Goal: Task Accomplishment & Management: Manage account settings

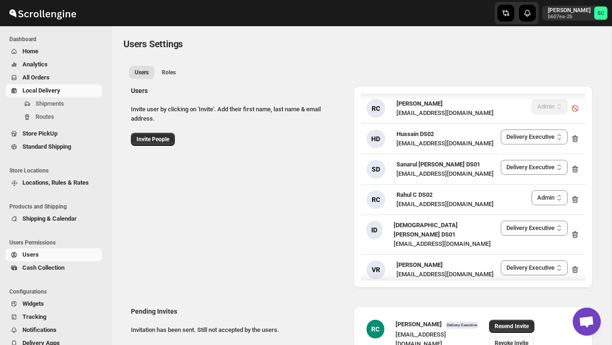
select select "637b767fbaab0276b10c91d5"
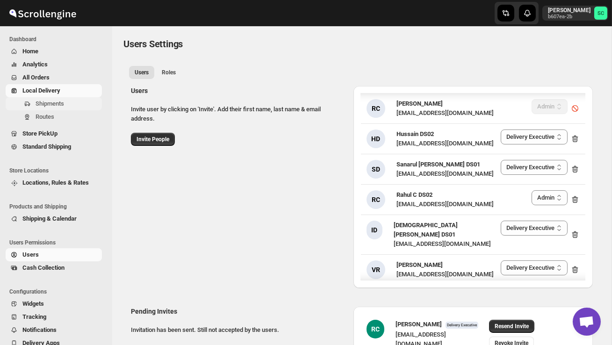
scroll to position [1235, 0]
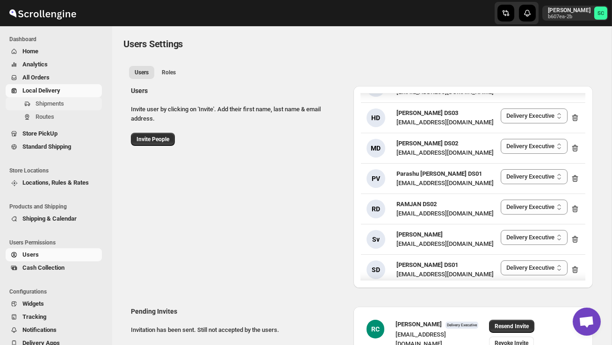
click at [44, 104] on span "Shipments" at bounding box center [50, 103] width 29 height 7
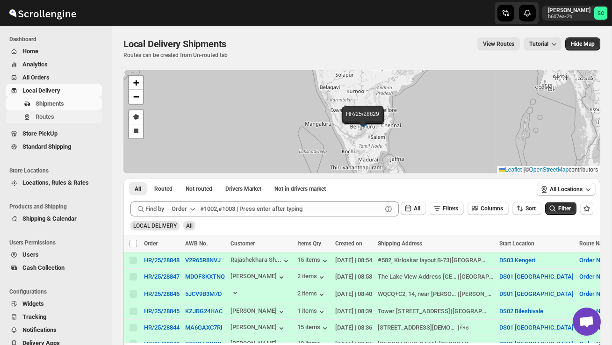
click at [72, 117] on span "Routes" at bounding box center [68, 116] width 65 height 9
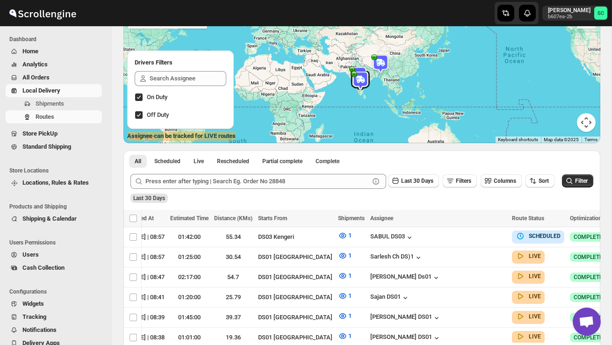
scroll to position [0, 145]
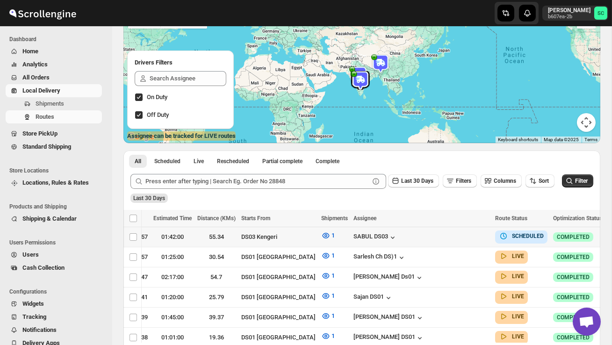
click at [610, 235] on icon "button" at bounding box center [614, 236] width 9 height 9
checkbox input "true"
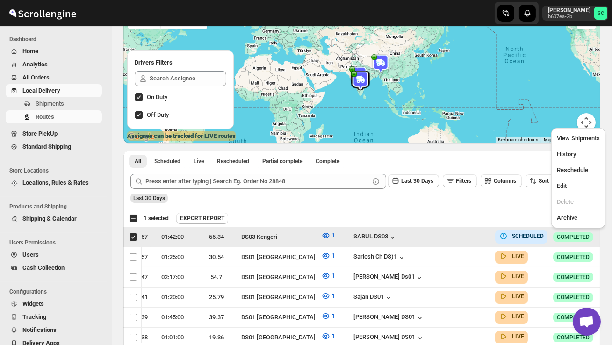
scroll to position [0, 0]
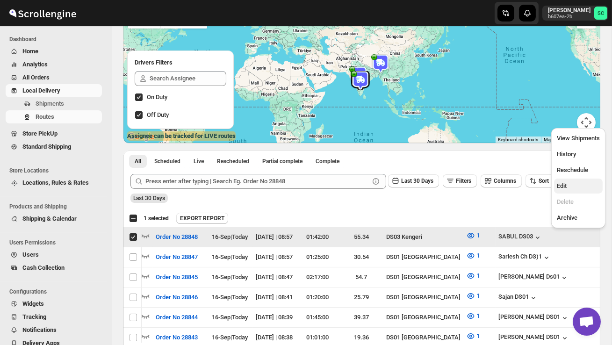
click at [570, 181] on button "Edit" at bounding box center [578, 186] width 49 height 15
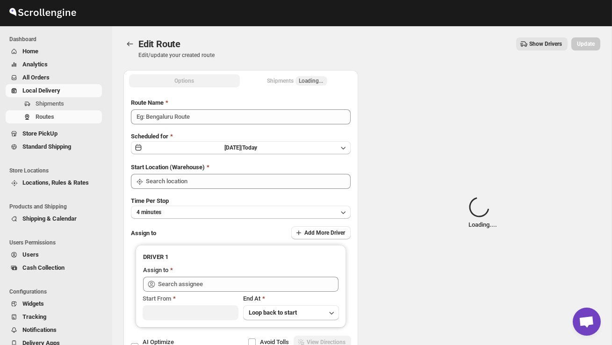
type input "Order No 28848"
type input "DS03 Kengeri"
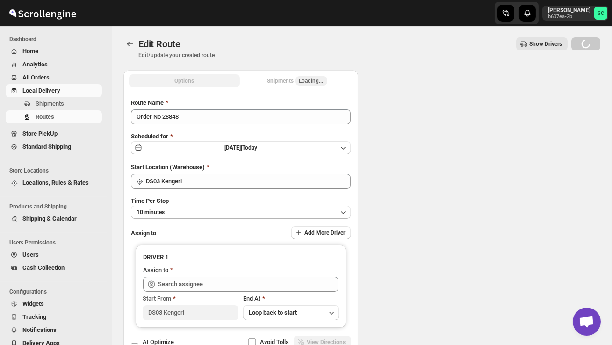
type input "DS03 Kengeri"
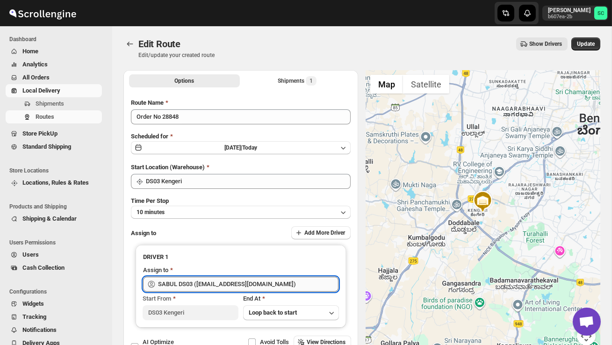
click at [301, 284] on input "SABUL DS03 ([EMAIL_ADDRESS][DOMAIN_NAME])" at bounding box center [248, 284] width 181 height 15
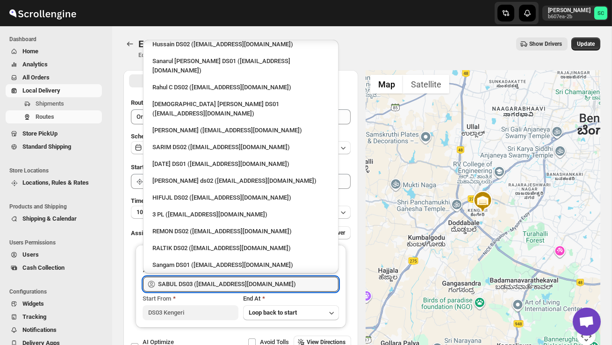
scroll to position [21, 0]
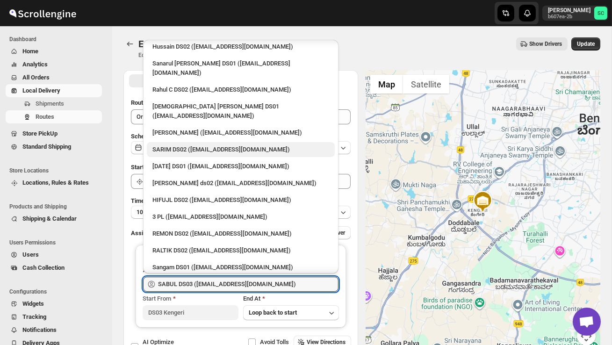
click at [210, 145] on div "SARIM DS02 ([EMAIL_ADDRESS][DOMAIN_NAME])" at bounding box center [240, 149] width 177 height 9
type input "SARIM DS02 ([EMAIL_ADDRESS][DOMAIN_NAME])"
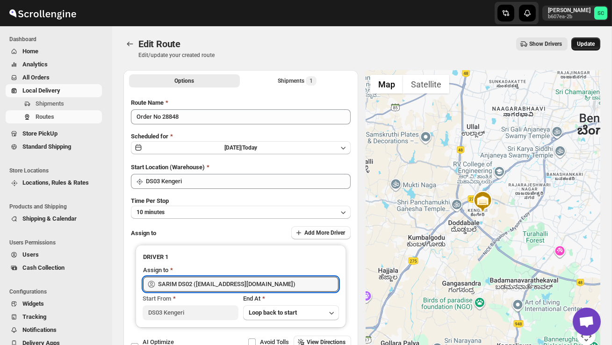
click at [588, 48] on button "Update" at bounding box center [586, 43] width 29 height 13
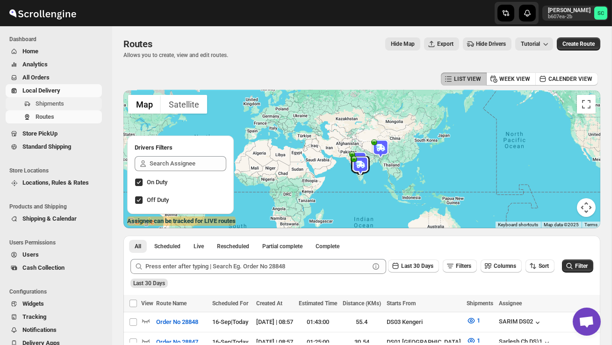
click at [60, 106] on span "Shipments" at bounding box center [50, 103] width 29 height 7
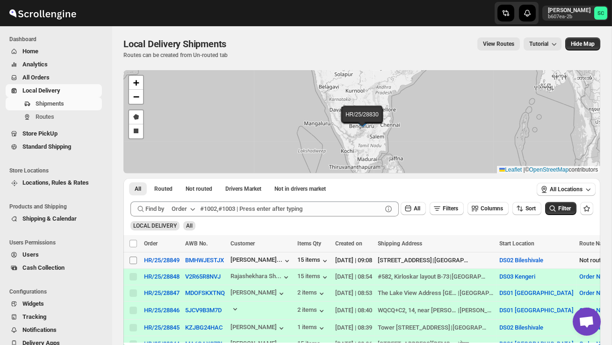
click at [130, 261] on input "Select shipment" at bounding box center [133, 260] width 7 height 7
checkbox input "true"
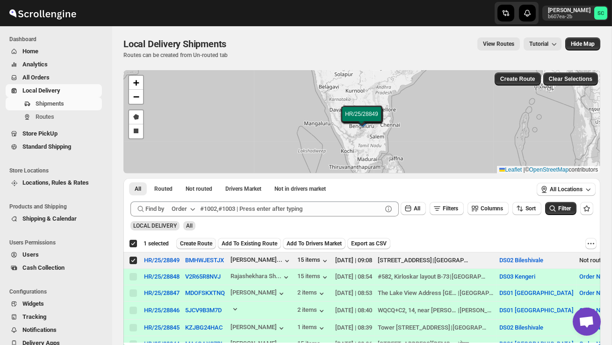
click at [190, 242] on span "Create Route" at bounding box center [196, 243] width 32 height 7
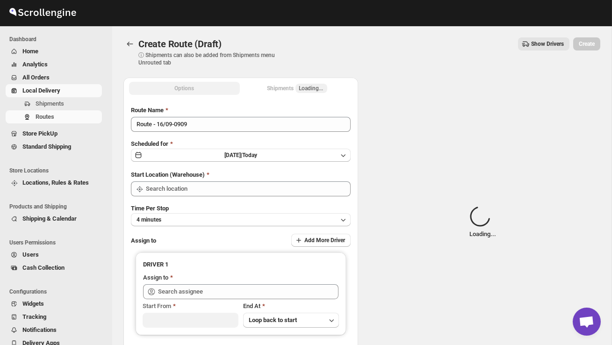
type input "DS02 Bileshivale"
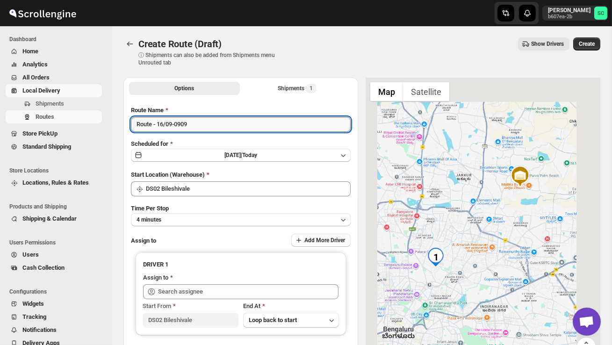
click at [203, 118] on input "Route - 16/09-0909" at bounding box center [241, 124] width 220 height 15
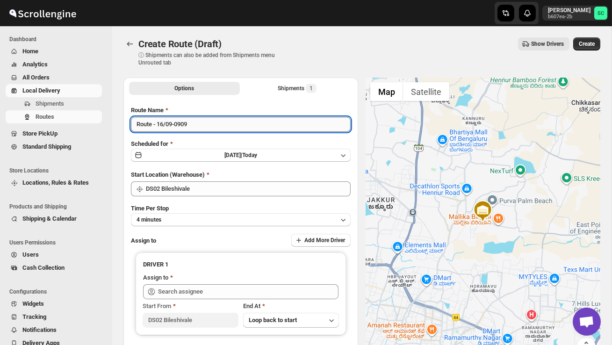
click at [203, 120] on input "Route - 16/09-0909" at bounding box center [241, 124] width 220 height 15
type input "R"
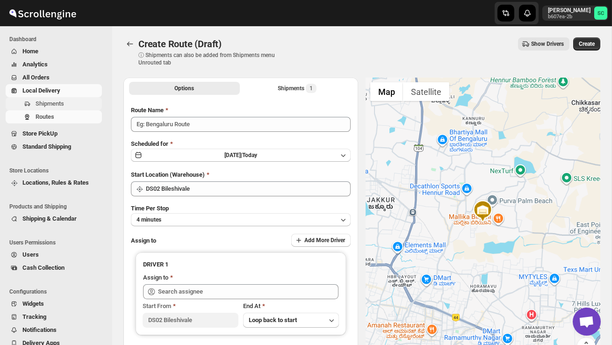
click at [50, 100] on span "Shipments" at bounding box center [68, 103] width 65 height 9
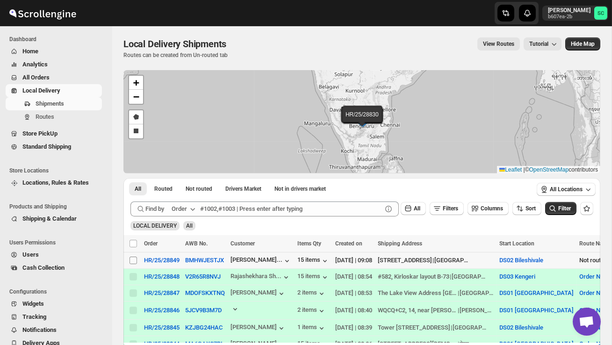
click at [135, 259] on input "Select shipment" at bounding box center [133, 260] width 7 height 7
checkbox input "true"
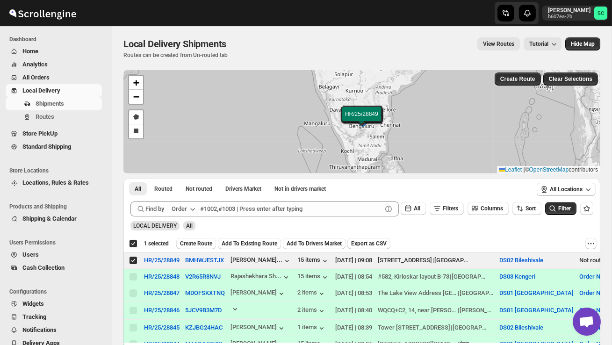
click at [201, 236] on div "Deselect shipment 1 selected Create Route Add To Existing Route Add To Drivers …" at bounding box center [361, 243] width 477 height 17
click at [203, 242] on span "Create Route" at bounding box center [196, 243] width 32 height 7
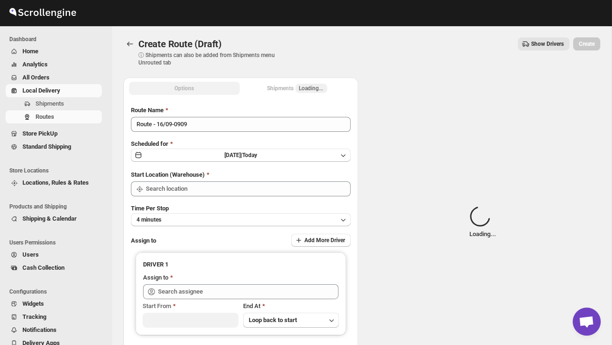
type input "DS02 Bileshivale"
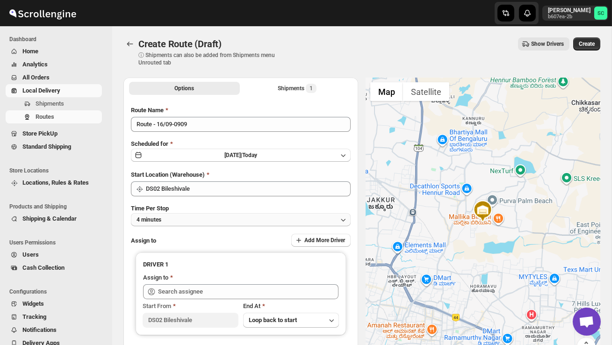
click at [219, 217] on button "4 minutes" at bounding box center [241, 219] width 220 height 13
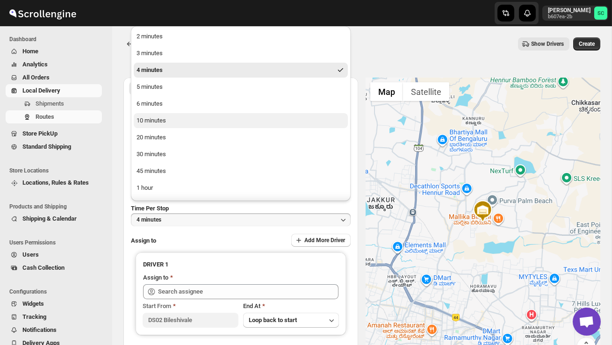
click at [168, 122] on button "10 minutes" at bounding box center [241, 120] width 214 height 15
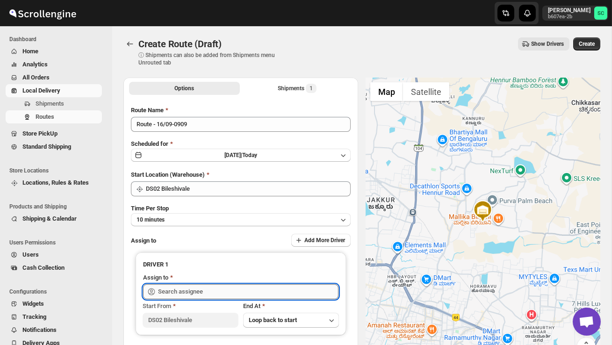
click at [187, 291] on input "text" at bounding box center [248, 291] width 181 height 15
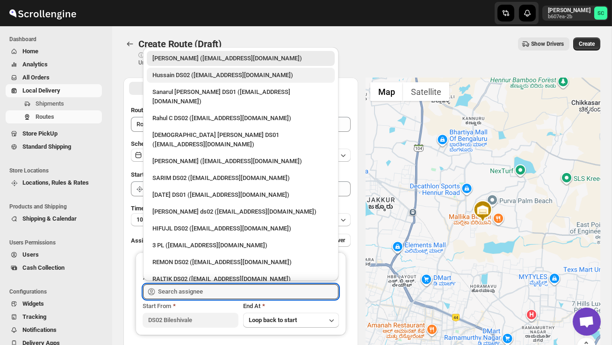
click at [174, 72] on div "Hussain DS02 ([EMAIL_ADDRESS][DOMAIN_NAME])" at bounding box center [240, 75] width 177 height 9
type input "Hussain DS02 ([EMAIL_ADDRESS][DOMAIN_NAME])"
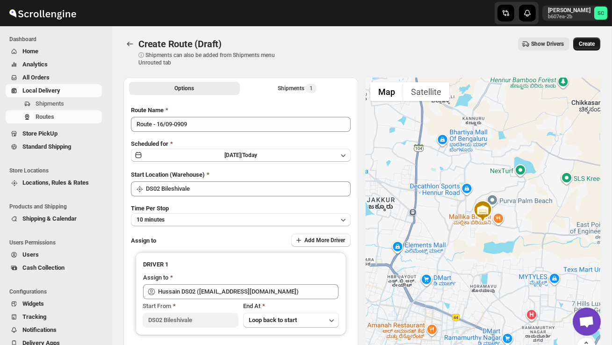
click at [580, 45] on span "Create" at bounding box center [587, 43] width 16 height 7
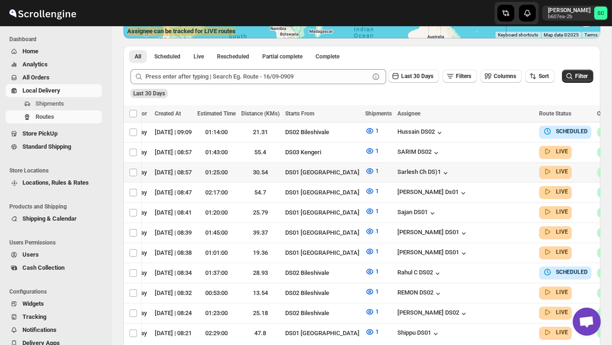
scroll to position [0, 138]
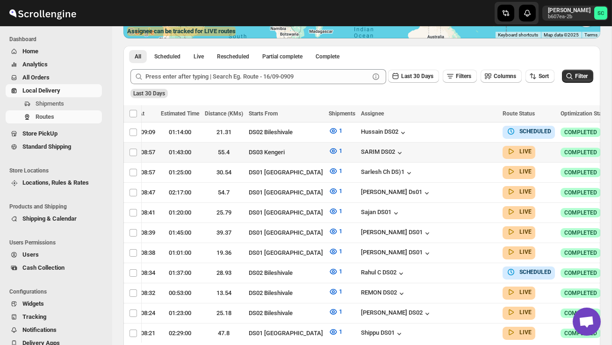
click at [612, 154] on icon "button" at bounding box center [621, 151] width 9 height 9
checkbox input "true"
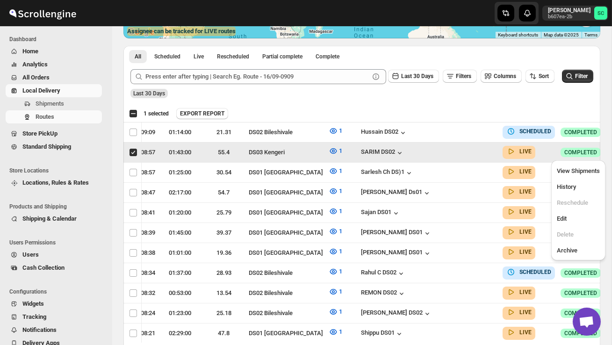
scroll to position [0, 0]
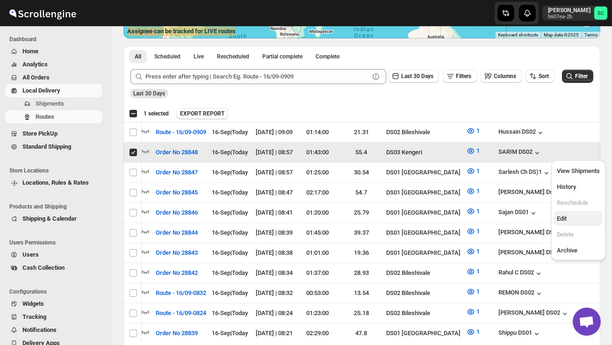
click at [577, 223] on span "Edit" at bounding box center [578, 218] width 43 height 9
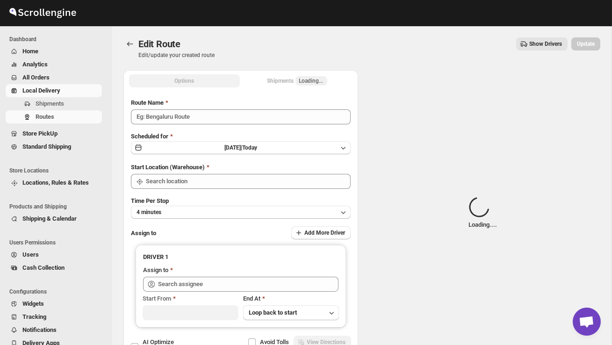
type input "Order No 28848"
type input "DS03 Kengeri"
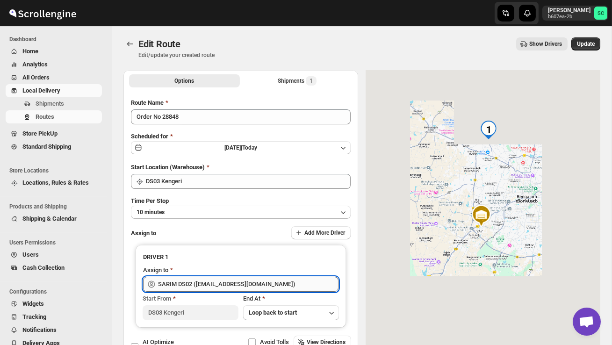
click at [272, 280] on input "SARIM DS02 ([EMAIL_ADDRESS][DOMAIN_NAME])" at bounding box center [248, 284] width 181 height 15
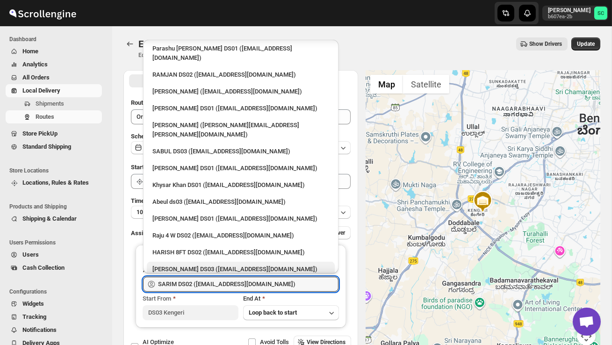
scroll to position [746, 0]
click at [176, 147] on div "SABUL DS03 ([EMAIL_ADDRESS][DOMAIN_NAME])" at bounding box center [240, 151] width 177 height 9
type input "SABUL DS03 ([EMAIL_ADDRESS][DOMAIN_NAME])"
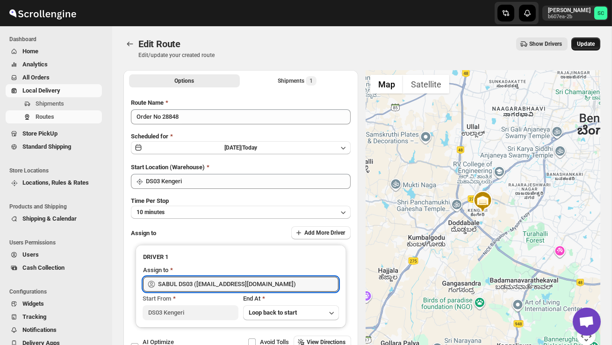
click at [588, 45] on span "Update" at bounding box center [586, 43] width 18 height 7
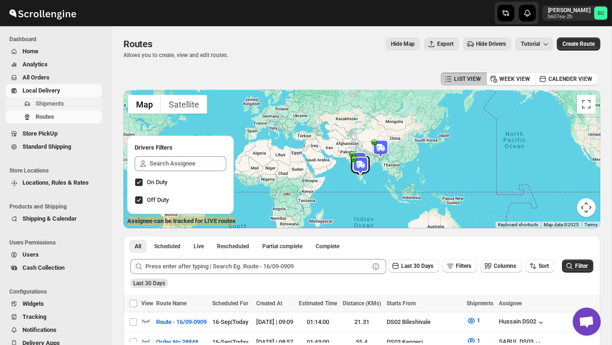
click at [56, 103] on span "Shipments" at bounding box center [50, 103] width 29 height 7
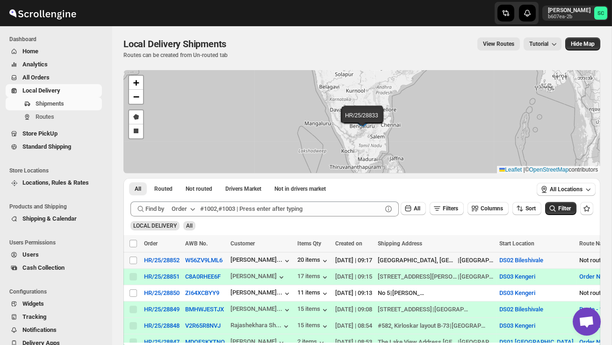
click at [137, 261] on div "Select shipment" at bounding box center [133, 260] width 9 height 8
checkbox input "true"
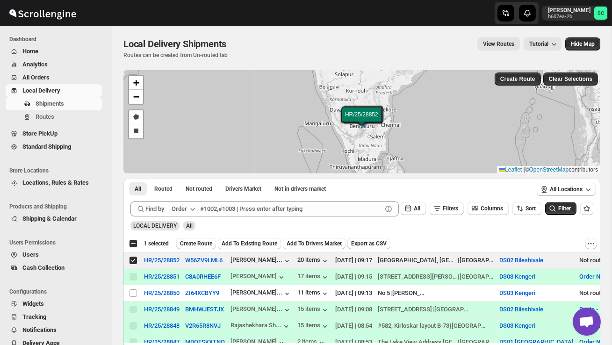
click at [201, 242] on span "Create Route" at bounding box center [196, 243] width 32 height 7
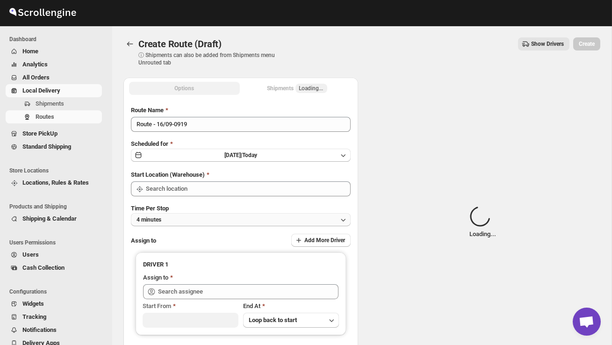
type input "DS02 Bileshivale"
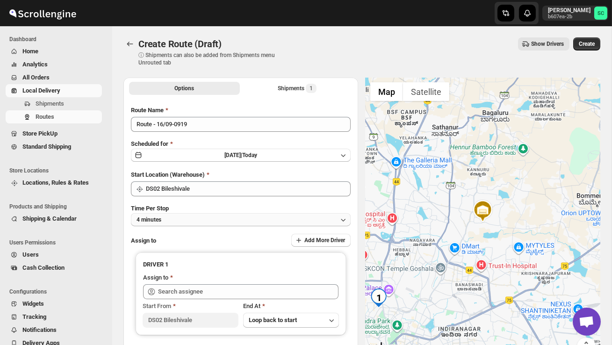
click at [205, 217] on button "4 minutes" at bounding box center [241, 219] width 220 height 13
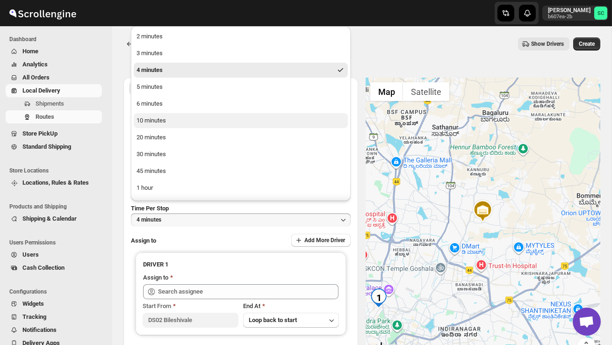
click at [165, 116] on div "10 minutes" at bounding box center [151, 120] width 29 height 9
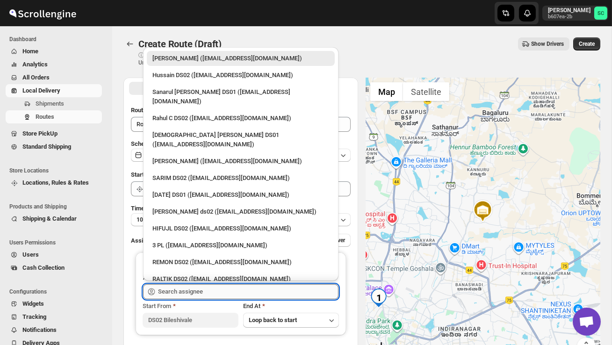
click at [186, 290] on input "text" at bounding box center [248, 291] width 181 height 15
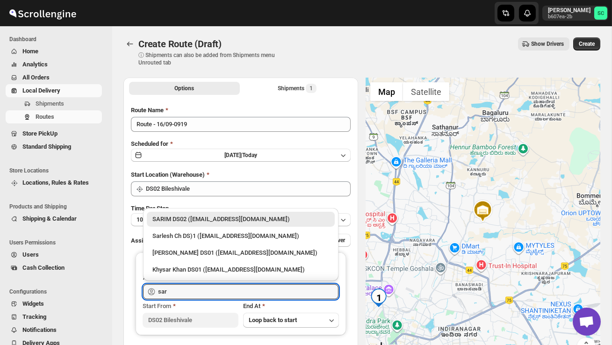
click at [195, 221] on div "SARIM DS02 ([EMAIL_ADDRESS][DOMAIN_NAME])" at bounding box center [240, 219] width 177 height 9
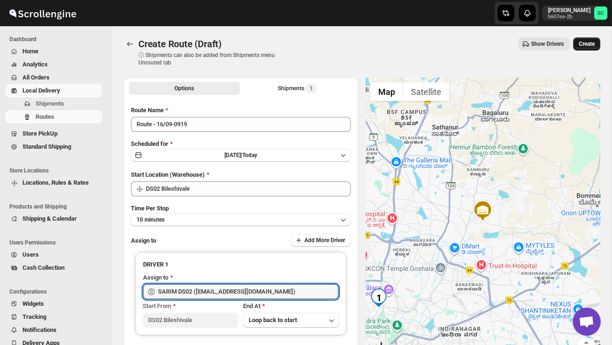
type input "SARIM DS02 ([EMAIL_ADDRESS][DOMAIN_NAME])"
click at [590, 44] on span "Create" at bounding box center [587, 43] width 16 height 7
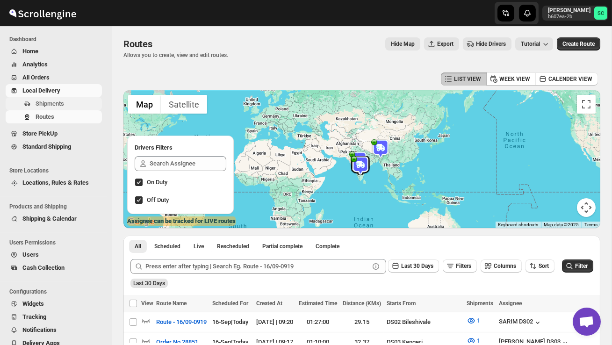
click at [57, 103] on span "Shipments" at bounding box center [50, 103] width 29 height 7
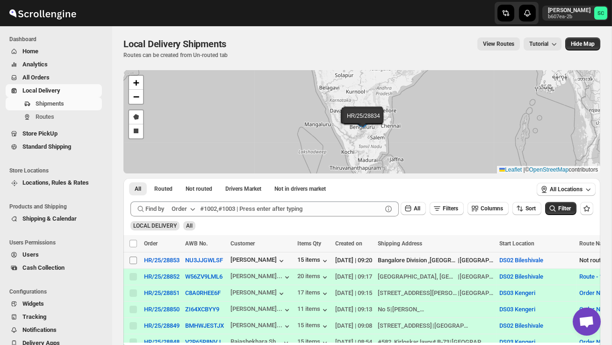
click at [131, 263] on input "Select shipment" at bounding box center [133, 260] width 7 height 7
checkbox input "true"
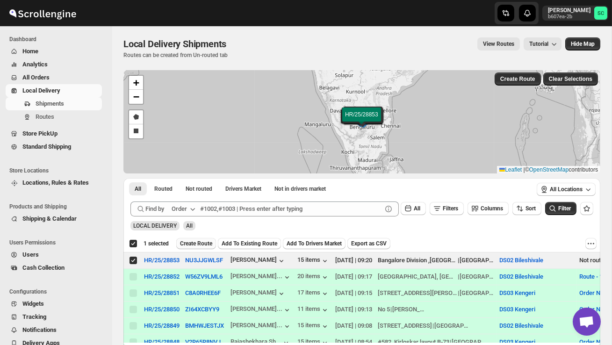
click at [208, 238] on button "Create Route" at bounding box center [196, 243] width 40 height 11
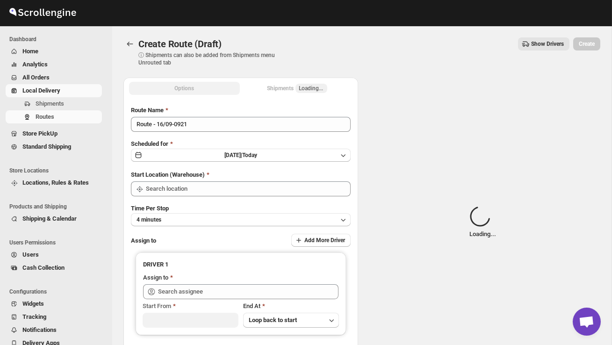
type input "DS02 Bileshivale"
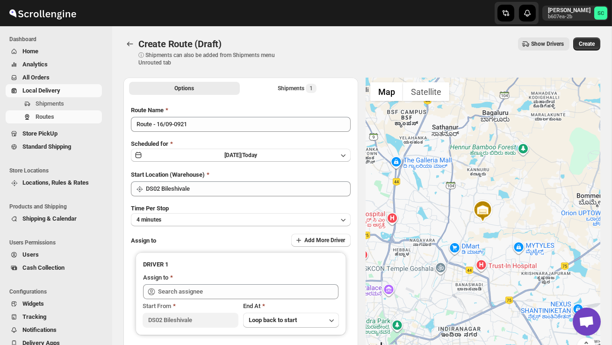
click at [210, 212] on div "Time Per Stop 4 minutes" at bounding box center [241, 215] width 220 height 22
click at [207, 211] on div "Time Per Stop 4 minutes" at bounding box center [241, 215] width 220 height 22
click at [216, 219] on button "4 minutes" at bounding box center [241, 219] width 220 height 13
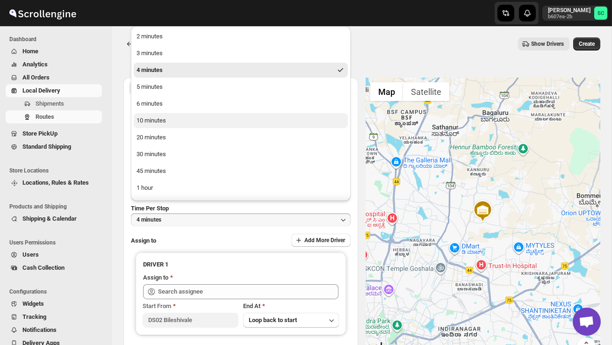
click at [177, 121] on button "10 minutes" at bounding box center [241, 120] width 214 height 15
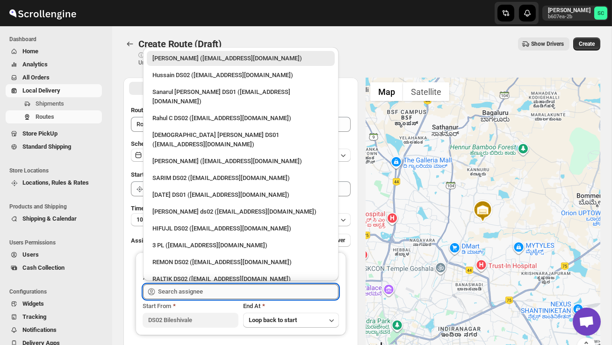
click at [185, 285] on input "text" at bounding box center [248, 291] width 181 height 15
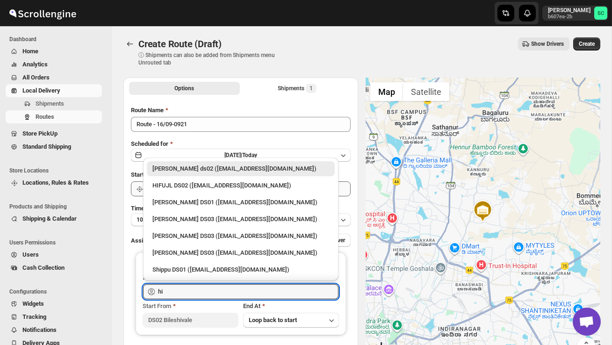
click at [210, 186] on div "HIFUJL DS02 ([EMAIL_ADDRESS][DOMAIN_NAME])" at bounding box center [240, 185] width 177 height 9
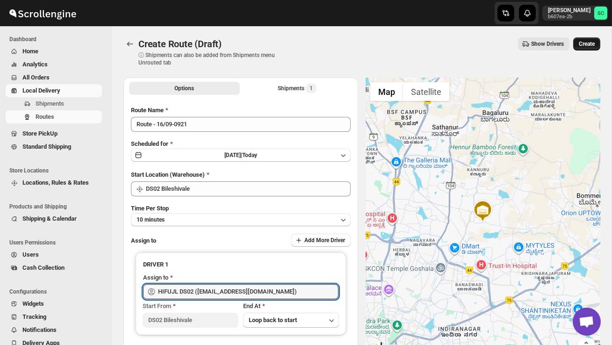
type input "HIFUJL DS02 ([EMAIL_ADDRESS][DOMAIN_NAME])"
click at [593, 50] on button "Create" at bounding box center [586, 43] width 27 height 13
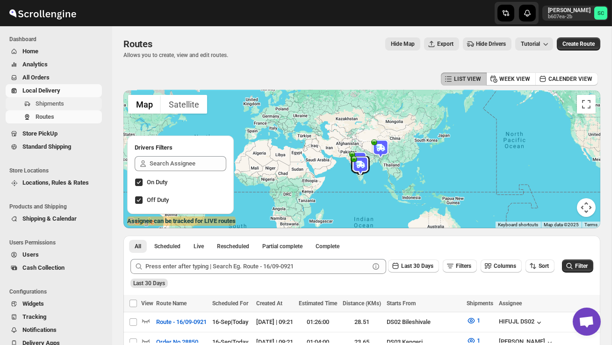
click at [61, 102] on span "Shipments" at bounding box center [50, 103] width 29 height 7
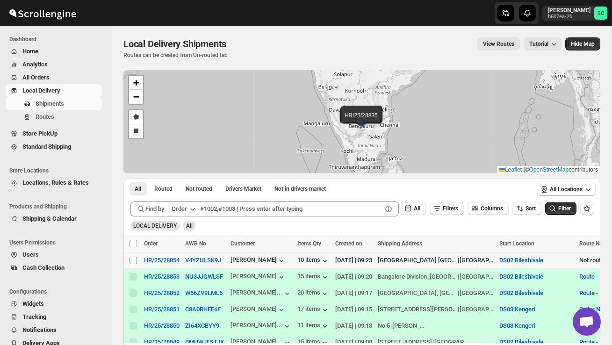
click at [137, 263] on input "Select shipment" at bounding box center [133, 260] width 7 height 7
checkbox input "true"
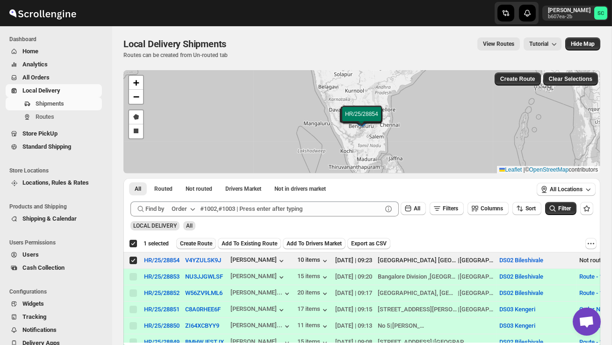
click at [198, 242] on span "Create Route" at bounding box center [196, 243] width 32 height 7
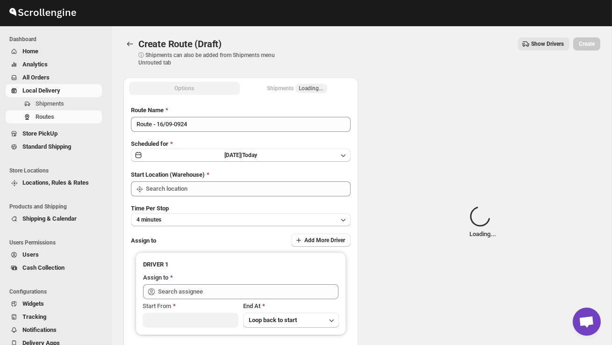
type input "DS02 Bileshivale"
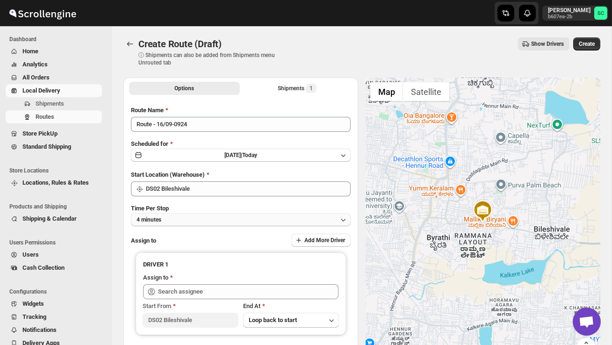
click at [208, 217] on button "4 minutes" at bounding box center [241, 219] width 220 height 13
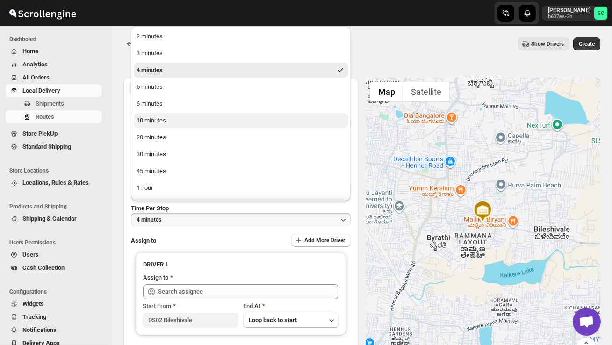
click at [162, 123] on div "10 minutes" at bounding box center [151, 120] width 29 height 9
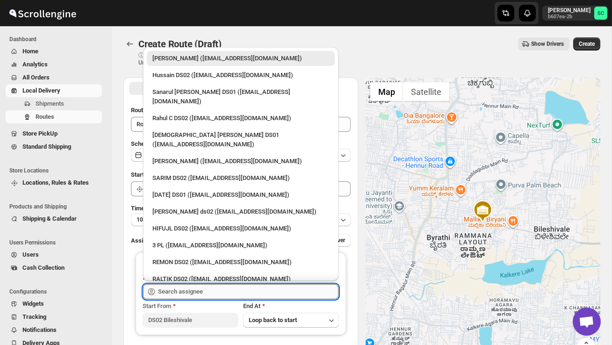
click at [198, 297] on input "text" at bounding box center [248, 291] width 181 height 15
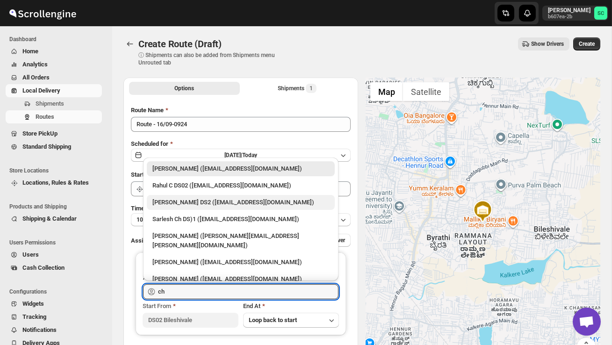
click at [193, 203] on div "[PERSON_NAME] DS2 ([EMAIL_ADDRESS][DOMAIN_NAME])" at bounding box center [240, 202] width 177 height 9
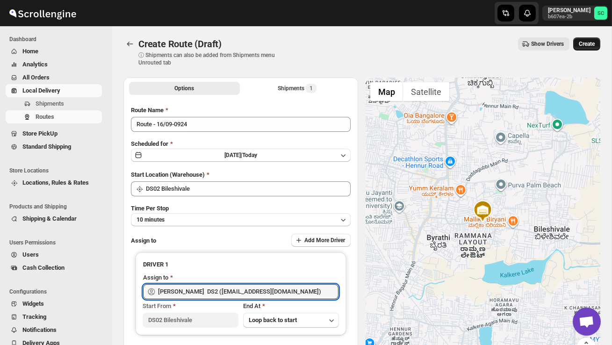
type input "[PERSON_NAME] DS2 ([EMAIL_ADDRESS][DOMAIN_NAME])"
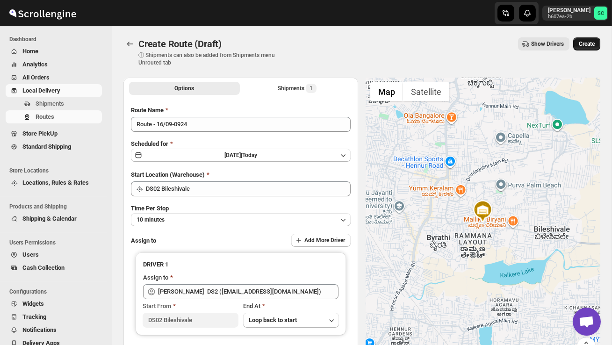
click at [586, 49] on button "Create" at bounding box center [586, 43] width 27 height 13
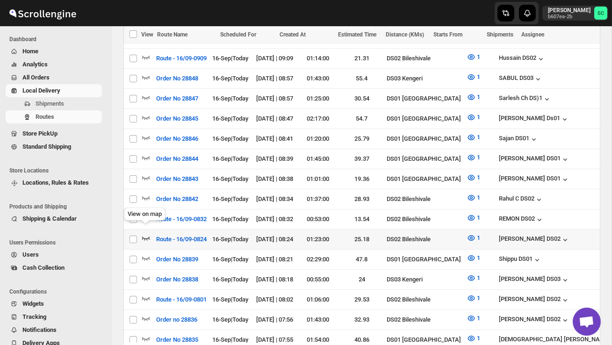
click at [145, 233] on icon "button" at bounding box center [145, 237] width 9 height 9
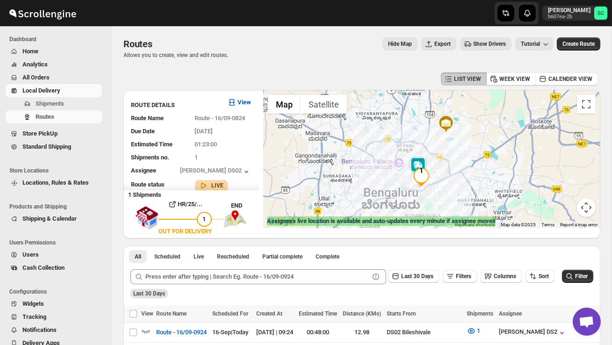
click at [423, 159] on img at bounding box center [418, 166] width 19 height 19
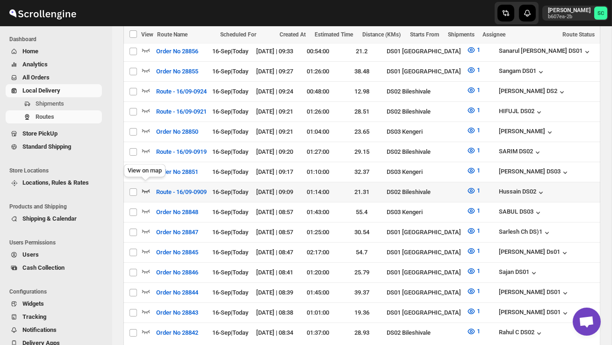
click at [147, 189] on icon "button" at bounding box center [146, 191] width 8 height 4
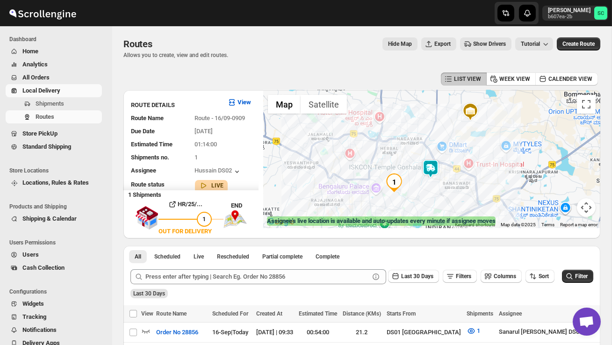
click at [435, 162] on img at bounding box center [430, 168] width 19 height 19
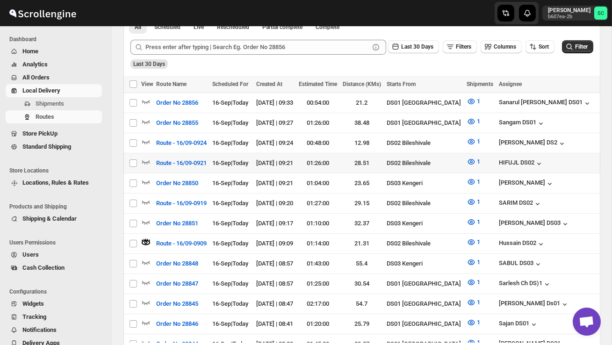
scroll to position [233, 0]
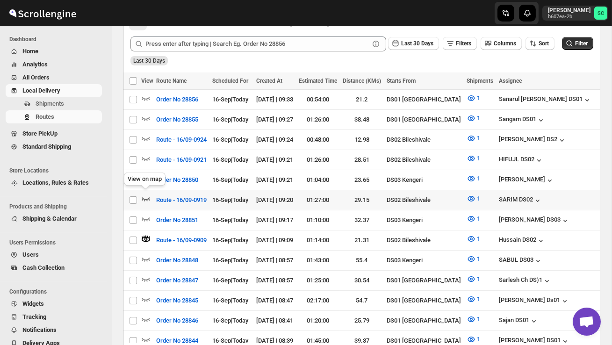
click at [145, 195] on icon "button" at bounding box center [145, 198] width 9 height 9
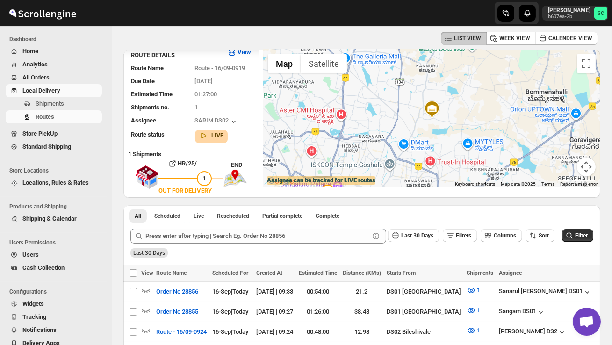
scroll to position [0, 0]
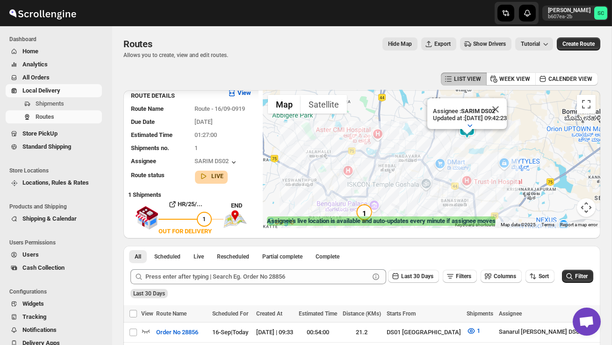
drag, startPoint x: 474, startPoint y: 164, endPoint x: 464, endPoint y: 180, distance: 19.1
click at [464, 180] on div "Assignee : SARIM DS02 Updated at : 16/09/2025, 09:42:23 Duty mode Enabled Batte…" at bounding box center [431, 159] width 337 height 138
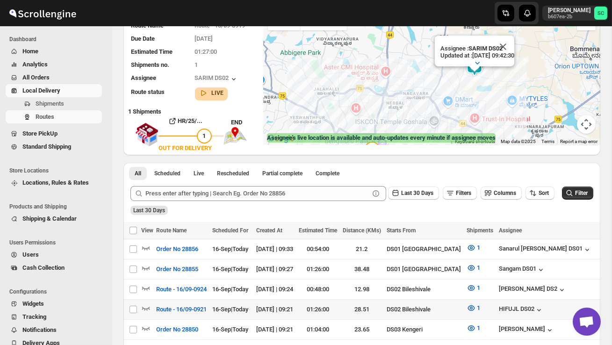
scroll to position [87, 0]
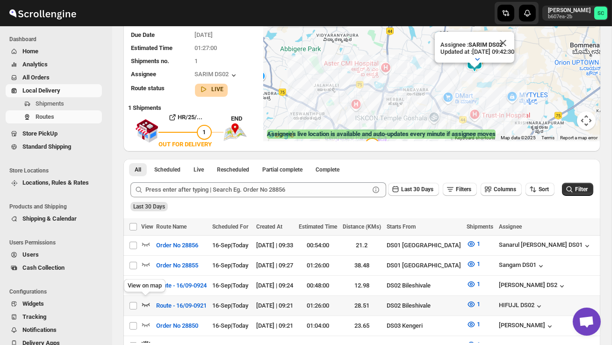
click at [145, 302] on icon "button" at bounding box center [145, 304] width 9 height 9
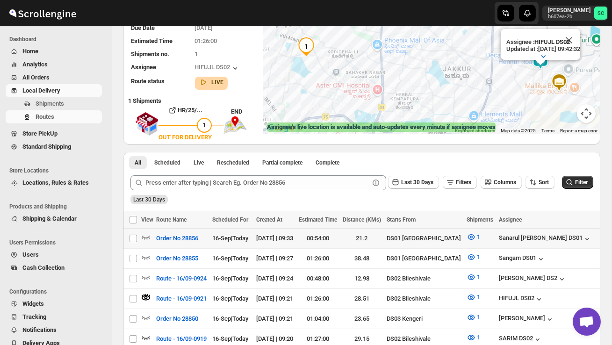
scroll to position [97, 0]
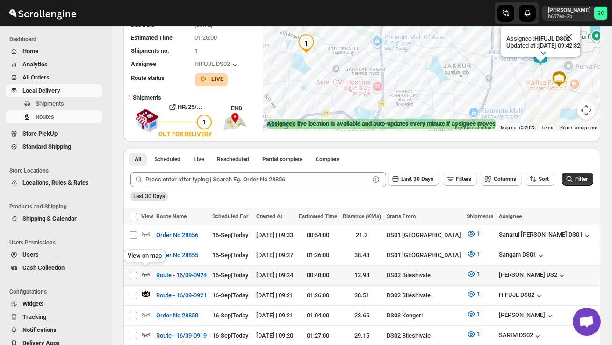
click at [145, 271] on icon "button" at bounding box center [145, 273] width 9 height 9
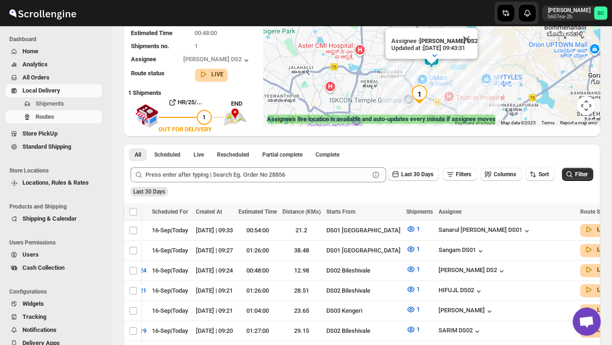
scroll to position [101, 0]
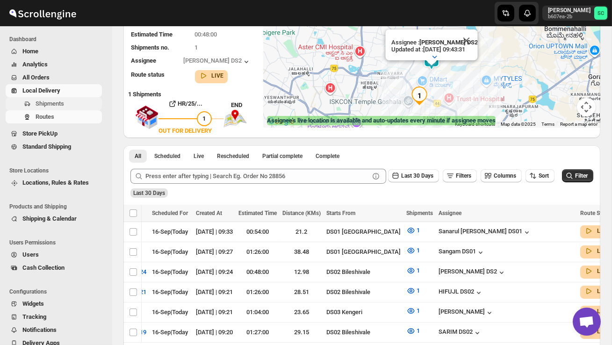
click at [73, 107] on span "Shipments" at bounding box center [68, 103] width 65 height 9
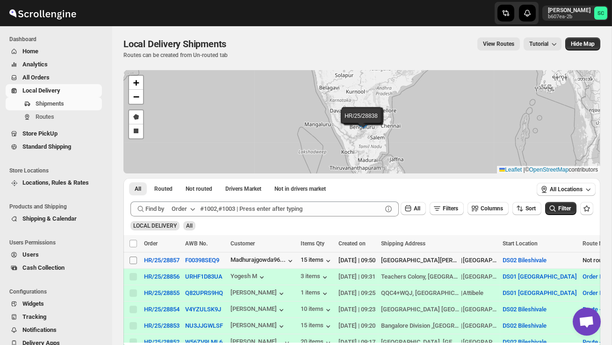
click at [131, 260] on input "Select shipment" at bounding box center [133, 260] width 7 height 7
checkbox input "true"
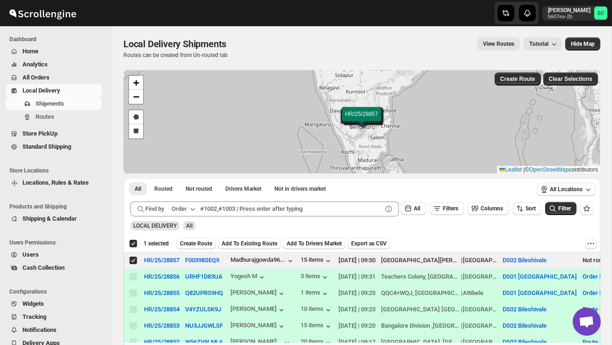
click at [212, 239] on button "Create Route" at bounding box center [196, 243] width 40 height 11
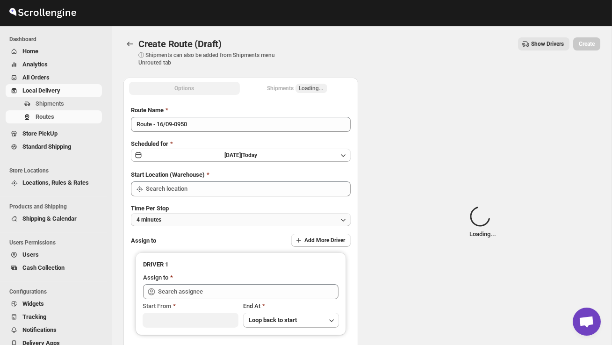
type input "DS02 Bileshivale"
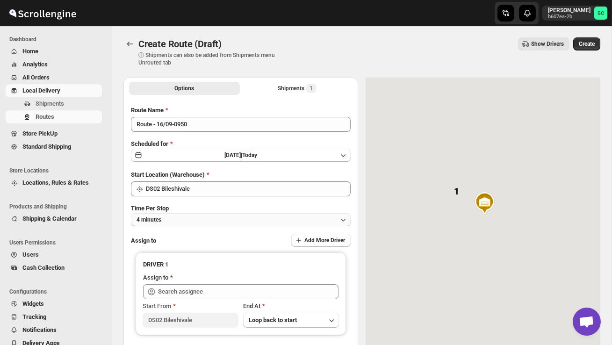
click at [211, 225] on button "4 minutes" at bounding box center [241, 219] width 220 height 13
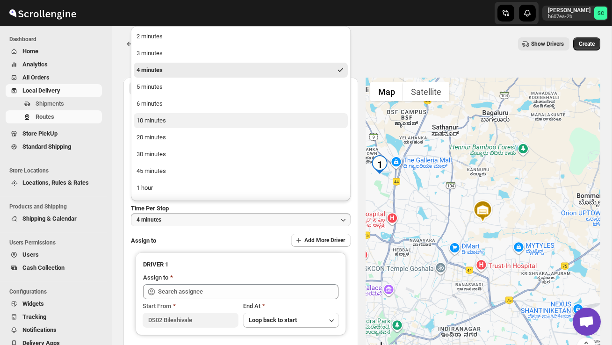
click at [172, 122] on button "10 minutes" at bounding box center [241, 120] width 214 height 15
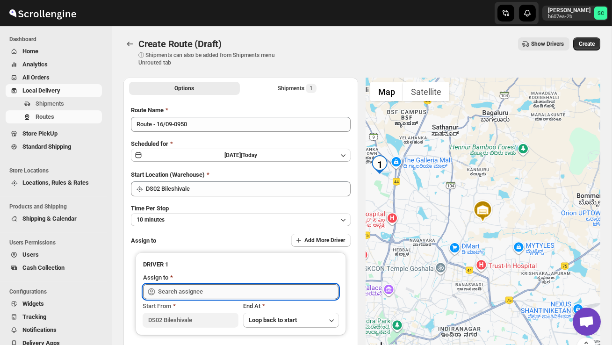
click at [189, 289] on input "text" at bounding box center [248, 291] width 181 height 15
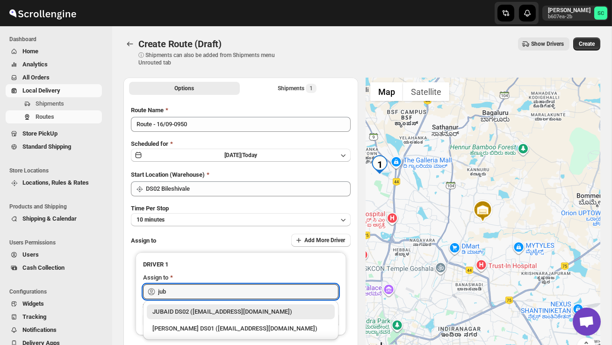
click at [208, 310] on div "JUBAID DS02 ([EMAIL_ADDRESS][DOMAIN_NAME])" at bounding box center [240, 311] width 177 height 9
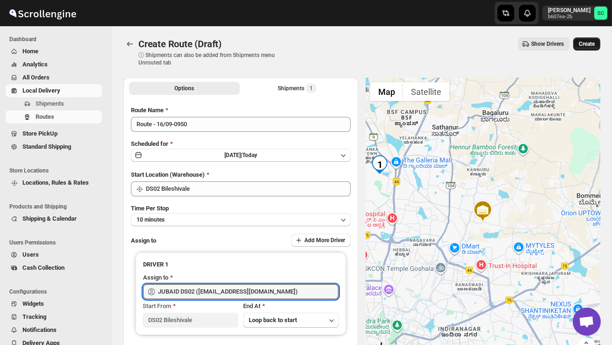
type input "JUBAID DS02 ([EMAIL_ADDRESS][DOMAIN_NAME])"
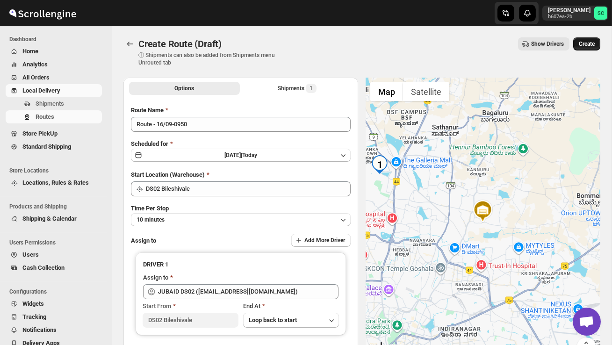
click at [588, 43] on span "Create" at bounding box center [587, 43] width 16 height 7
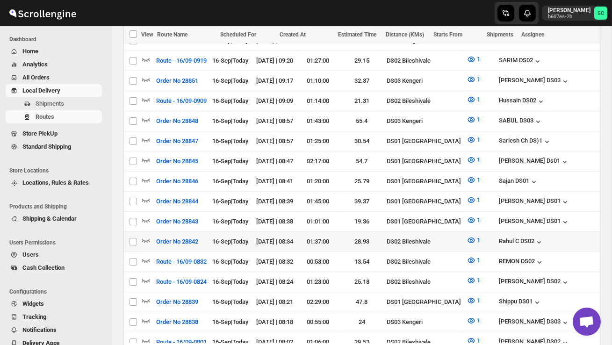
scroll to position [383, 0]
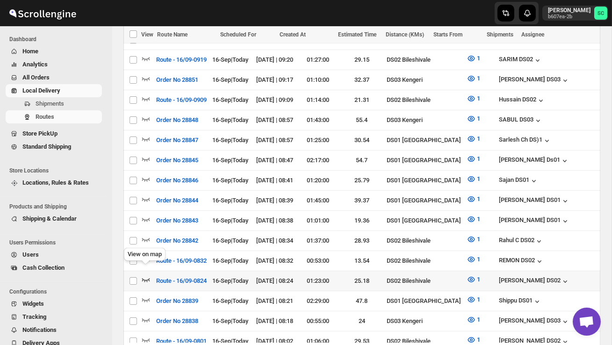
click at [147, 275] on icon "button" at bounding box center [145, 279] width 9 height 9
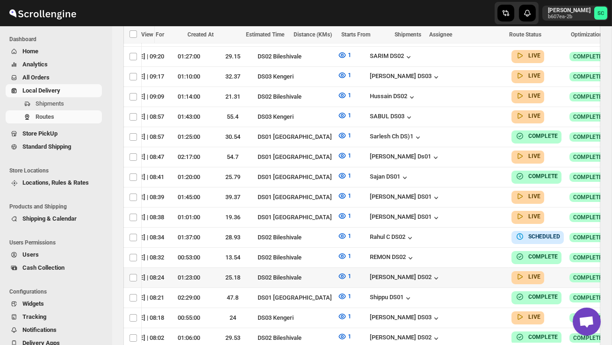
scroll to position [0, 145]
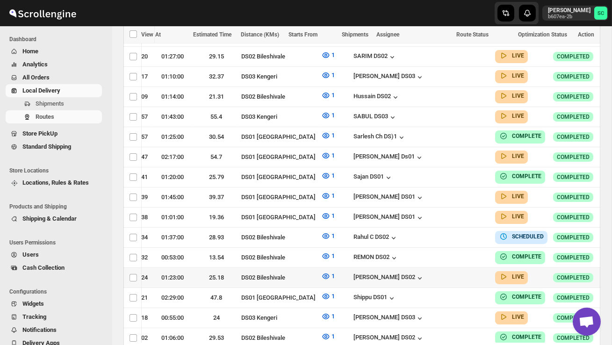
click at [610, 273] on icon "button" at bounding box center [614, 277] width 9 height 9
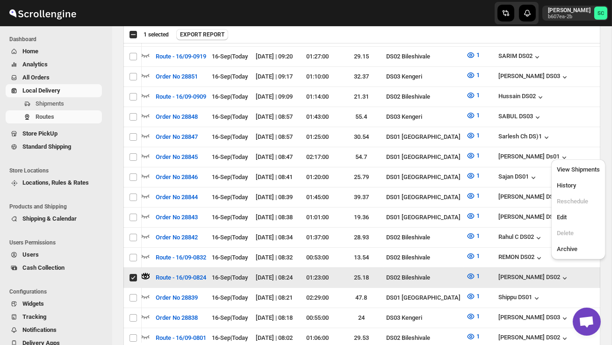
scroll to position [0, 0]
click at [585, 171] on span "View Shipments" at bounding box center [578, 169] width 43 height 7
checkbox input "false"
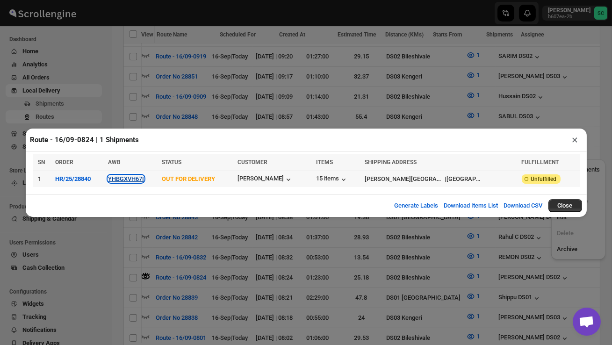
click at [140, 181] on button "YHBGXVH67I" at bounding box center [126, 178] width 36 height 7
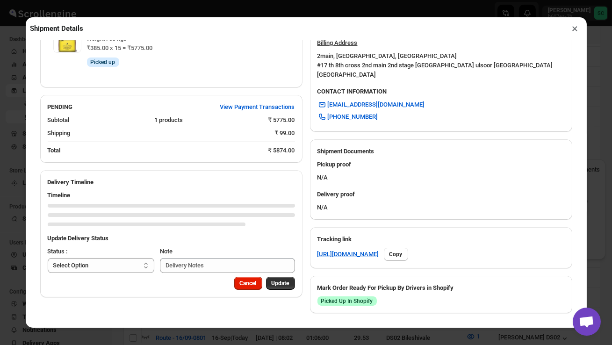
scroll to position [365, 0]
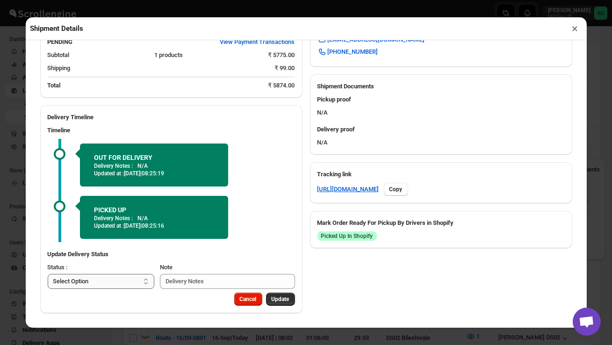
click at [132, 283] on select "Select Option PICKED UP OUT FOR DELIVERY RESCHEDULE DELIVERED CANCELLED" at bounding box center [101, 281] width 107 height 15
select select "DELIVERED"
click at [282, 299] on span "Update" at bounding box center [281, 299] width 18 height 7
select select
click at [573, 28] on button "×" at bounding box center [576, 28] width 14 height 13
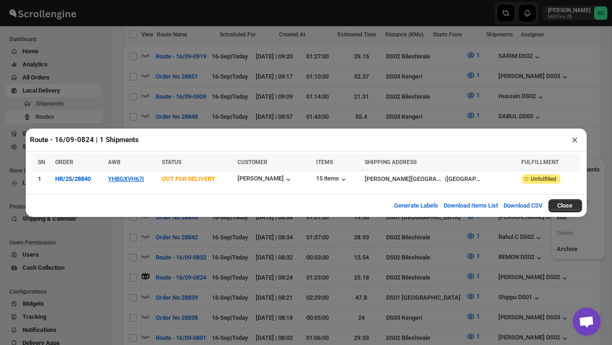
click at [576, 140] on button "×" at bounding box center [576, 139] width 14 height 13
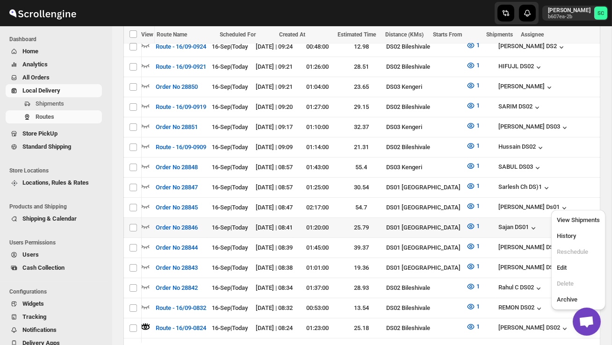
scroll to position [339, 0]
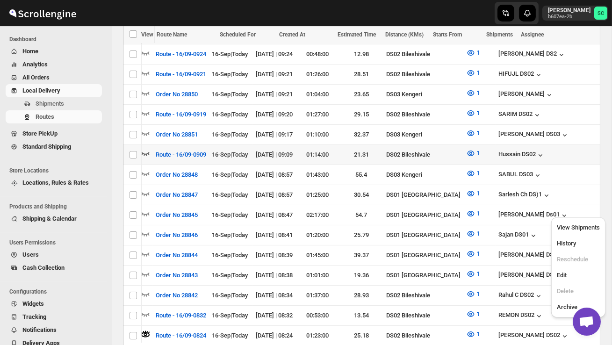
click at [149, 149] on icon "button" at bounding box center [145, 153] width 9 height 9
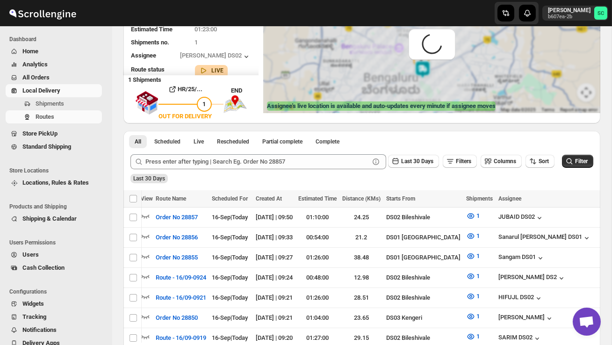
scroll to position [0, 0]
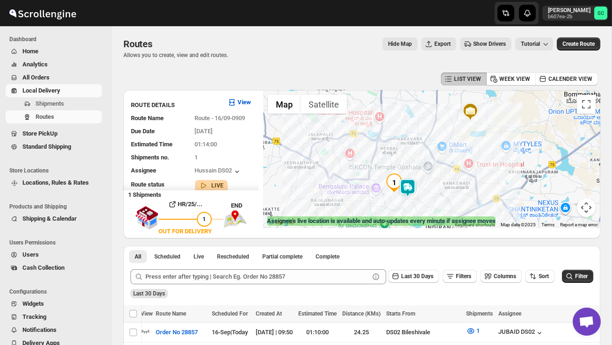
click at [413, 180] on img at bounding box center [407, 188] width 19 height 19
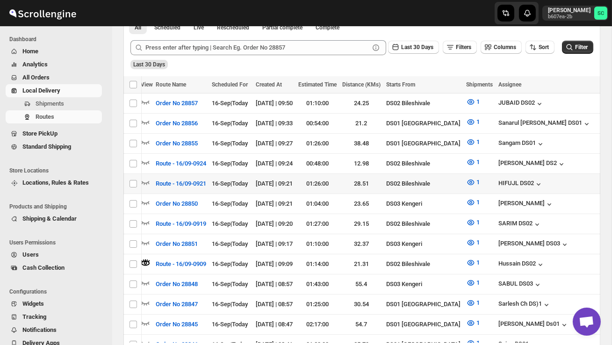
scroll to position [237, 0]
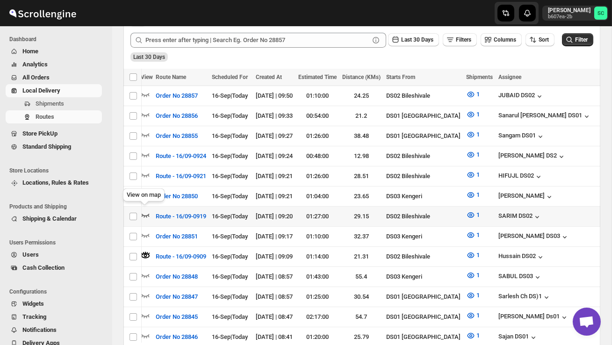
click at [144, 211] on icon "button" at bounding box center [145, 214] width 9 height 9
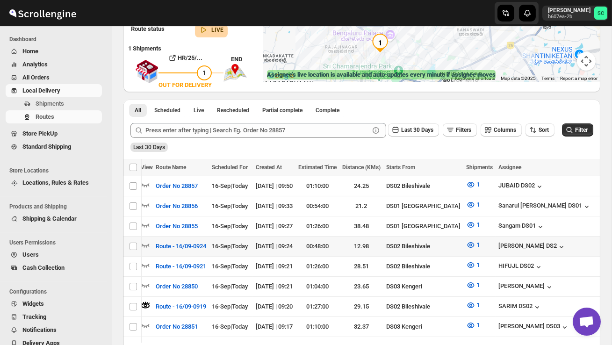
scroll to position [155, 0]
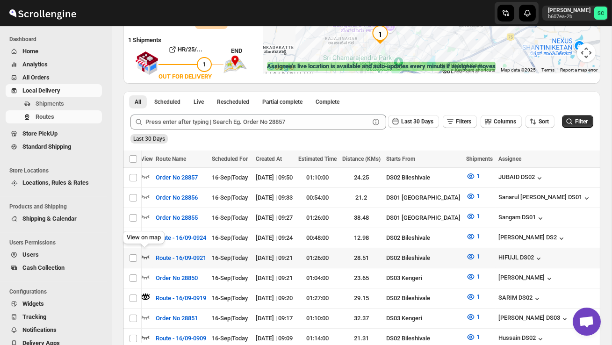
click at [148, 255] on icon "button" at bounding box center [146, 257] width 8 height 4
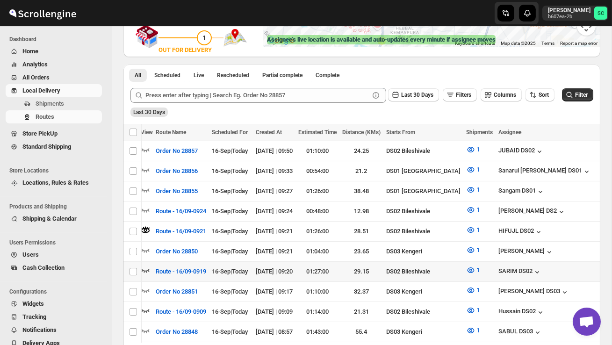
scroll to position [187, 0]
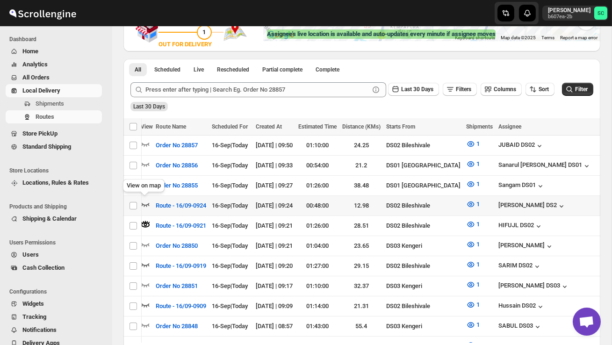
click at [145, 200] on icon "button" at bounding box center [145, 204] width 9 height 9
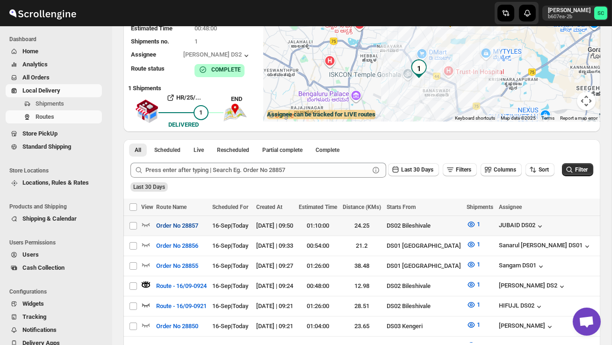
scroll to position [95, 0]
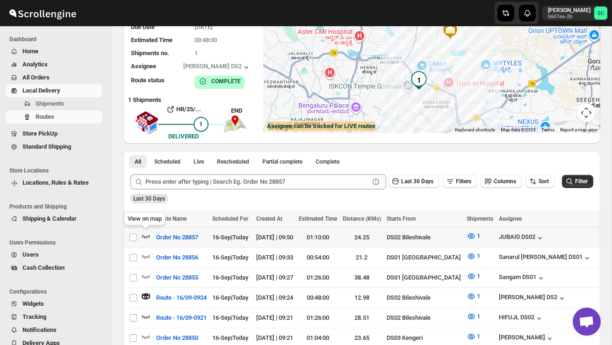
click at [143, 233] on icon "button" at bounding box center [145, 236] width 9 height 9
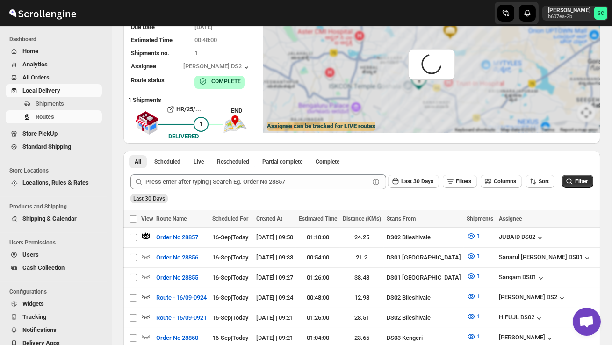
scroll to position [0, 0]
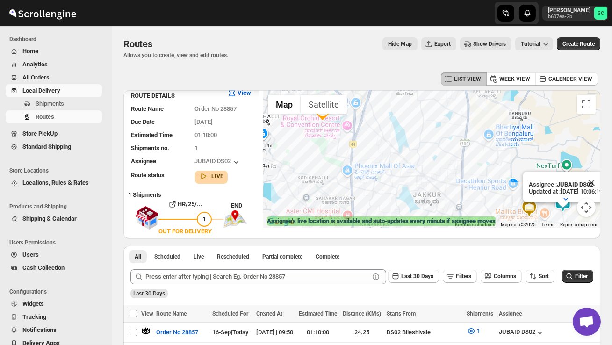
click at [381, 202] on div "Assignee : JUBAID DS02 Updated at : 16/09/2025, 10:06:19 Duty mode Enabled Batt…" at bounding box center [431, 159] width 337 height 138
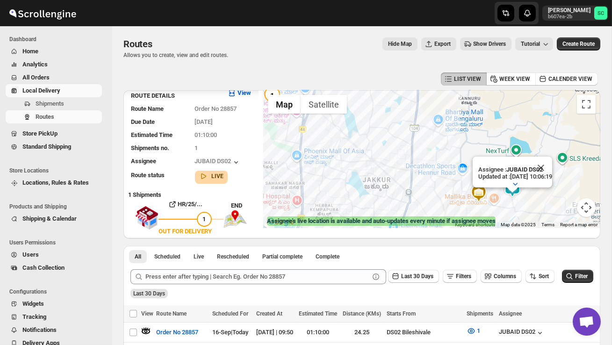
click at [534, 198] on div "Assignee : JUBAID DS02 Updated at : 16/09/2025, 10:06:19 Duty mode Enabled Batt…" at bounding box center [431, 159] width 337 height 138
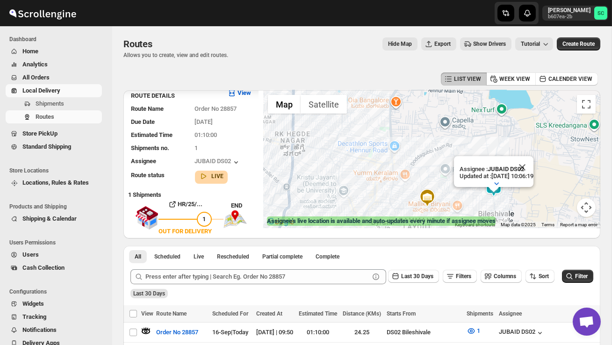
click at [534, 198] on div "Assignee : JUBAID DS02 Updated at : 16/09/2025, 10:06:19 Duty mode Enabled Batt…" at bounding box center [431, 159] width 337 height 138
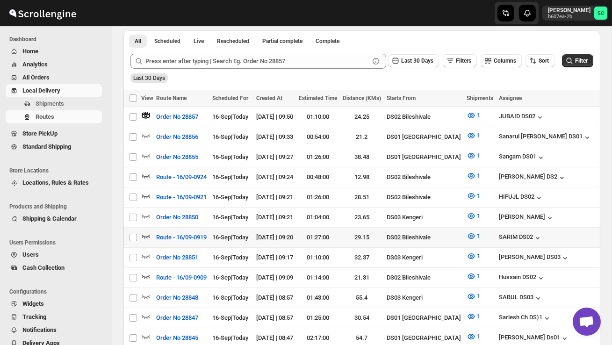
scroll to position [217, 0]
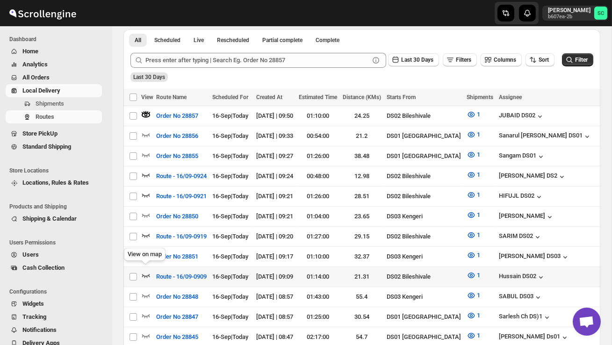
click at [144, 271] on icon "button" at bounding box center [145, 275] width 9 height 9
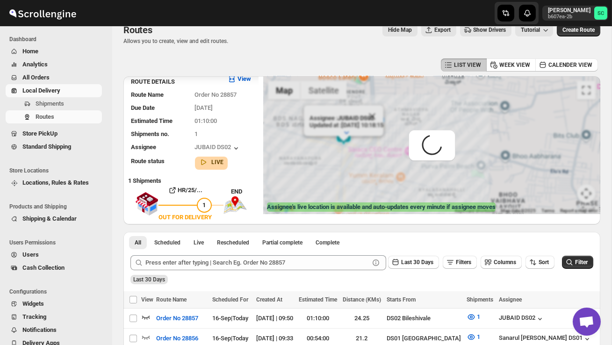
scroll to position [0, 0]
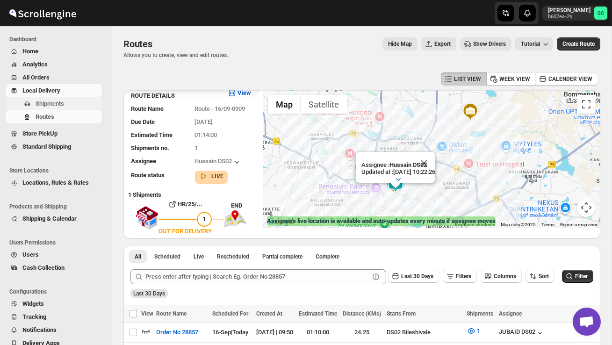
click at [69, 105] on span "Shipments" at bounding box center [68, 103] width 65 height 9
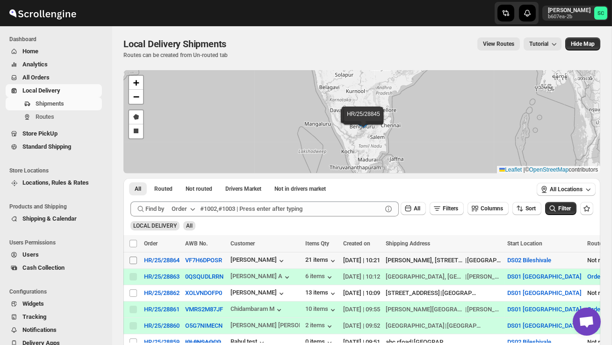
click at [135, 259] on input "Select shipment" at bounding box center [133, 260] width 7 height 7
checkbox input "true"
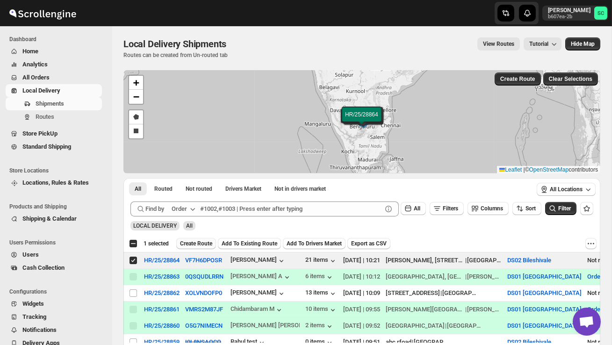
click at [209, 243] on span "Create Route" at bounding box center [196, 243] width 32 height 7
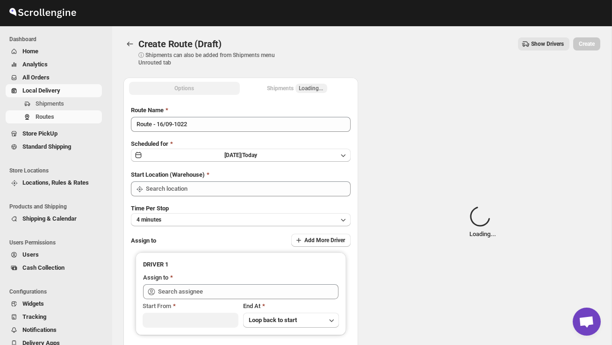
type input "DS02 Bileshivale"
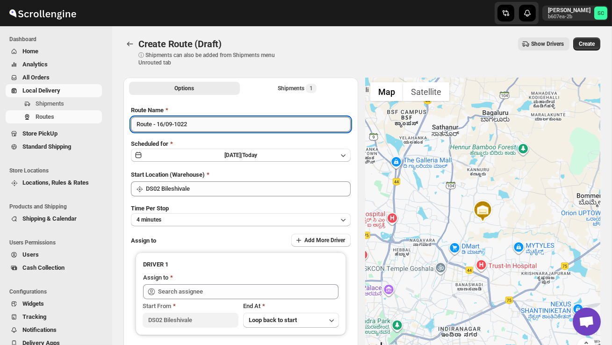
click at [197, 128] on input "Route - 16/09-1022" at bounding box center [241, 124] width 220 height 15
type input "R"
type input "Order no"
click at [67, 101] on span "Shipments" at bounding box center [68, 103] width 65 height 9
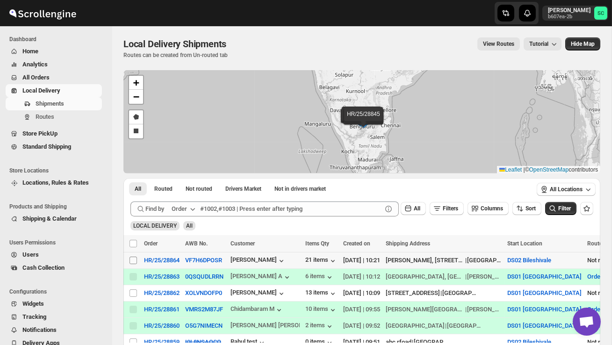
click at [132, 261] on input "Select shipment" at bounding box center [133, 260] width 7 height 7
checkbox input "true"
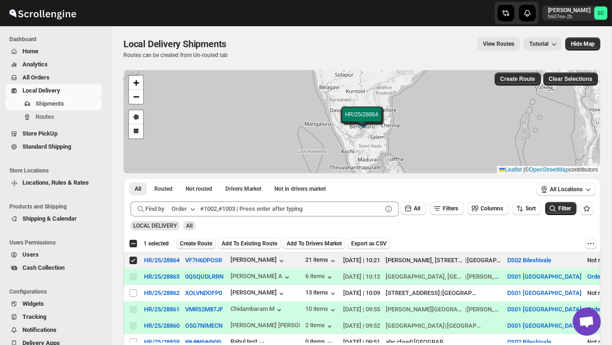
click at [197, 244] on span "Create Route" at bounding box center [196, 243] width 32 height 7
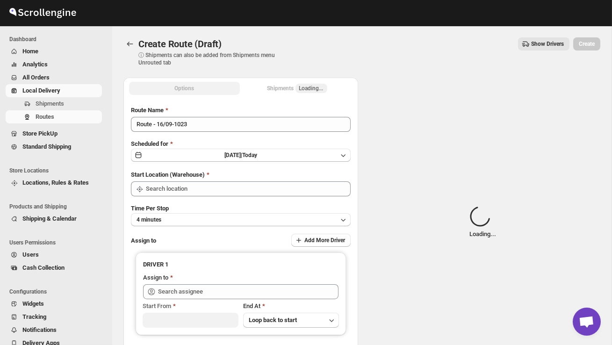
type input "DS02 Bileshivale"
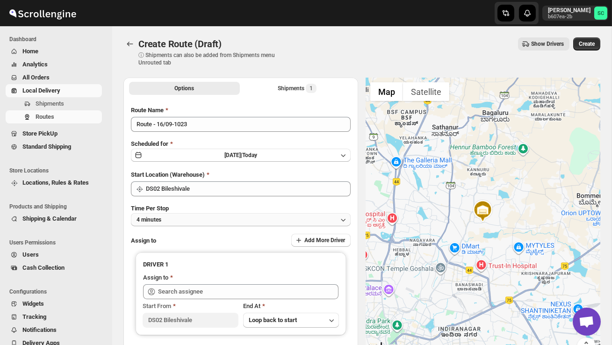
click at [203, 218] on button "4 minutes" at bounding box center [241, 219] width 220 height 13
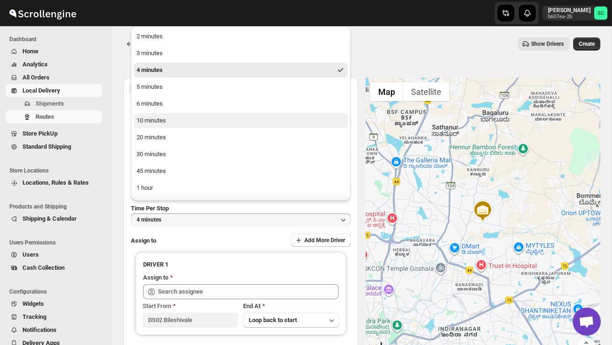
click at [172, 119] on button "10 minutes" at bounding box center [241, 120] width 214 height 15
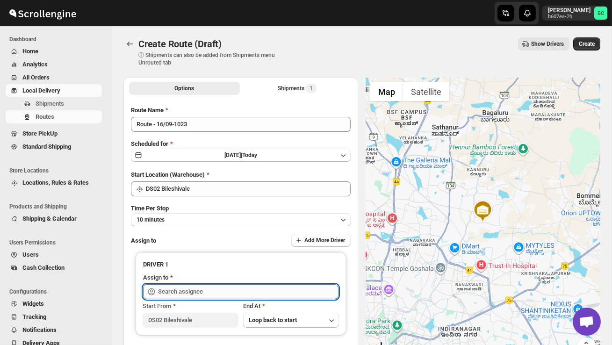
click at [193, 292] on input "text" at bounding box center [248, 291] width 181 height 15
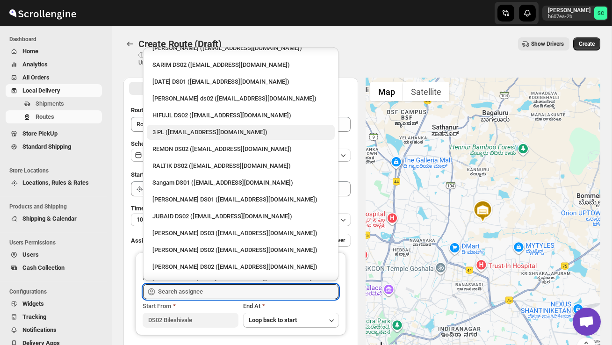
scroll to position [99, 0]
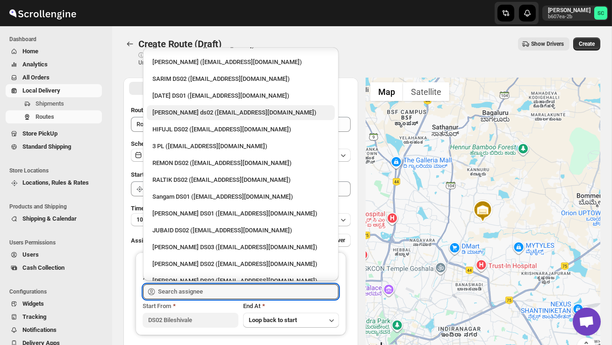
click at [185, 108] on div "[PERSON_NAME] ds02 ([EMAIL_ADDRESS][DOMAIN_NAME])" at bounding box center [240, 112] width 177 height 9
type input "[PERSON_NAME] ds02 ([EMAIL_ADDRESS][DOMAIN_NAME])"
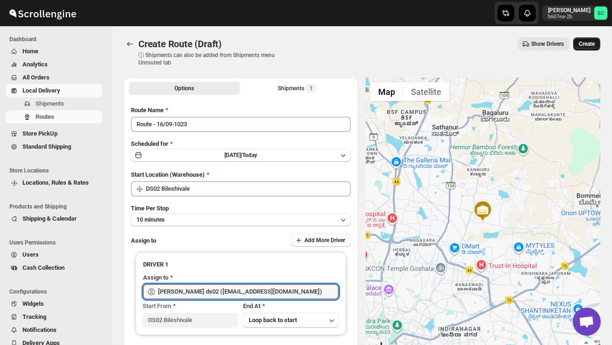
click at [584, 46] on span "Create" at bounding box center [587, 43] width 16 height 7
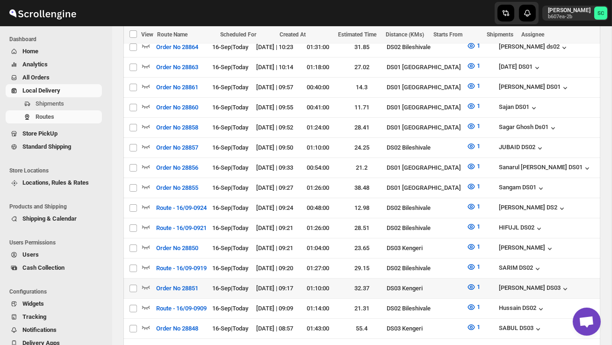
scroll to position [276, 0]
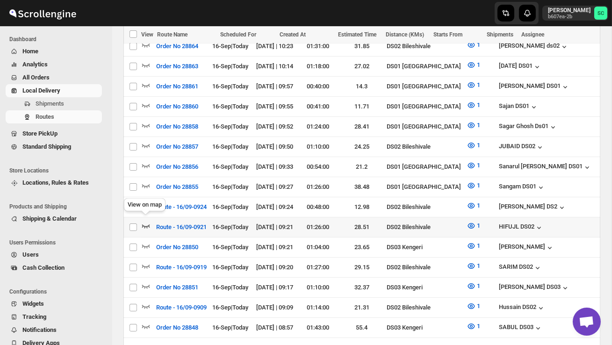
click at [149, 223] on icon "button" at bounding box center [145, 225] width 9 height 9
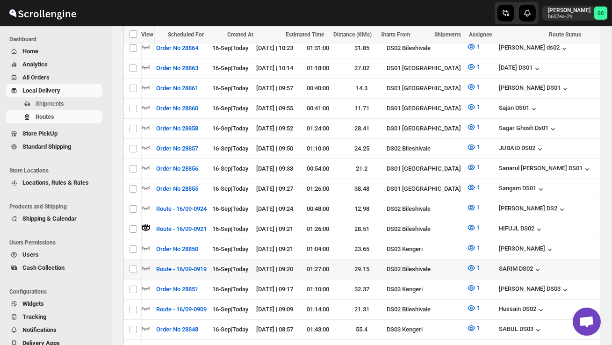
scroll to position [0, 0]
click at [143, 263] on icon "button" at bounding box center [145, 267] width 9 height 9
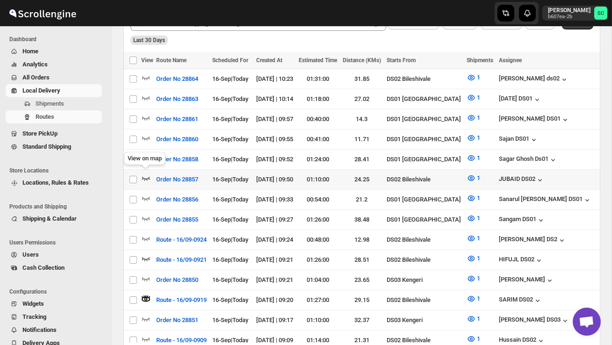
click at [148, 174] on icon "button" at bounding box center [145, 178] width 9 height 9
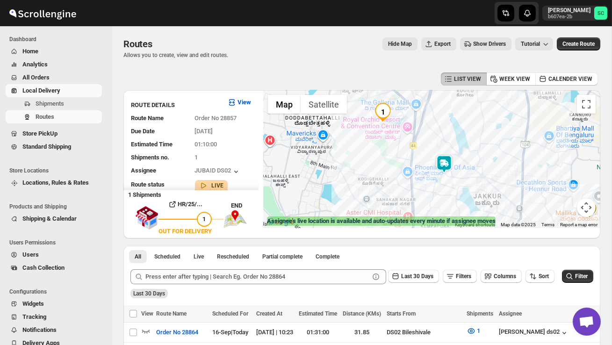
drag, startPoint x: 382, startPoint y: 185, endPoint x: 440, endPoint y: 196, distance: 59.1
click at [440, 196] on div at bounding box center [431, 159] width 337 height 138
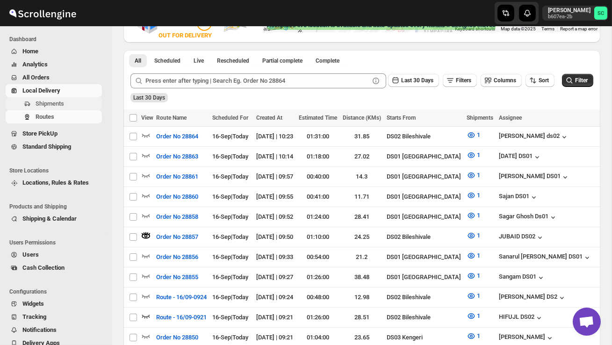
click at [62, 101] on span "Shipments" at bounding box center [50, 103] width 29 height 7
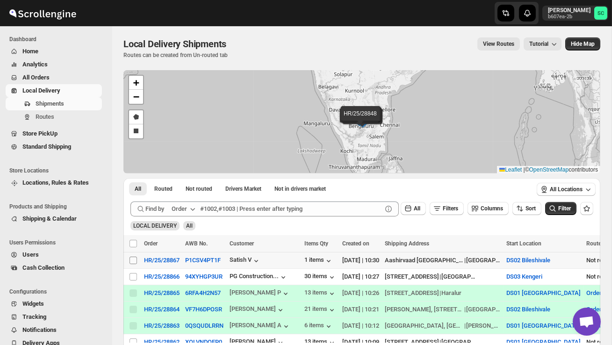
click at [131, 261] on input "Select shipment" at bounding box center [133, 260] width 7 height 7
checkbox input "true"
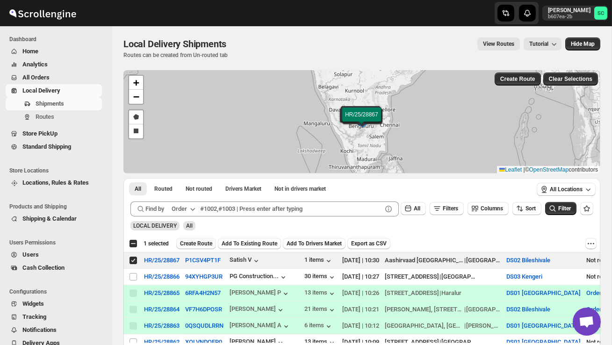
click at [203, 243] on span "Create Route" at bounding box center [196, 243] width 32 height 7
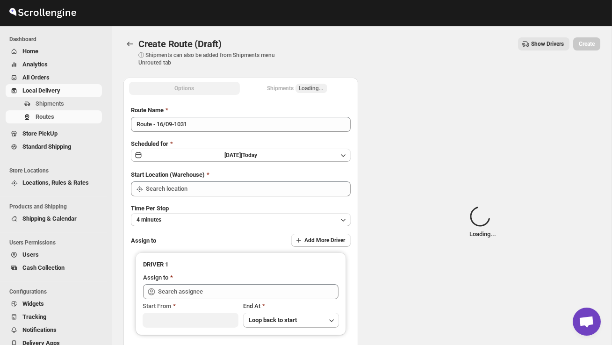
type input "DS02 Bileshivale"
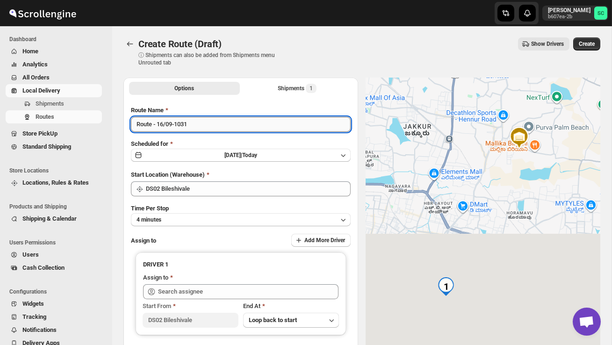
click at [195, 130] on input "Route - 16/09-1031" at bounding box center [241, 124] width 220 height 15
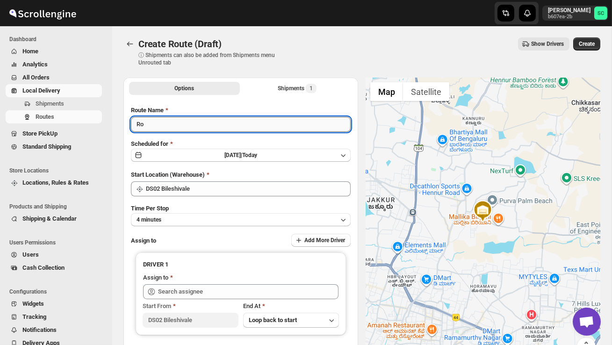
type input "R"
type input "Order no 28867"
click at [219, 216] on button "4 minutes" at bounding box center [241, 219] width 220 height 13
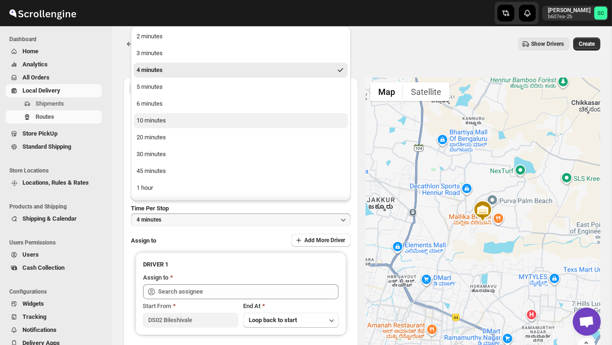
click at [186, 117] on button "10 minutes" at bounding box center [241, 120] width 214 height 15
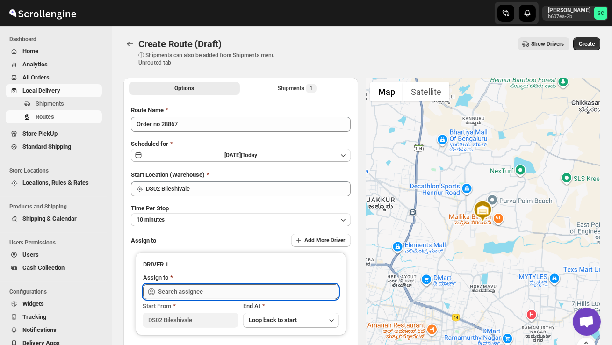
click at [169, 294] on input "text" at bounding box center [248, 291] width 181 height 15
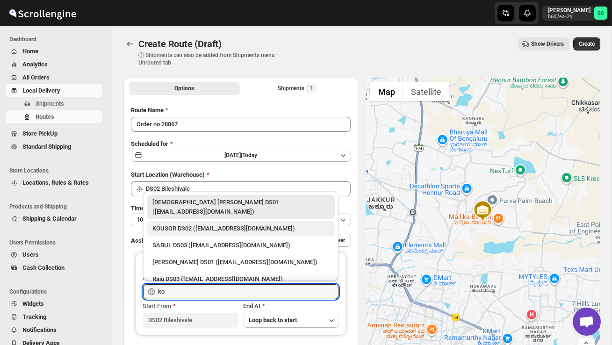
click at [175, 224] on div "KOUSOR DS02 ([EMAIL_ADDRESS][DOMAIN_NAME])" at bounding box center [240, 228] width 177 height 9
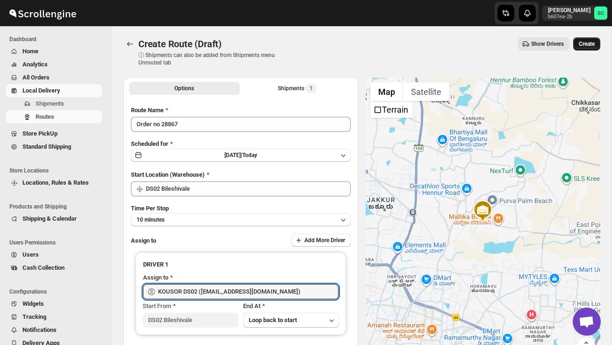
type input "KOUSOR DS02 ([EMAIL_ADDRESS][DOMAIN_NAME])"
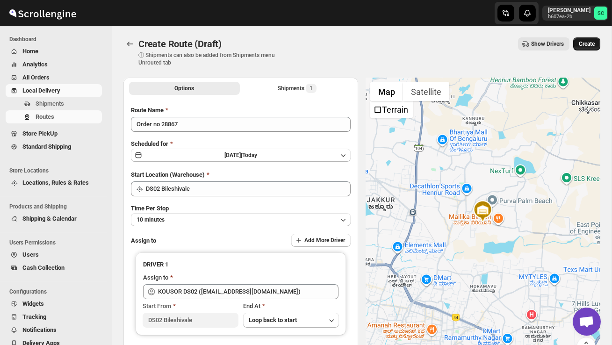
click at [588, 42] on span "Create" at bounding box center [587, 43] width 16 height 7
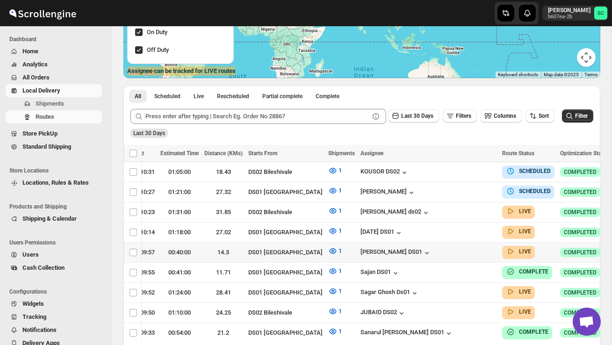
scroll to position [0, 138]
click at [612, 248] on icon "button" at bounding box center [621, 251] width 9 height 9
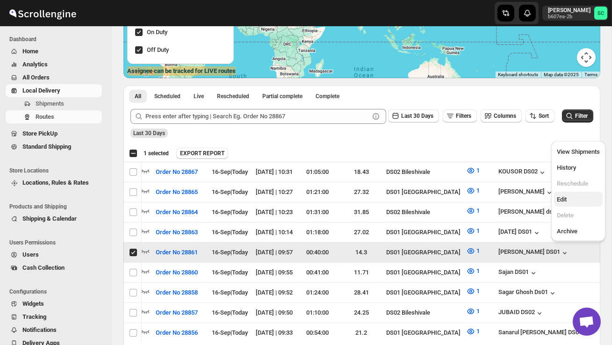
click at [576, 194] on button "Edit" at bounding box center [578, 199] width 49 height 15
checkbox input "false"
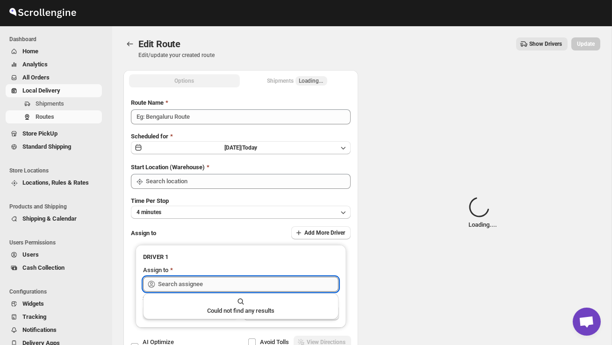
click at [255, 284] on input "text" at bounding box center [248, 284] width 181 height 15
type input "Order No 28861"
type input "DS01 [GEOGRAPHIC_DATA]"
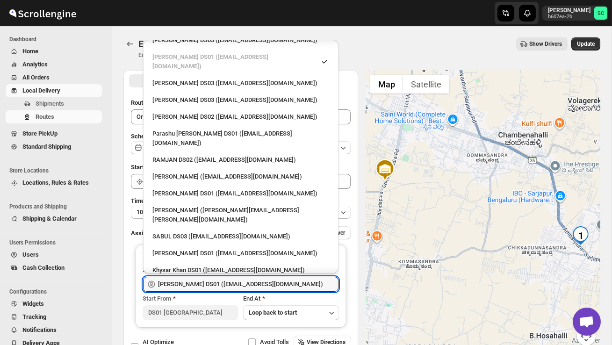
scroll to position [658, 0]
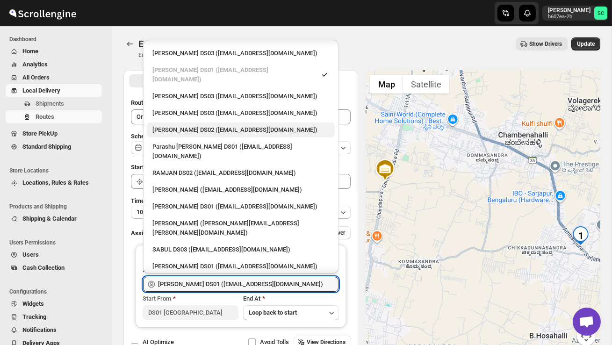
click at [183, 125] on div "[PERSON_NAME] DS02 ([EMAIL_ADDRESS][DOMAIN_NAME])" at bounding box center [240, 129] width 177 height 9
type input "[PERSON_NAME] DS02 ([EMAIL_ADDRESS][DOMAIN_NAME])"
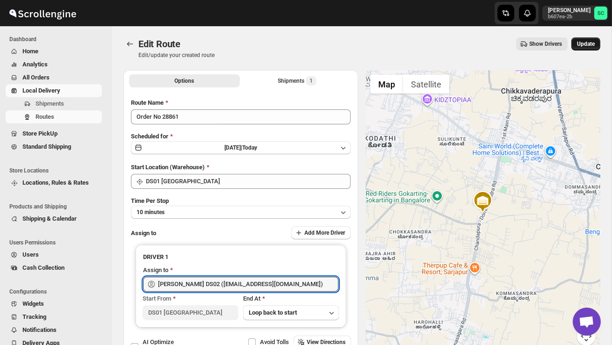
click at [586, 46] on span "Update" at bounding box center [586, 43] width 18 height 7
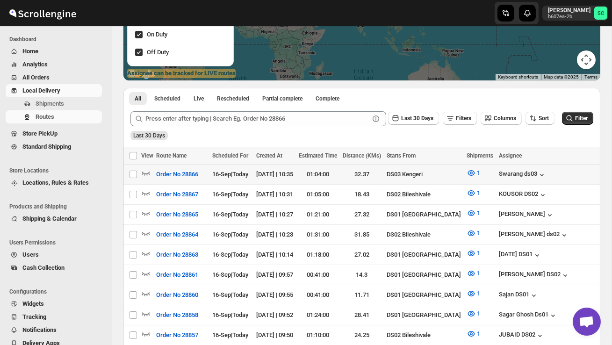
scroll to position [150, 0]
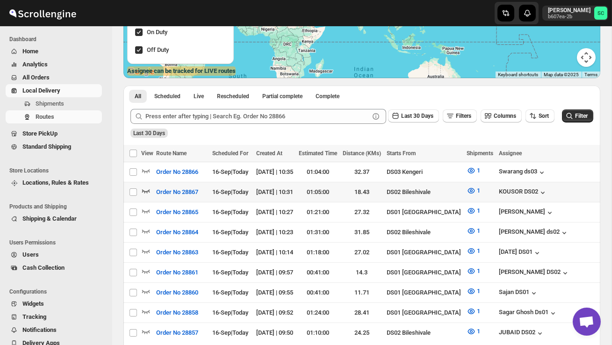
click at [146, 190] on icon "button" at bounding box center [145, 190] width 9 height 9
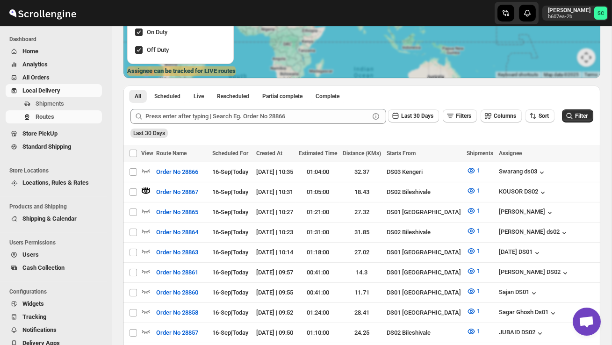
scroll to position [0, 0]
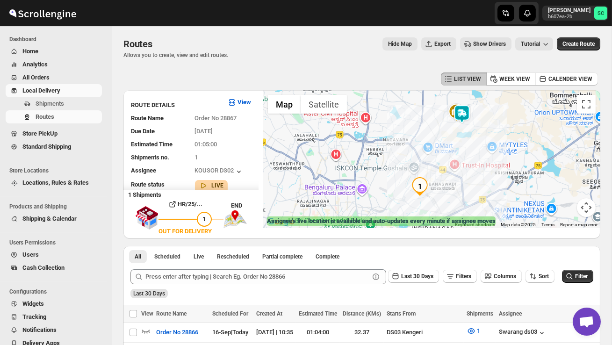
click at [465, 115] on img at bounding box center [462, 114] width 19 height 19
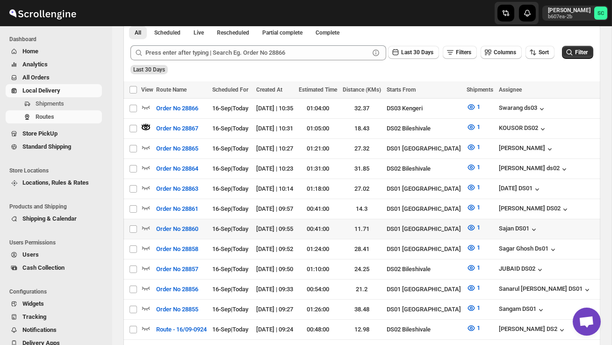
scroll to position [229, 0]
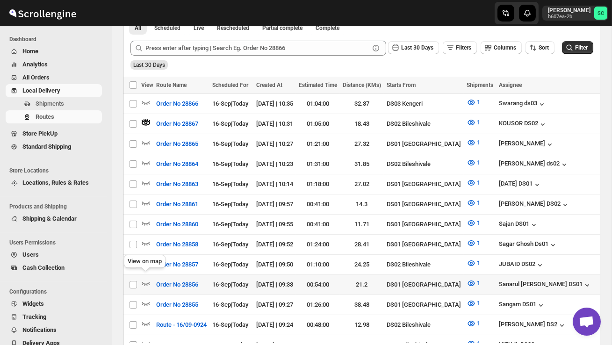
click at [142, 256] on div "View on map" at bounding box center [144, 263] width 45 height 21
click at [146, 259] on icon "button" at bounding box center [145, 263] width 9 height 9
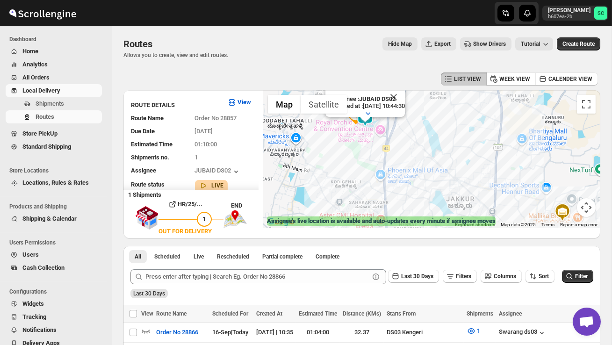
drag, startPoint x: 430, startPoint y: 140, endPoint x: 545, endPoint y: 188, distance: 125.0
click at [537, 185] on div "Assignee : JUBAID DS02 Updated at : 16/09/2025, 10:44:30 Duty mode Enabled Batt…" at bounding box center [431, 159] width 337 height 138
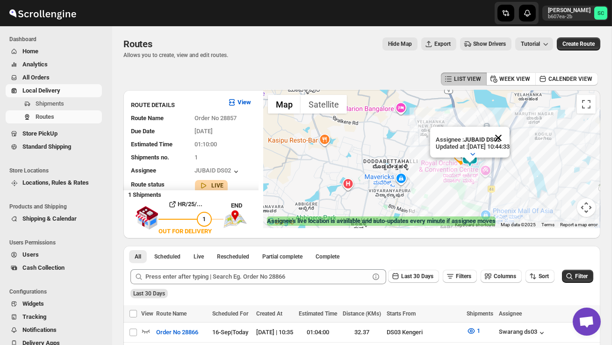
click at [504, 137] on button "Close" at bounding box center [498, 138] width 22 height 22
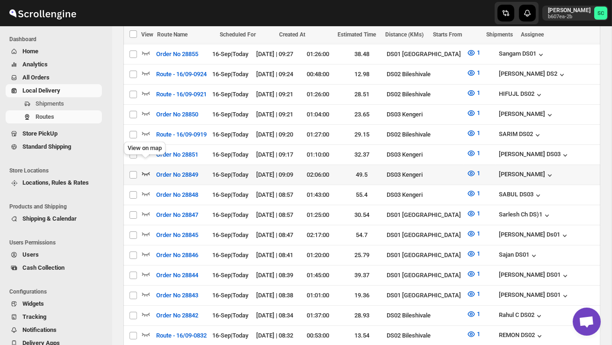
click at [145, 169] on icon "button" at bounding box center [145, 173] width 9 height 9
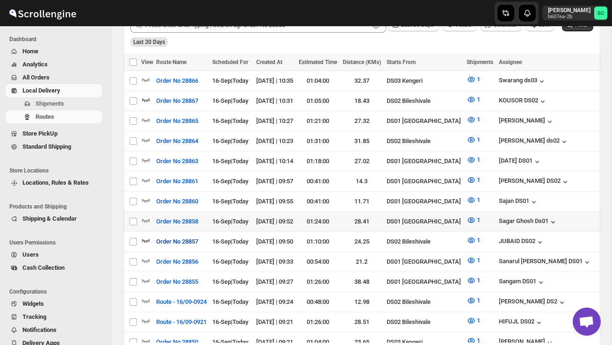
scroll to position [252, 0]
click at [145, 235] on icon "button" at bounding box center [145, 239] width 9 height 9
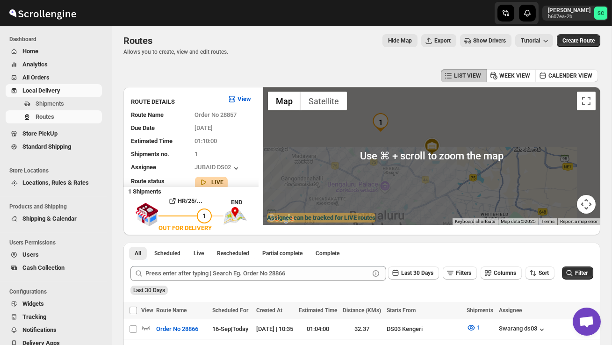
scroll to position [0, 0]
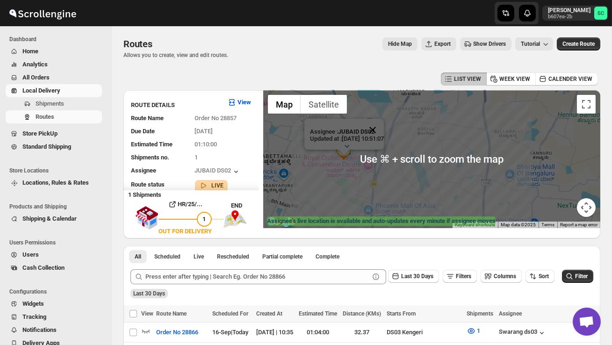
click at [384, 128] on button "Close" at bounding box center [373, 130] width 22 height 22
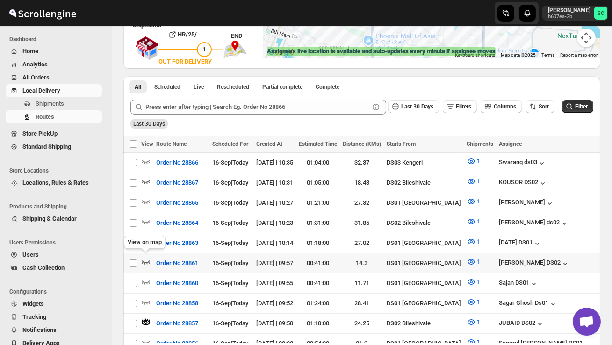
click at [144, 258] on icon "button" at bounding box center [145, 261] width 9 height 9
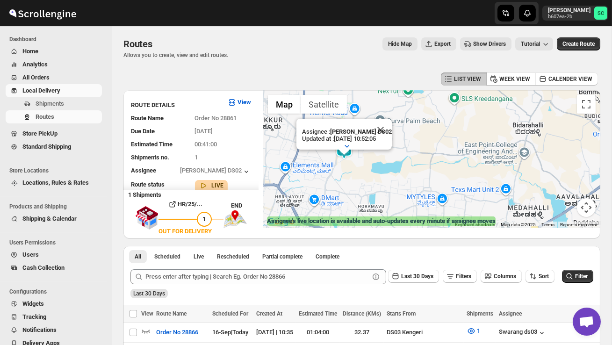
click at [594, 208] on button "Map camera controls" at bounding box center [586, 207] width 19 height 19
click at [564, 210] on button "Zoom out" at bounding box center [563, 207] width 19 height 19
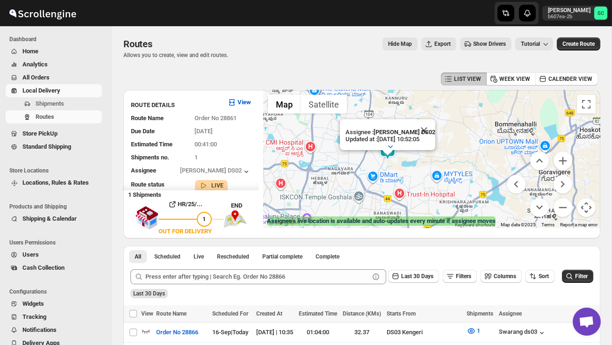
click at [429, 123] on button "Close" at bounding box center [424, 130] width 22 height 22
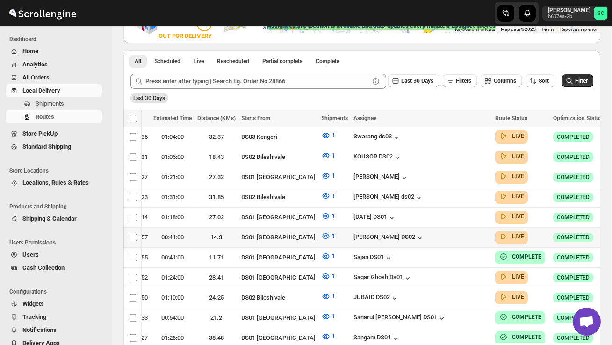
scroll to position [0, 145]
click at [610, 233] on icon "button" at bounding box center [614, 236] width 9 height 9
checkbox input "true"
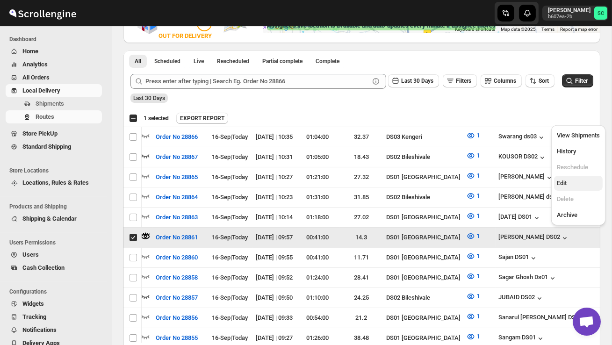
click at [576, 186] on span "Edit" at bounding box center [578, 183] width 43 height 9
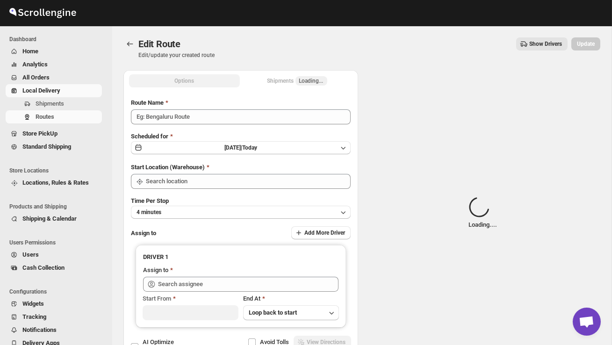
type input "Order No 28861"
type input "DS01 [GEOGRAPHIC_DATA]"
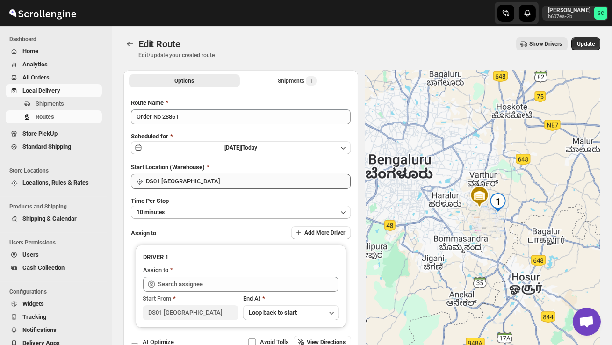
type input "[PERSON_NAME] DS02 ([EMAIL_ADDRESS][DOMAIN_NAME])"
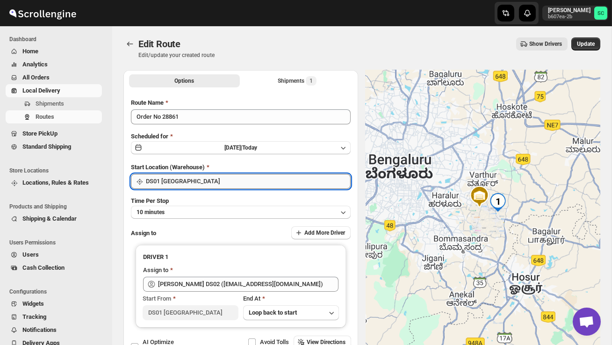
click at [234, 176] on input "DS01 [GEOGRAPHIC_DATA]" at bounding box center [248, 181] width 205 height 15
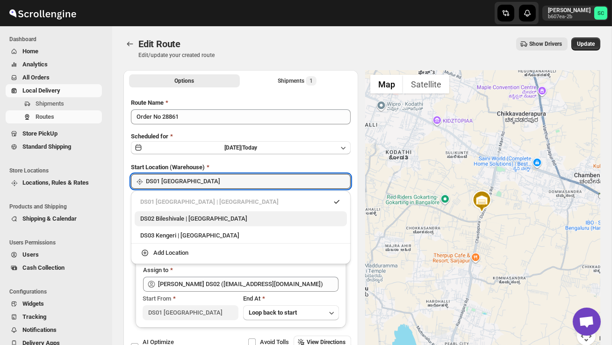
click at [217, 217] on div "DS02 Bileshivale | Bangalore" at bounding box center [240, 218] width 201 height 9
type input "DS02 Bileshivale"
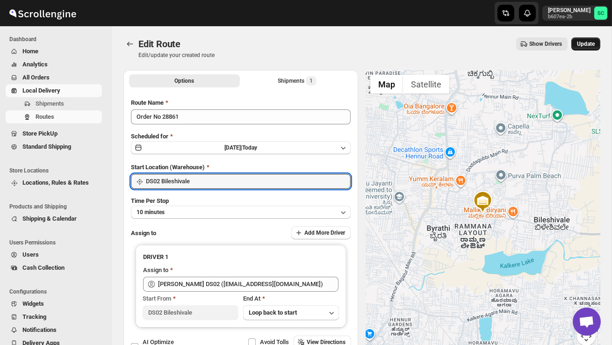
click at [597, 45] on button "Update" at bounding box center [586, 43] width 29 height 13
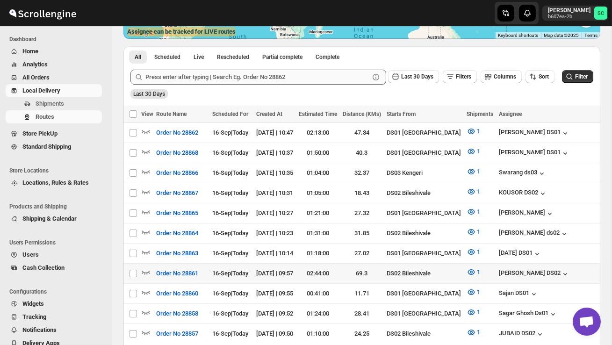
scroll to position [191, 0]
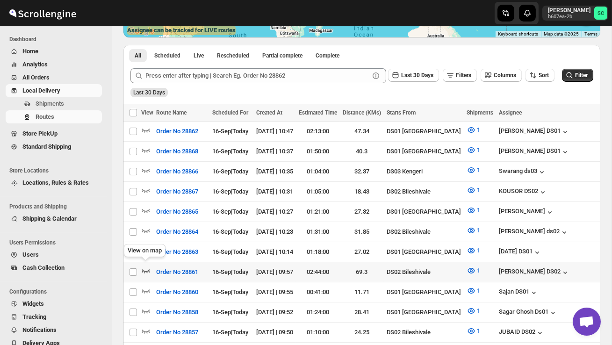
click at [147, 267] on icon "button" at bounding box center [145, 270] width 9 height 9
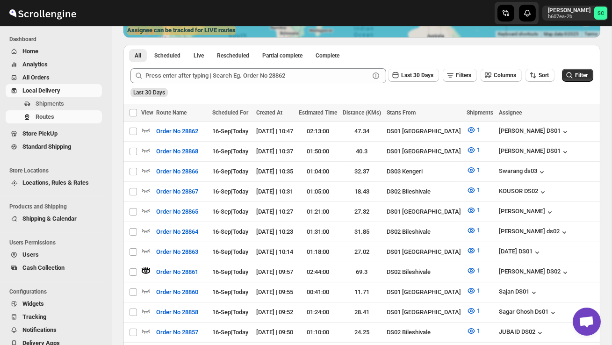
scroll to position [0, 0]
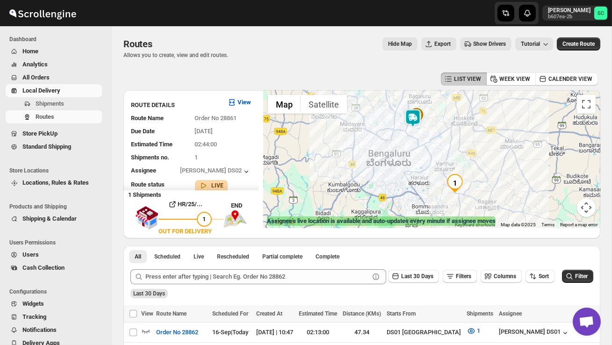
drag, startPoint x: 408, startPoint y: 154, endPoint x: 420, endPoint y: 187, distance: 34.3
click at [420, 186] on div at bounding box center [431, 159] width 337 height 138
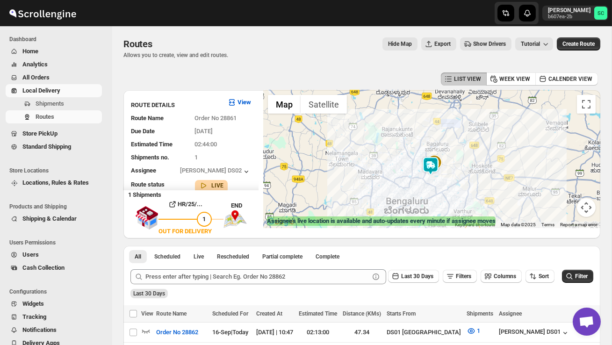
click at [419, 180] on div at bounding box center [431, 159] width 337 height 138
click at [419, 181] on div at bounding box center [431, 159] width 337 height 138
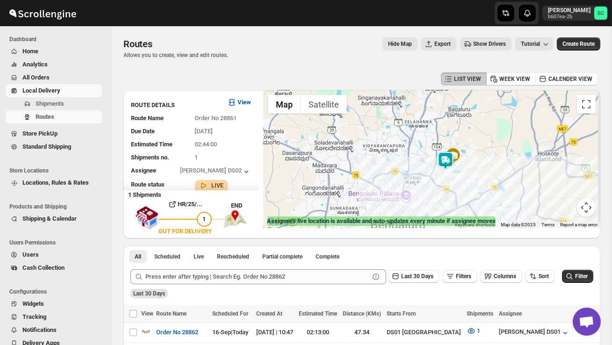
click at [419, 183] on div at bounding box center [431, 159] width 337 height 138
click at [419, 184] on div at bounding box center [431, 159] width 337 height 138
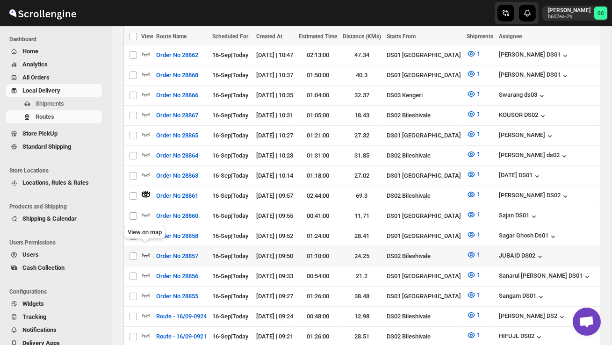
click at [146, 253] on icon "button" at bounding box center [146, 255] width 8 height 4
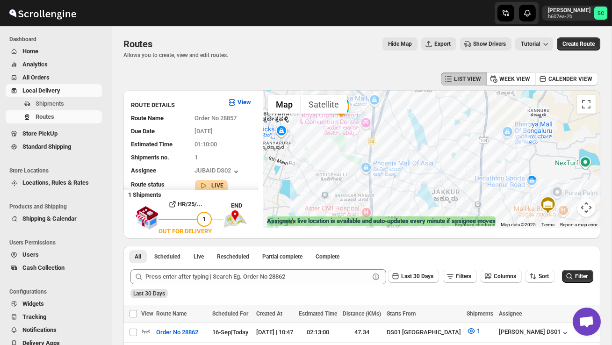
drag, startPoint x: 342, startPoint y: 169, endPoint x: 409, endPoint y: 200, distance: 73.7
click at [407, 199] on div at bounding box center [431, 159] width 337 height 138
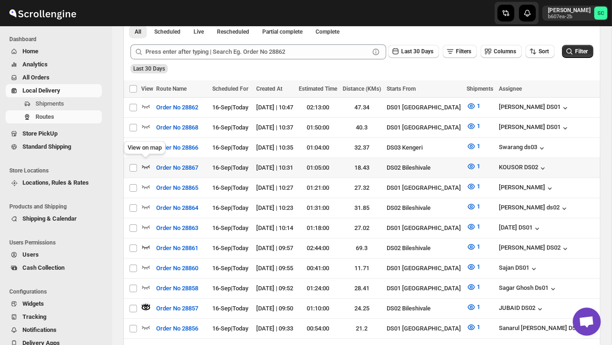
click at [145, 164] on icon "button" at bounding box center [145, 166] width 9 height 9
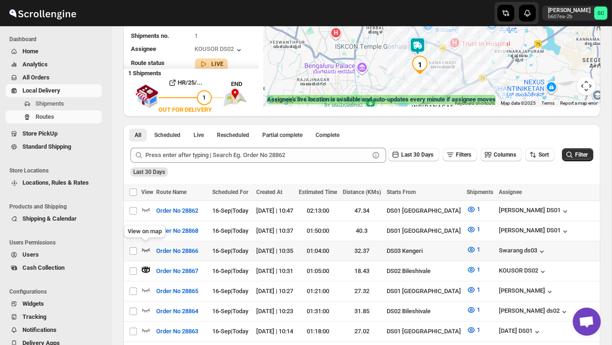
click at [143, 248] on icon "button" at bounding box center [146, 250] width 8 height 4
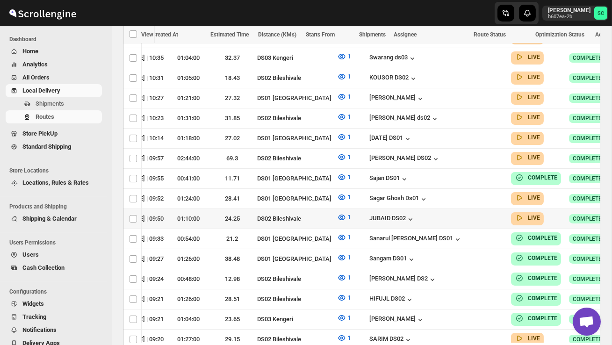
scroll to position [0, 128]
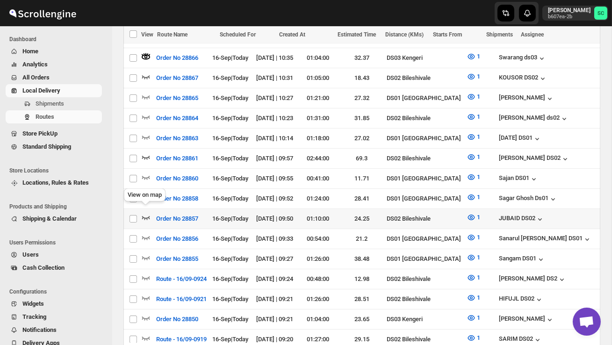
click at [148, 216] on icon "button" at bounding box center [146, 218] width 8 height 4
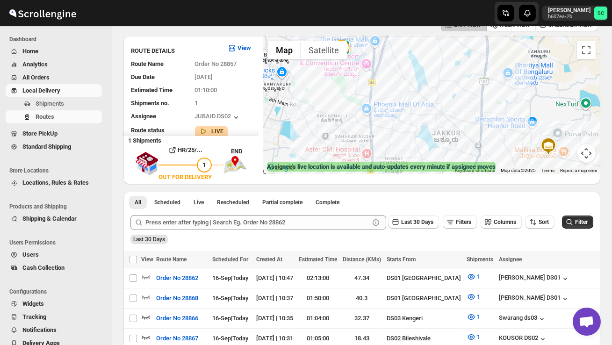
drag, startPoint x: 337, startPoint y: 127, endPoint x: 366, endPoint y: 132, distance: 29.4
click at [361, 129] on div at bounding box center [431, 105] width 337 height 138
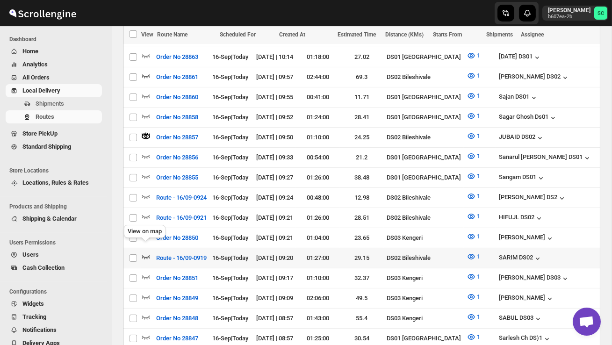
click at [148, 255] on icon "button" at bounding box center [146, 257] width 8 height 4
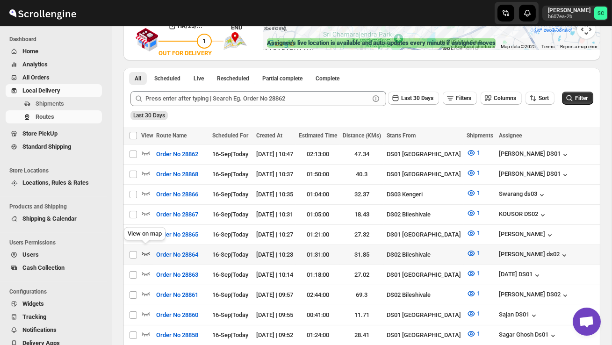
click at [147, 249] on icon "button" at bounding box center [145, 253] width 9 height 9
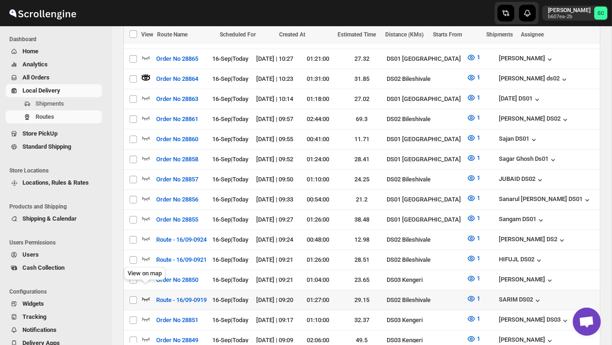
click at [145, 297] on icon "button" at bounding box center [146, 299] width 8 height 4
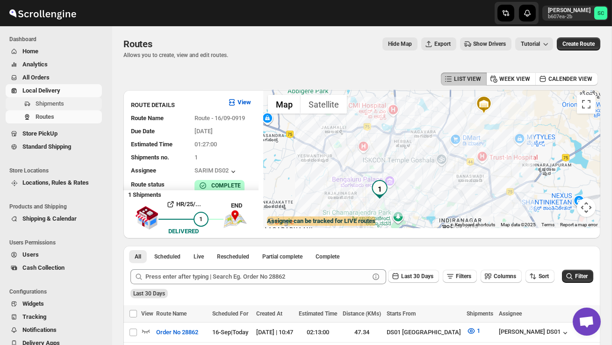
click at [69, 102] on span "Shipments" at bounding box center [68, 103] width 65 height 9
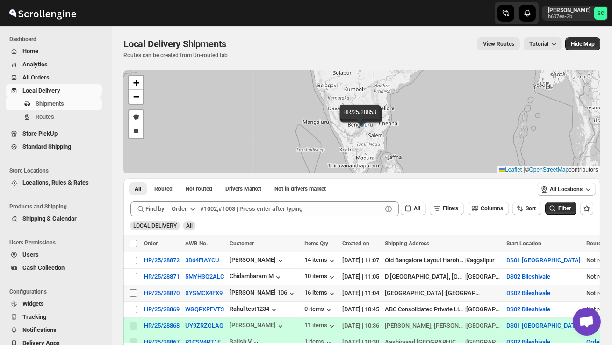
click at [134, 291] on input "Select shipment" at bounding box center [133, 293] width 7 height 7
checkbox input "true"
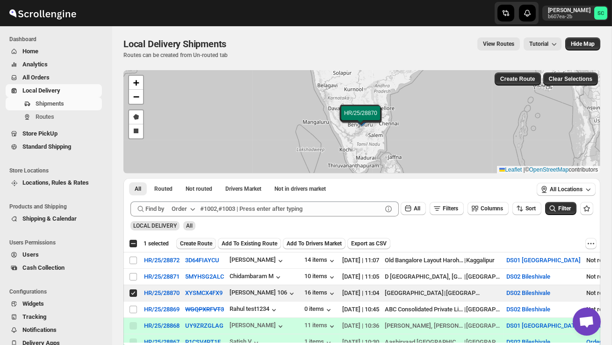
click at [203, 240] on span "Create Route" at bounding box center [196, 243] width 32 height 7
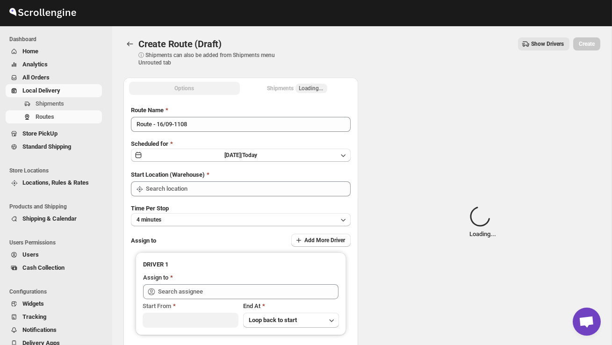
type input "DS02 Bileshivale"
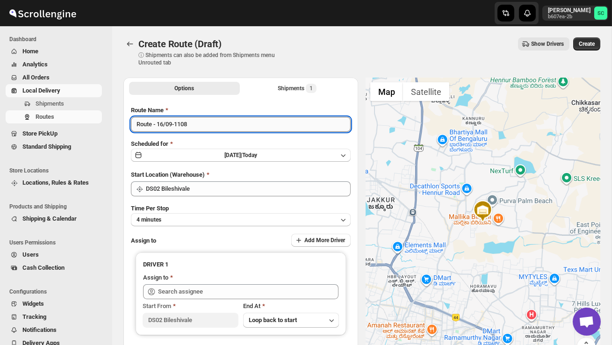
click at [202, 129] on input "Route - 16/09-1108" at bounding box center [241, 124] width 220 height 15
type input "R"
type input "O"
click at [70, 105] on span "Shipments" at bounding box center [68, 103] width 65 height 9
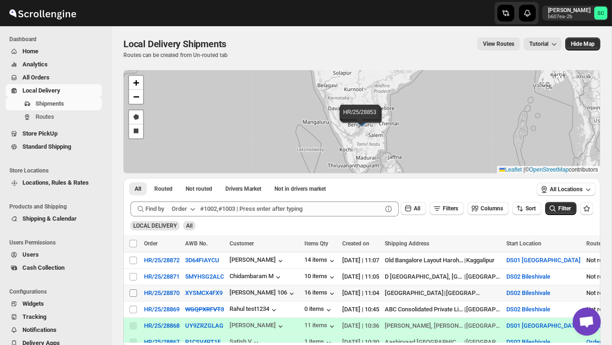
click at [134, 294] on input "Select shipment" at bounding box center [133, 293] width 7 height 7
checkbox input "true"
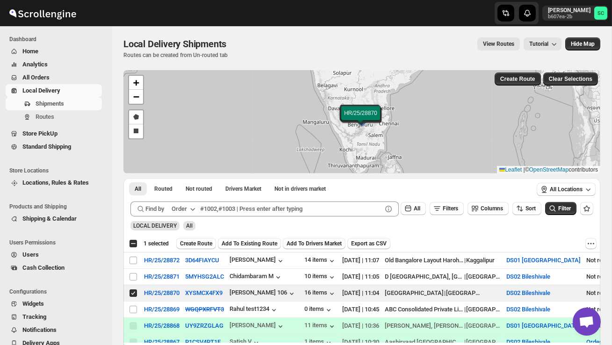
click at [202, 238] on button "Create Route" at bounding box center [196, 243] width 40 height 11
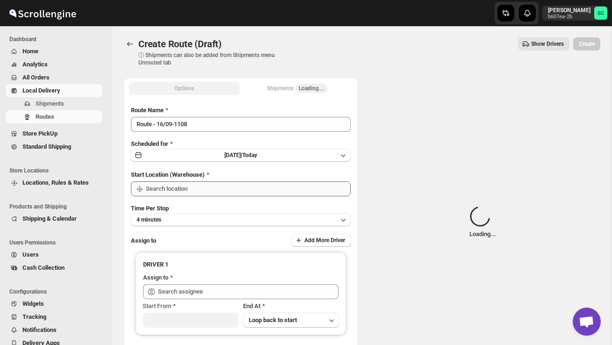
type input "DS02 Bileshivale"
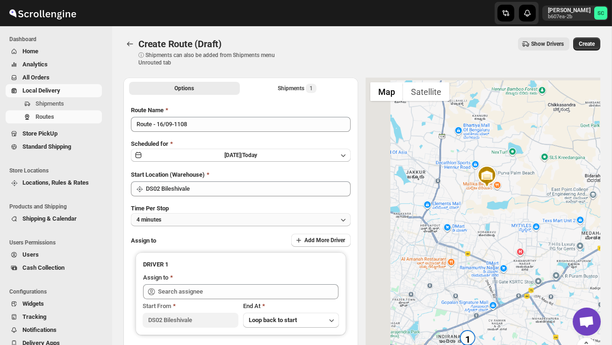
click at [222, 221] on button "4 minutes" at bounding box center [241, 219] width 220 height 13
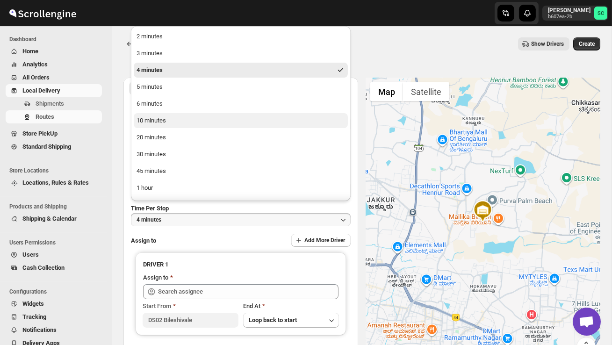
click at [175, 123] on button "10 minutes" at bounding box center [241, 120] width 214 height 15
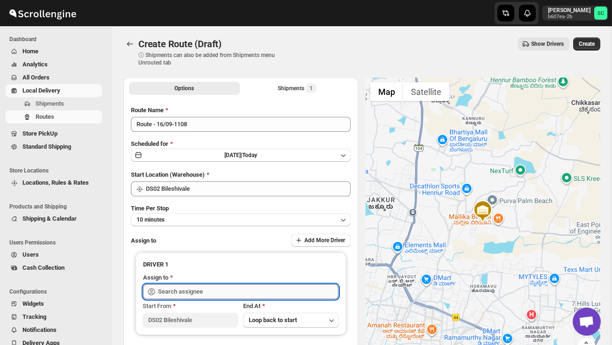
click at [191, 289] on input "text" at bounding box center [248, 291] width 181 height 15
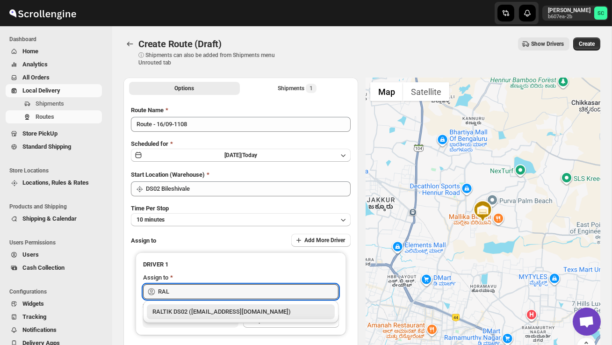
click at [220, 313] on div "RALTIK DS02 ([EMAIL_ADDRESS][DOMAIN_NAME])" at bounding box center [240, 311] width 177 height 9
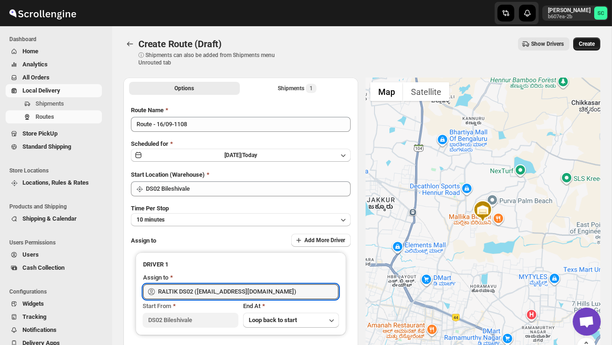
type input "RALTIK DS02 ([EMAIL_ADDRESS][DOMAIN_NAME])"
click at [594, 44] on span "Create" at bounding box center [587, 43] width 16 height 7
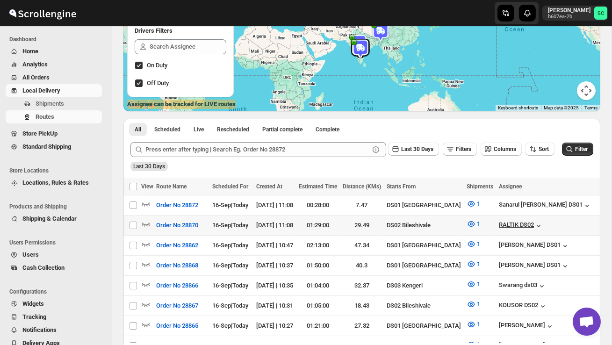
scroll to position [0, 145]
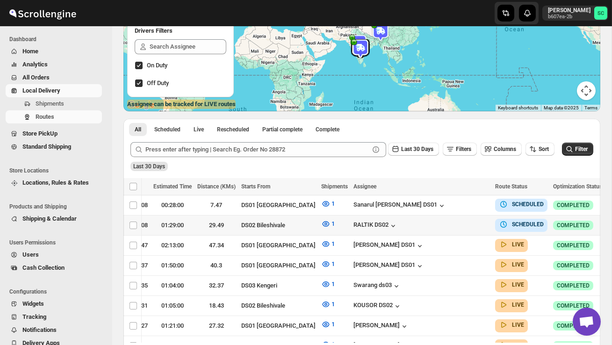
click at [612, 224] on icon "button" at bounding box center [616, 224] width 1 height 1
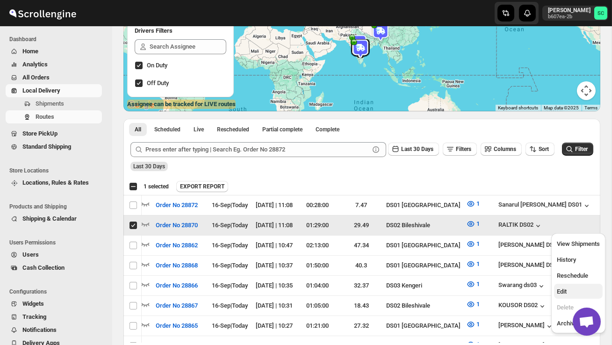
click at [577, 288] on span "Edit" at bounding box center [578, 291] width 43 height 9
checkbox input "false"
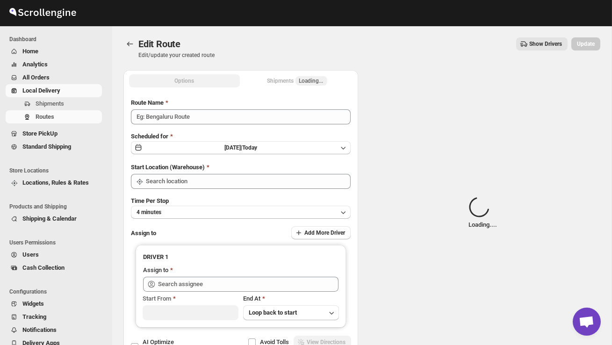
type input "Order No 28870"
type input "DS02 Bileshivale"
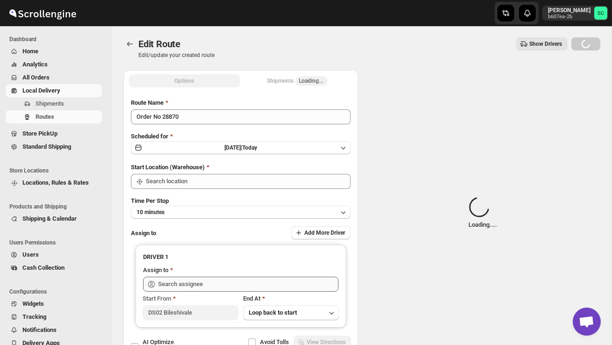
type input "DS02 Bileshivale"
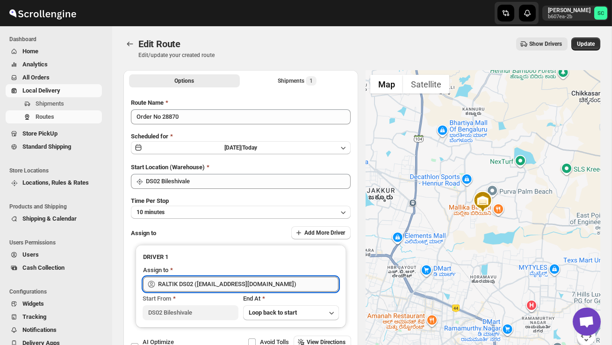
click at [275, 283] on input "RALTIK DS02 ([EMAIL_ADDRESS][DOMAIN_NAME])" at bounding box center [248, 284] width 181 height 15
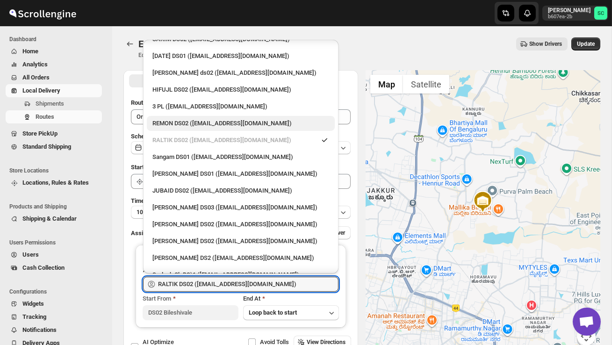
scroll to position [154, 0]
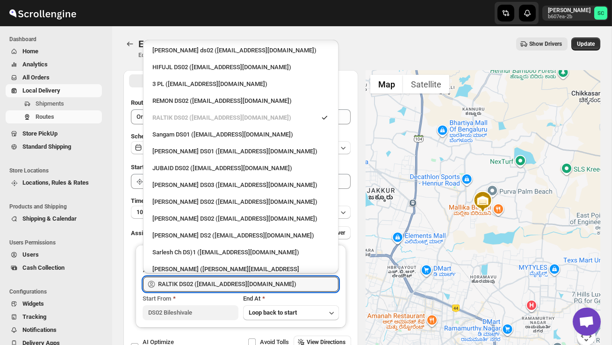
click at [204, 228] on div "[PERSON_NAME] DS2 ([EMAIL_ADDRESS][DOMAIN_NAME])" at bounding box center [241, 235] width 188 height 15
type input "[PERSON_NAME] DS2 ([EMAIL_ADDRESS][DOMAIN_NAME])"
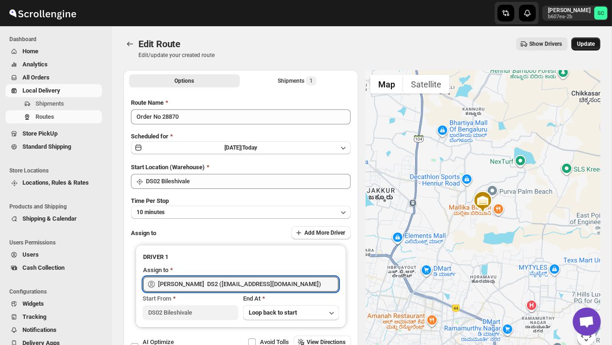
click at [586, 43] on span "Update" at bounding box center [586, 43] width 18 height 7
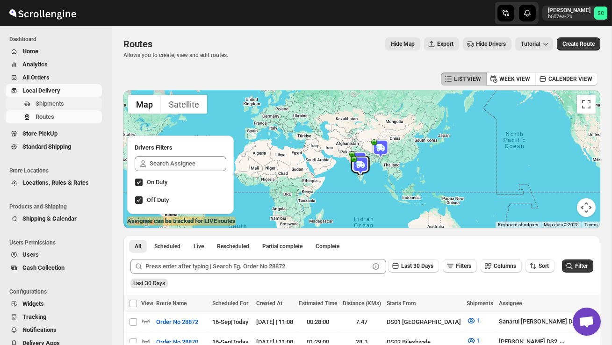
click at [72, 100] on span "Shipments" at bounding box center [68, 103] width 65 height 9
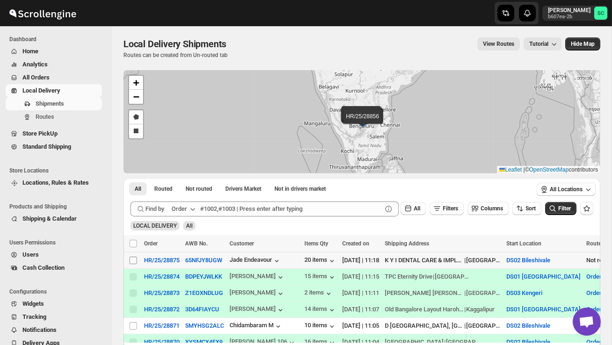
click at [134, 262] on input "Select shipment" at bounding box center [133, 260] width 7 height 7
checkbox input "true"
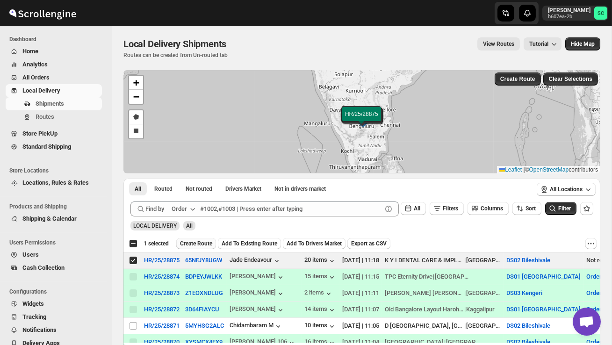
click at [188, 248] on button "Create Route" at bounding box center [196, 243] width 40 height 11
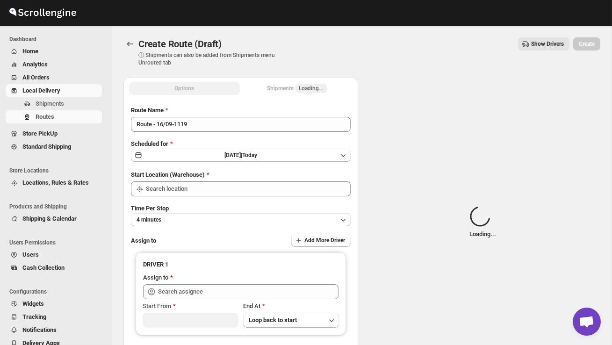
type input "DS02 Bileshivale"
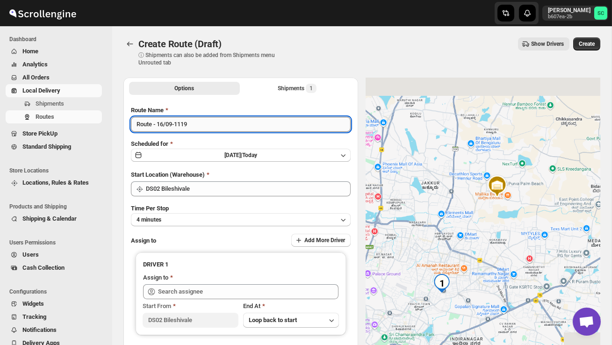
click at [198, 129] on input "Route - 16/09-1119" at bounding box center [241, 124] width 220 height 15
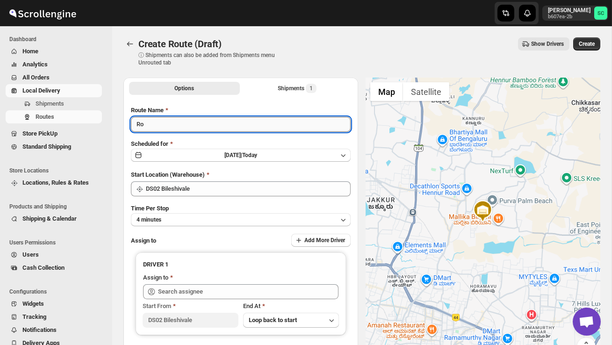
type input "R"
type input "Order no 28875"
click at [219, 216] on button "4 minutes" at bounding box center [241, 219] width 220 height 13
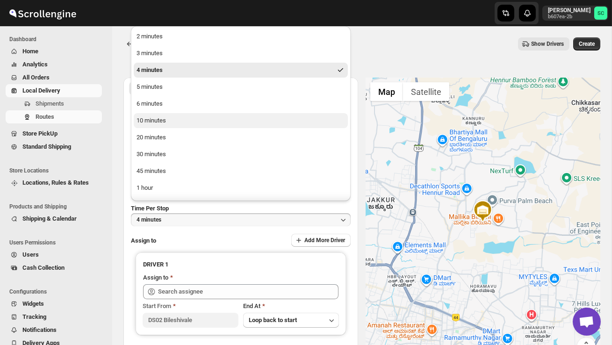
click at [179, 116] on button "10 minutes" at bounding box center [241, 120] width 214 height 15
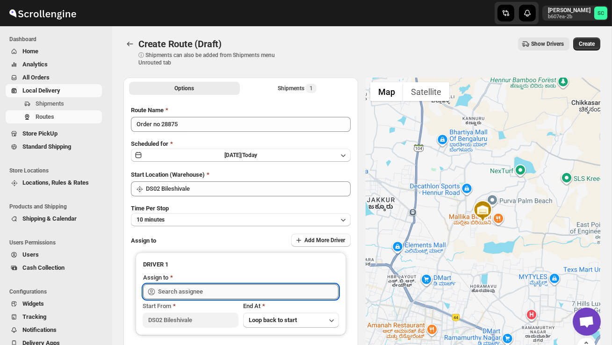
click at [170, 294] on input "text" at bounding box center [248, 291] width 181 height 15
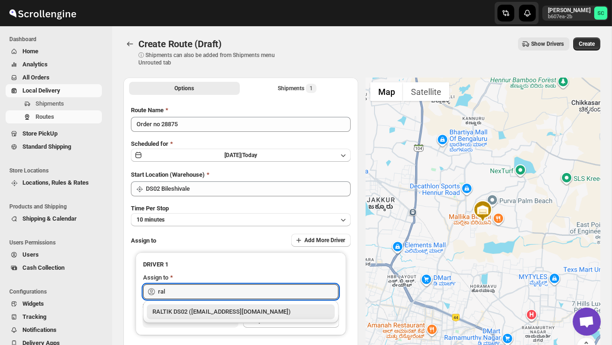
click at [189, 312] on div "RALTIK DS02 ([EMAIL_ADDRESS][DOMAIN_NAME])" at bounding box center [240, 311] width 177 height 9
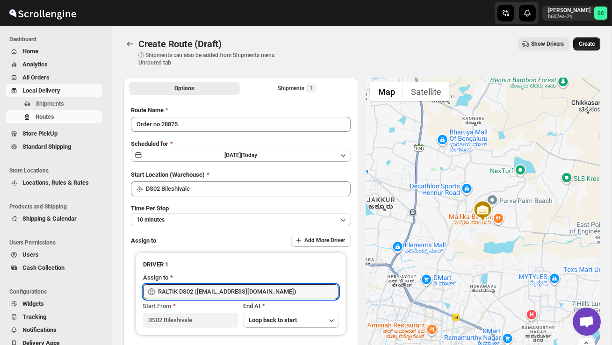
type input "RALTIK DS02 ([EMAIL_ADDRESS][DOMAIN_NAME])"
click at [584, 44] on span "Create" at bounding box center [587, 43] width 16 height 7
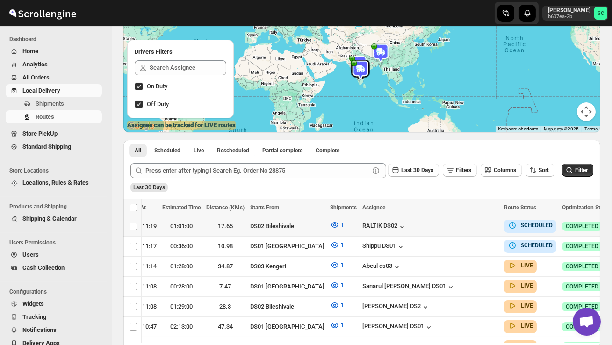
scroll to position [0, 133]
click at [612, 224] on icon "button" at bounding box center [623, 225] width 9 height 9
checkbox input "true"
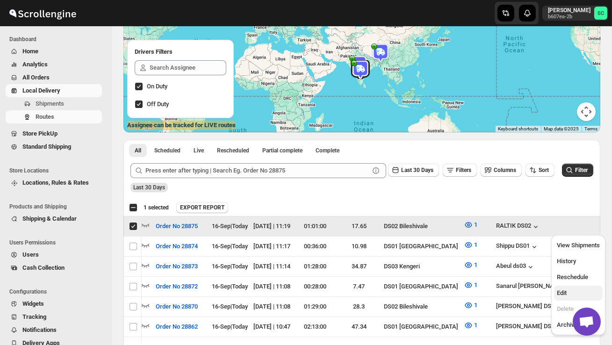
click at [582, 290] on span "Edit" at bounding box center [578, 293] width 43 height 9
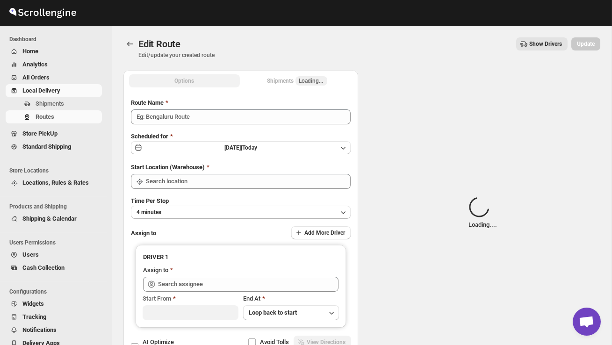
type input "Order No 28875"
type input "DS02 Bileshivale"
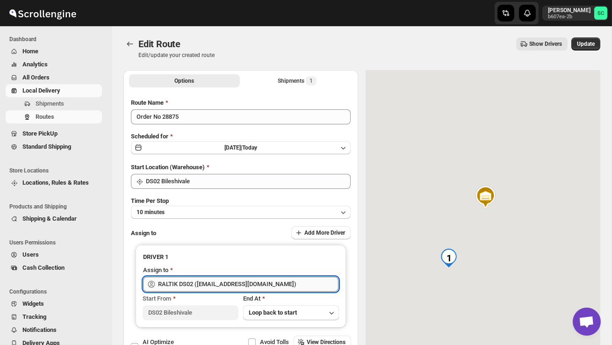
click at [273, 289] on input "RALTIK DS02 ([EMAIL_ADDRESS][DOMAIN_NAME])" at bounding box center [248, 284] width 181 height 15
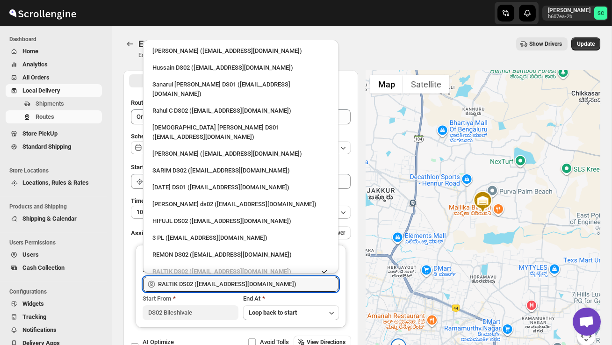
click at [189, 69] on div "Hussain DS02 ([EMAIL_ADDRESS][DOMAIN_NAME])" at bounding box center [240, 67] width 177 height 9
type input "Hussain DS02 ([EMAIL_ADDRESS][DOMAIN_NAME])"
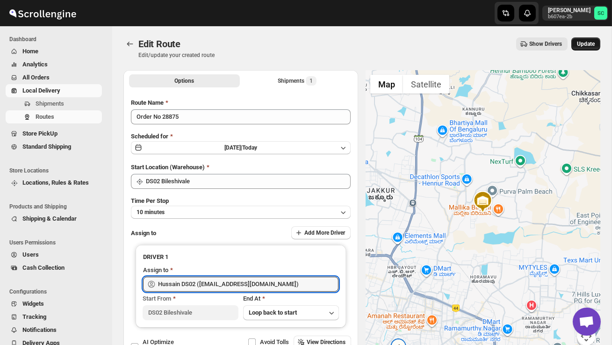
click at [586, 45] on span "Update" at bounding box center [586, 43] width 18 height 7
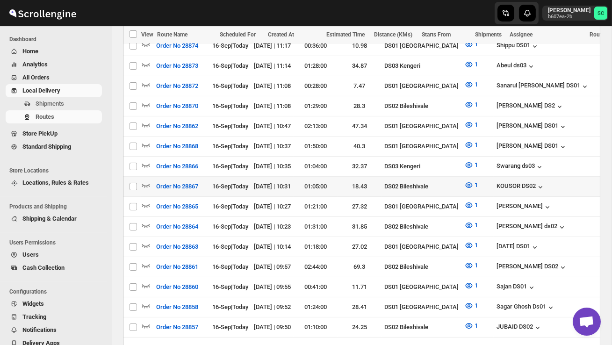
scroll to position [297, 0]
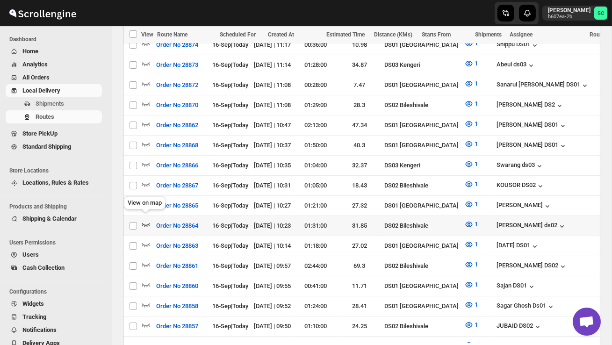
click at [145, 222] on icon "button" at bounding box center [145, 224] width 9 height 9
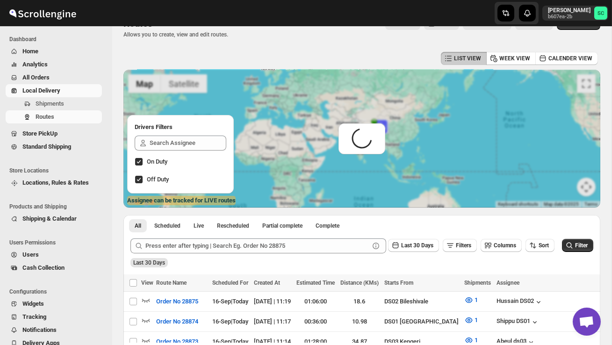
scroll to position [0, 0]
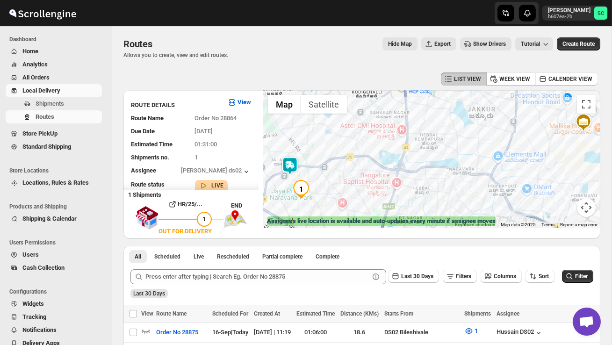
drag, startPoint x: 356, startPoint y: 188, endPoint x: 378, endPoint y: 165, distance: 31.8
click at [376, 166] on div at bounding box center [431, 159] width 337 height 138
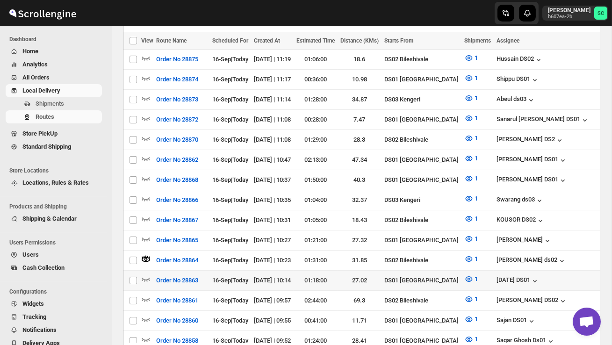
scroll to position [274, 0]
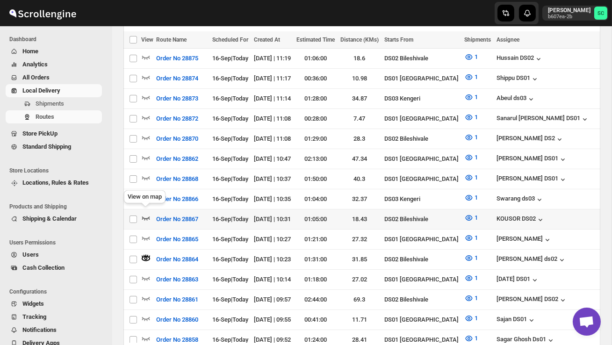
click at [143, 213] on icon "button" at bounding box center [145, 217] width 9 height 9
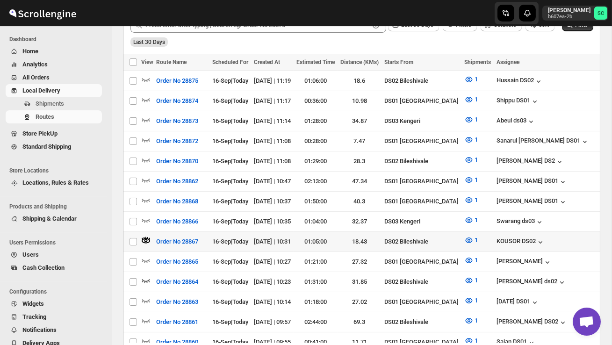
scroll to position [255, 0]
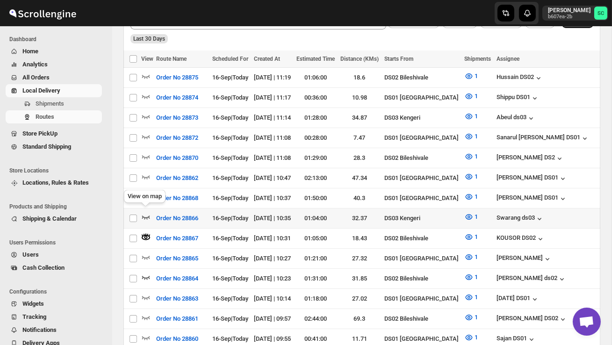
click at [143, 216] on icon "button" at bounding box center [146, 218] width 8 height 4
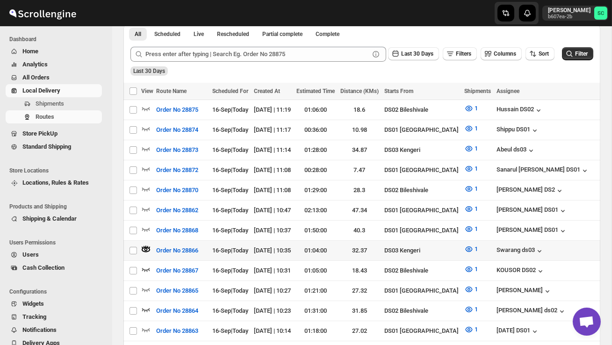
scroll to position [224, 0]
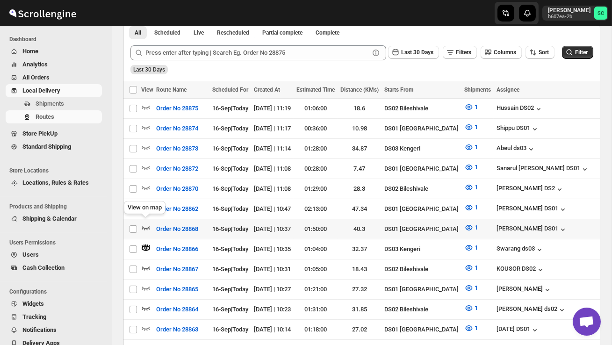
click at [145, 226] on icon "button" at bounding box center [146, 228] width 8 height 4
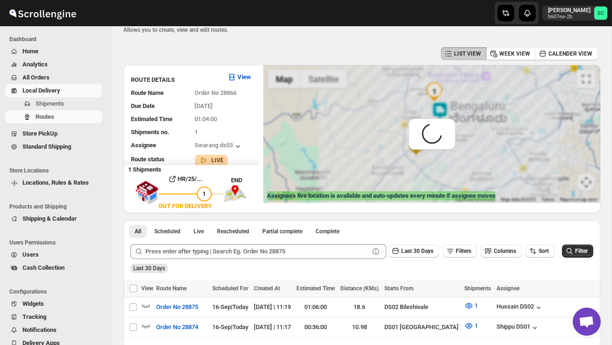
scroll to position [0, 0]
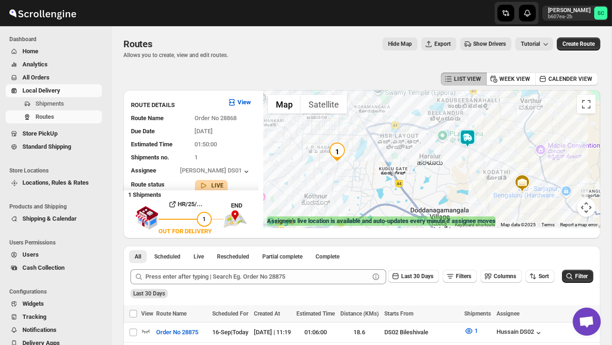
click at [470, 132] on img at bounding box center [467, 138] width 19 height 19
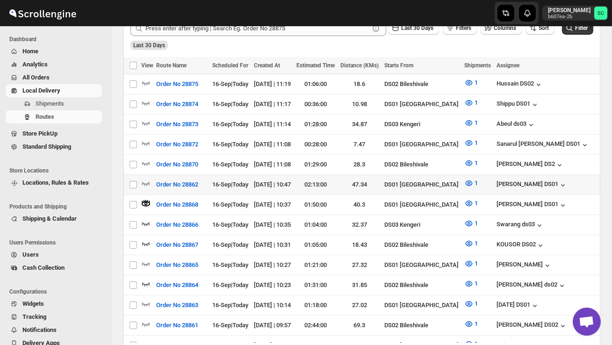
scroll to position [271, 0]
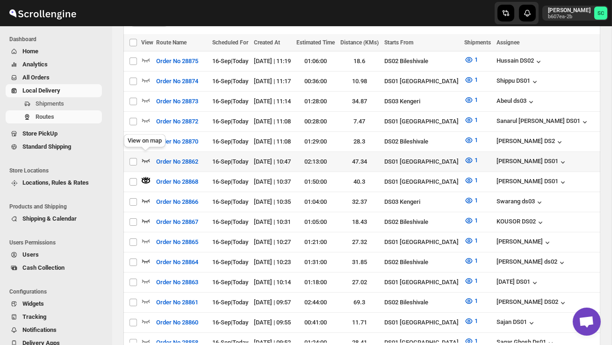
click at [147, 156] on icon "button" at bounding box center [145, 160] width 9 height 9
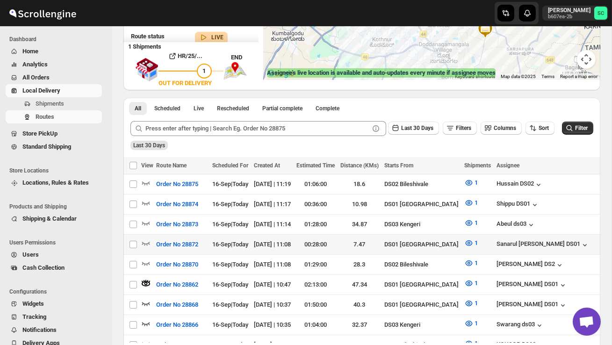
scroll to position [182, 0]
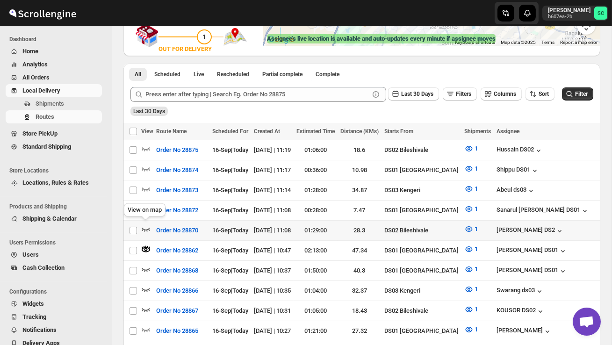
click at [144, 225] on icon "button" at bounding box center [145, 228] width 9 height 9
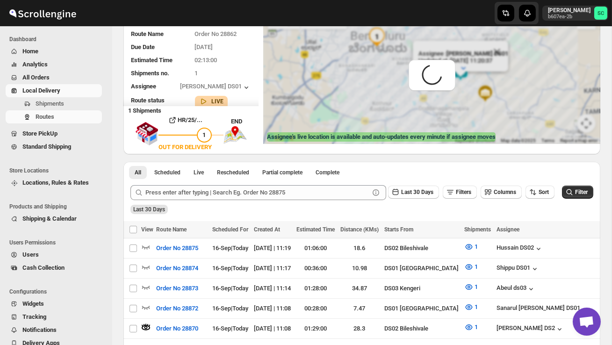
scroll to position [0, 0]
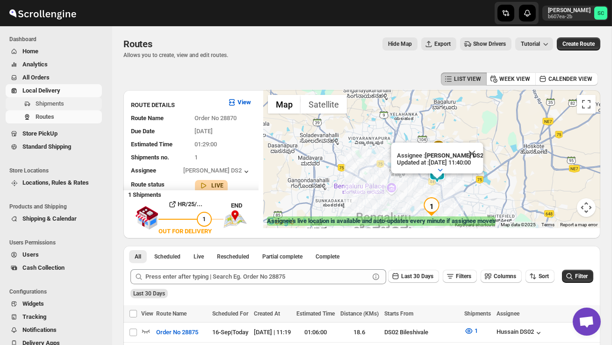
click at [63, 100] on span "Shipments" at bounding box center [50, 103] width 29 height 7
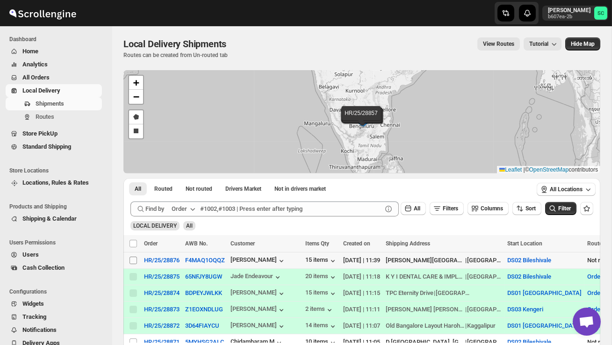
click at [132, 261] on input "Select shipment" at bounding box center [133, 260] width 7 height 7
checkbox input "true"
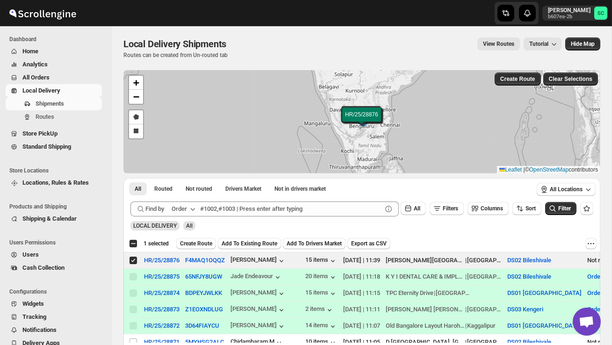
click at [204, 242] on span "Create Route" at bounding box center [196, 243] width 32 height 7
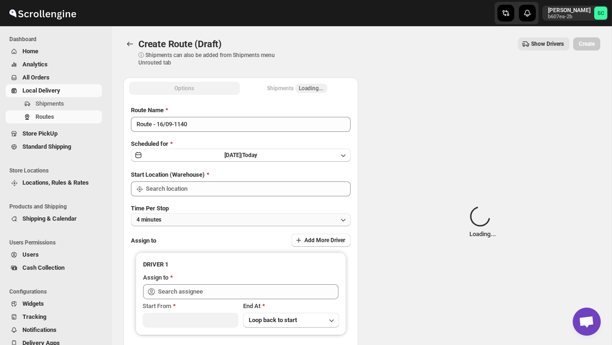
type input "DS02 Bileshivale"
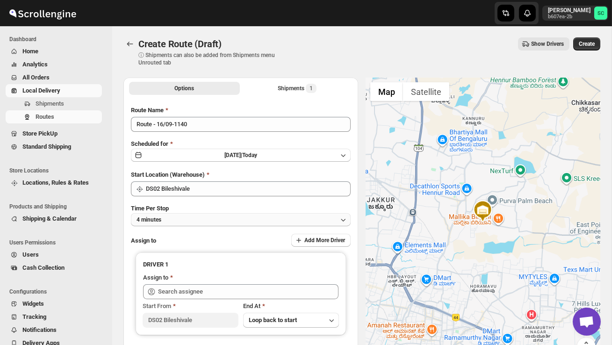
click at [212, 218] on button "4 minutes" at bounding box center [241, 219] width 220 height 13
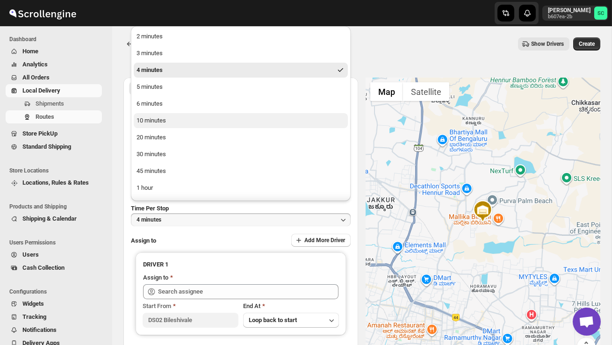
click at [174, 121] on button "10 minutes" at bounding box center [241, 120] width 214 height 15
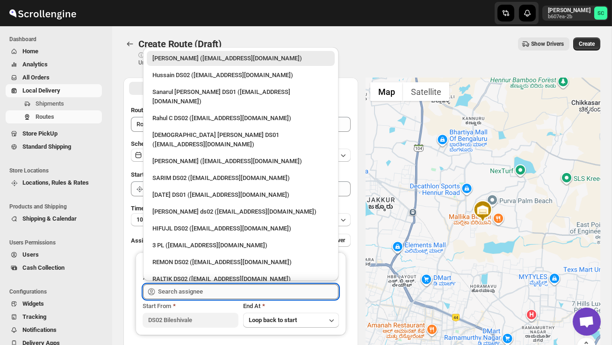
click at [178, 294] on input "text" at bounding box center [248, 291] width 181 height 15
click at [188, 275] on div "RALTIK DS02 ([EMAIL_ADDRESS][DOMAIN_NAME])" at bounding box center [240, 279] width 177 height 9
type input "RALTIK DS02 ([EMAIL_ADDRESS][DOMAIN_NAME])"
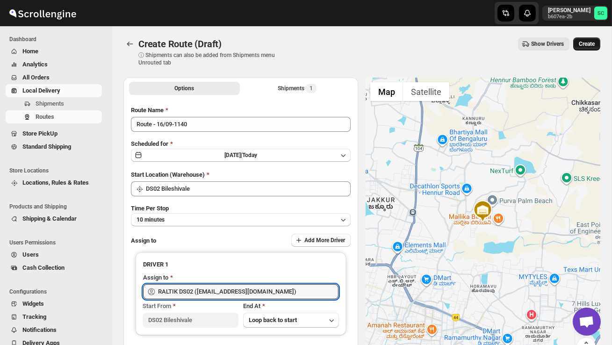
click at [590, 40] on button "Create" at bounding box center [586, 43] width 27 height 13
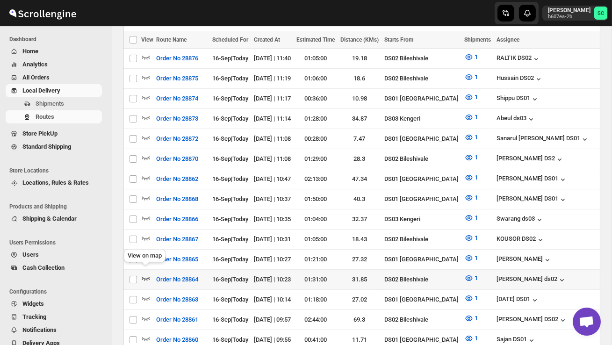
click at [147, 277] on icon "button" at bounding box center [146, 279] width 8 height 4
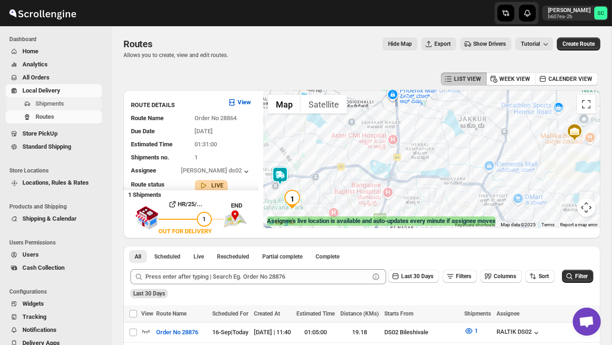
click at [68, 105] on span "Shipments" at bounding box center [68, 103] width 65 height 9
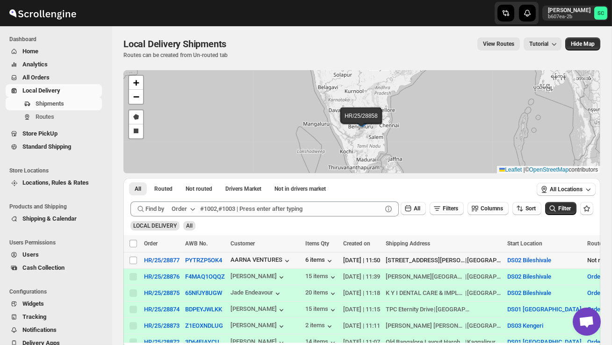
click at [133, 266] on td "Select shipment" at bounding box center [132, 261] width 18 height 16
checkbox input "true"
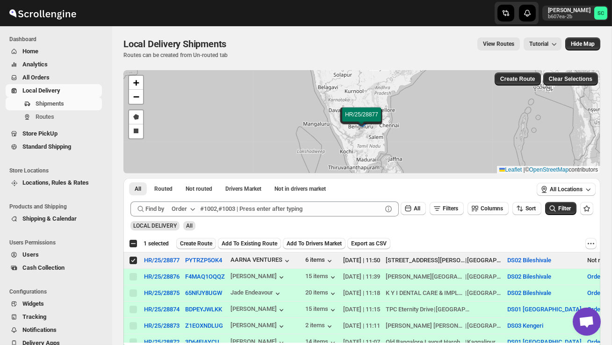
click at [198, 244] on span "Create Route" at bounding box center [196, 243] width 32 height 7
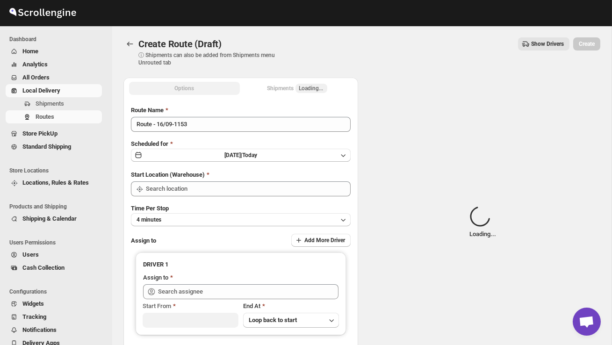
type input "DS02 Bileshivale"
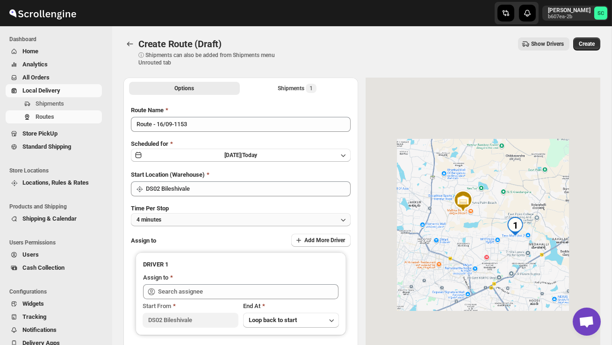
click at [204, 221] on button "4 minutes" at bounding box center [241, 219] width 220 height 13
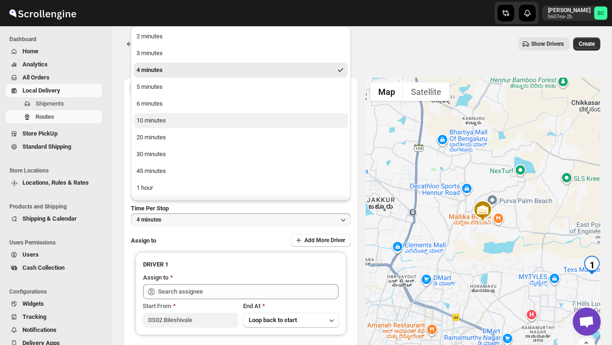
click at [166, 120] on div "10 minutes" at bounding box center [151, 120] width 29 height 9
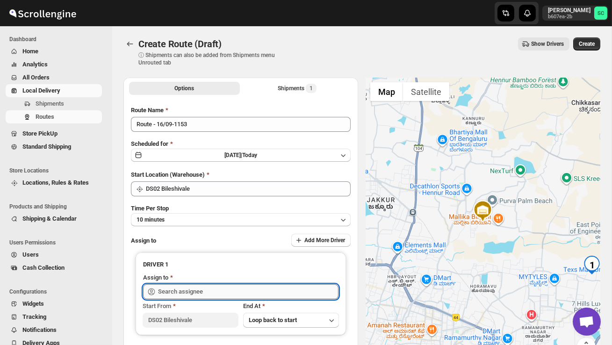
click at [180, 286] on input "text" at bounding box center [248, 291] width 181 height 15
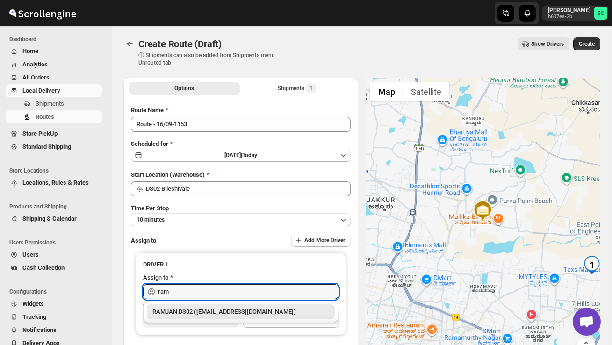
click at [196, 308] on div "RAMJAN DS02 ([EMAIL_ADDRESS][DOMAIN_NAME])" at bounding box center [240, 311] width 177 height 9
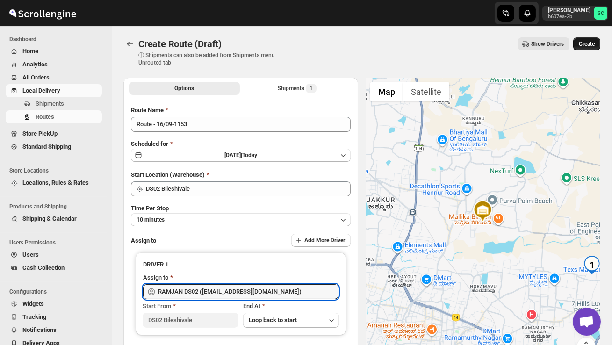
type input "RAMJAN DS02 ([EMAIL_ADDRESS][DOMAIN_NAME])"
click at [586, 44] on span "Create" at bounding box center [587, 43] width 16 height 7
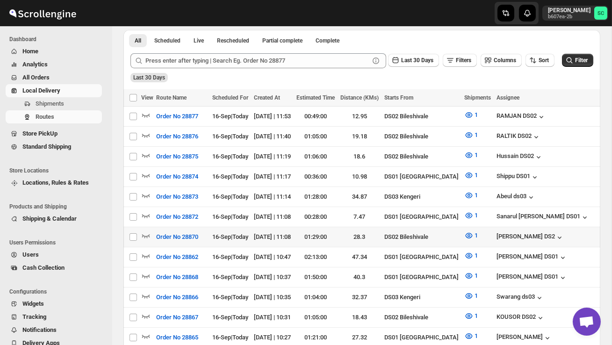
scroll to position [208, 0]
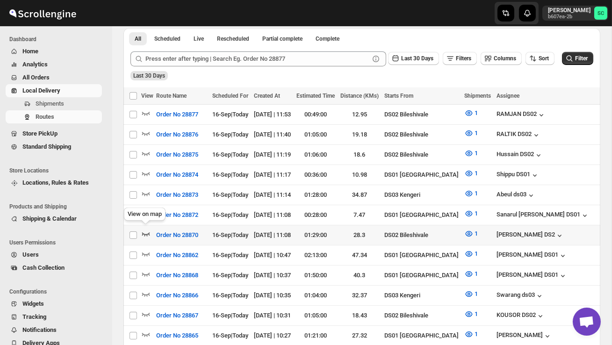
click at [147, 232] on icon "button" at bounding box center [146, 234] width 8 height 4
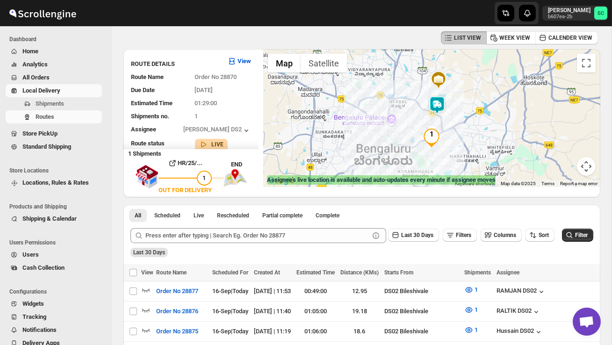
scroll to position [0, 0]
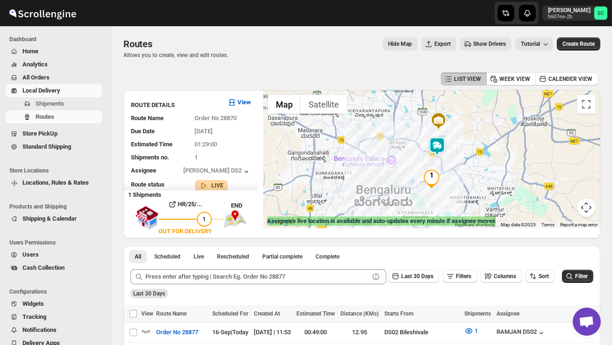
click at [442, 140] on img at bounding box center [437, 146] width 19 height 19
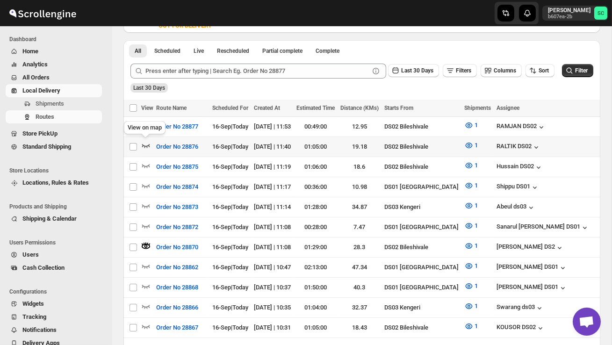
click at [146, 144] on icon "button" at bounding box center [145, 145] width 9 height 9
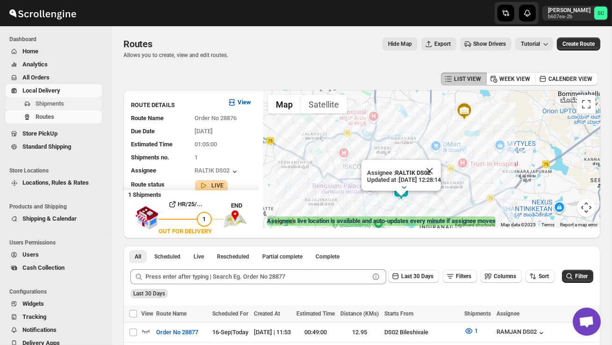
click at [52, 101] on span "Shipments" at bounding box center [50, 103] width 29 height 7
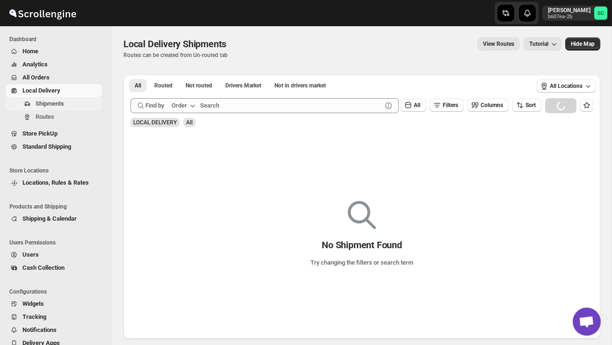
click at [71, 105] on span "Shipments" at bounding box center [68, 103] width 65 height 9
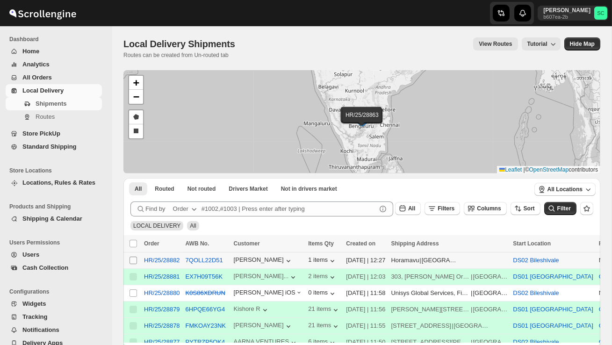
click at [134, 258] on input "Select shipment" at bounding box center [133, 260] width 7 height 7
checkbox input "true"
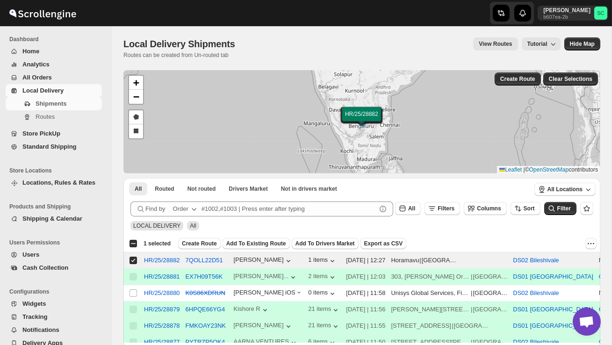
click at [195, 242] on span "Create Route" at bounding box center [199, 243] width 35 height 7
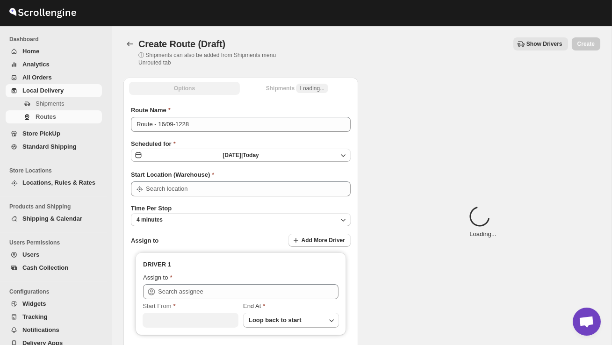
type input "DS02 Bileshivale"
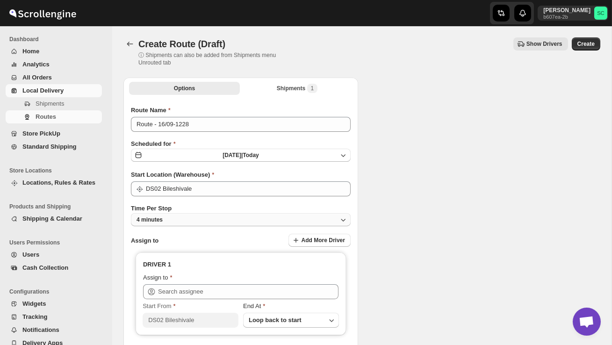
click at [214, 216] on button "4 minutes" at bounding box center [241, 219] width 220 height 13
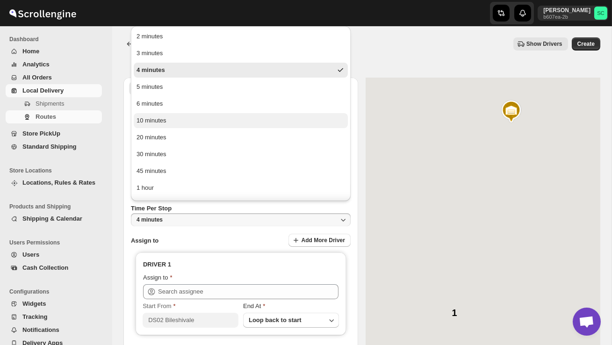
click at [183, 119] on button "10 minutes" at bounding box center [241, 120] width 214 height 15
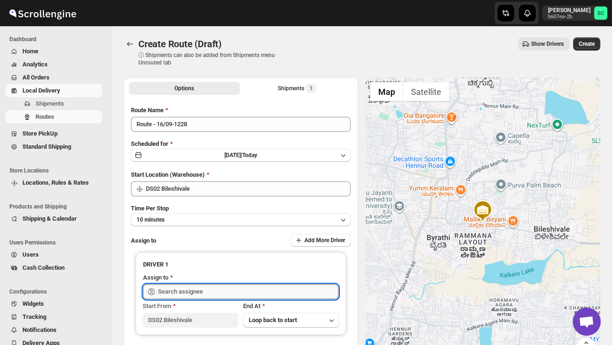
click at [182, 290] on input "text" at bounding box center [248, 291] width 181 height 15
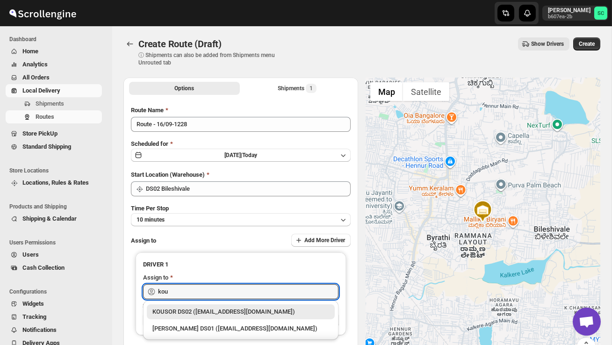
click at [204, 309] on div "KOUSOR DS02 ([EMAIL_ADDRESS][DOMAIN_NAME])" at bounding box center [240, 311] width 177 height 9
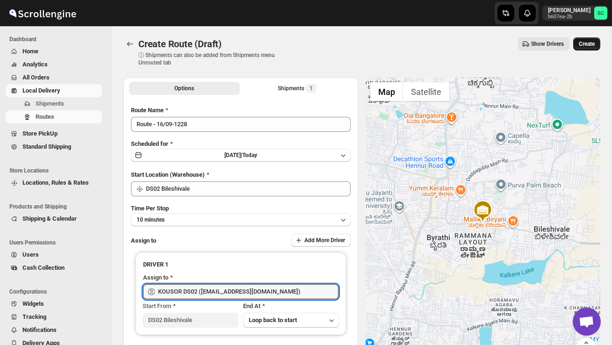
type input "KOUSOR DS02 ([EMAIL_ADDRESS][DOMAIN_NAME])"
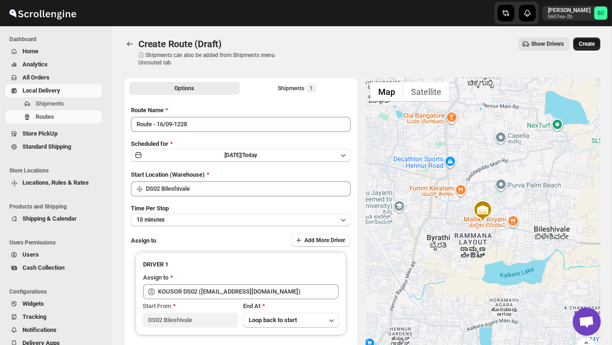
click at [591, 43] on span "Create" at bounding box center [587, 43] width 16 height 7
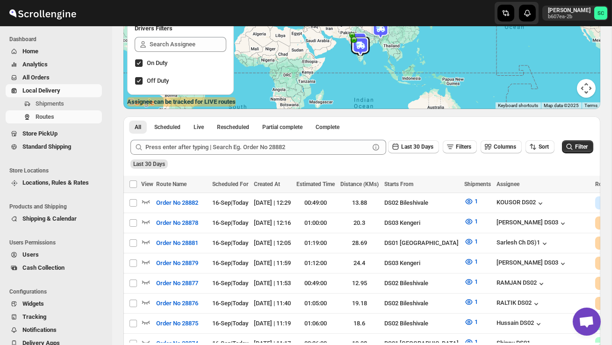
scroll to position [125, 0]
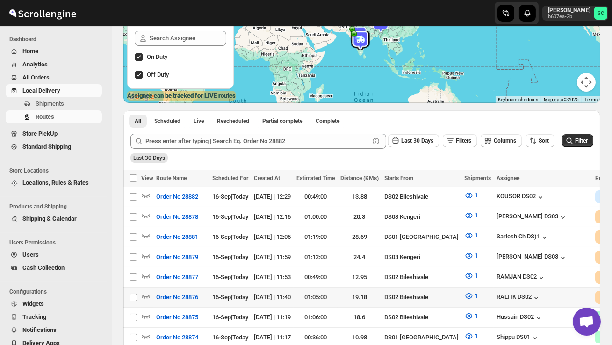
click at [151, 292] on div at bounding box center [147, 297] width 12 height 12
click at [148, 292] on icon "button" at bounding box center [145, 295] width 9 height 9
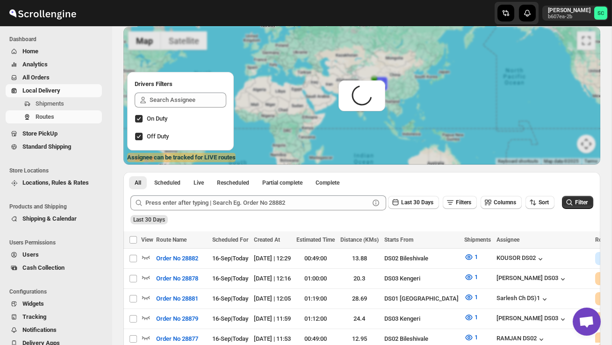
scroll to position [0, 0]
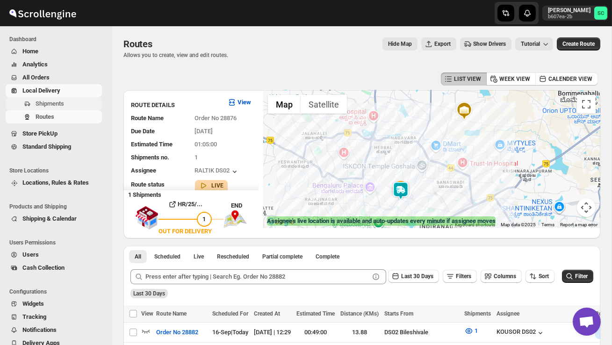
click at [64, 104] on span "Shipments" at bounding box center [50, 103] width 29 height 7
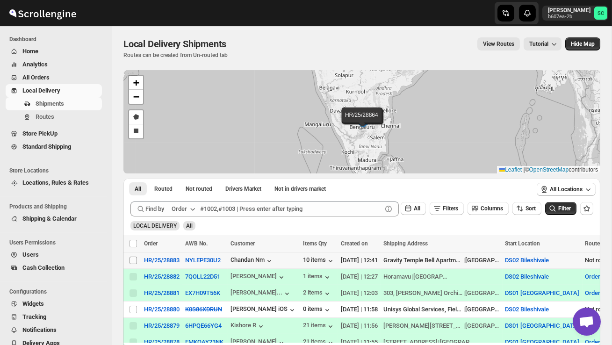
click at [133, 259] on input "Select shipment" at bounding box center [133, 260] width 7 height 7
checkbox input "true"
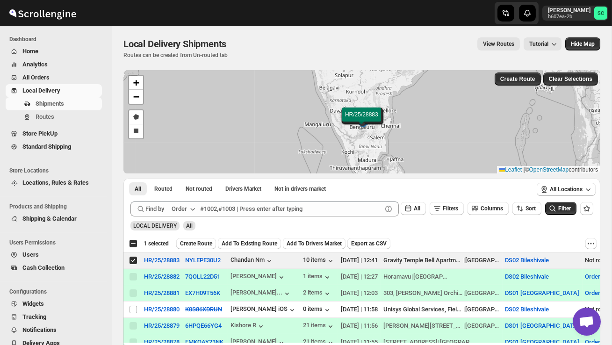
click at [202, 245] on span "Create Route" at bounding box center [196, 243] width 32 height 7
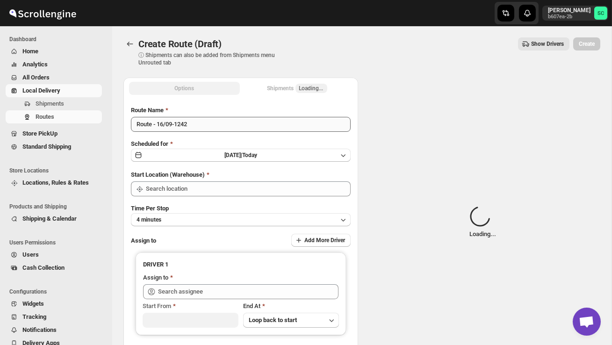
type input "DS02 Bileshivale"
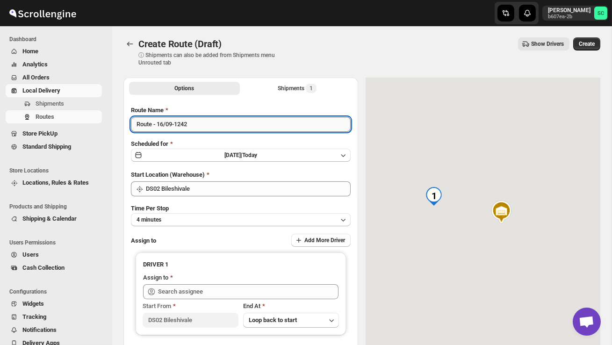
click at [199, 122] on input "Route - 16/09-1242" at bounding box center [241, 124] width 220 height 15
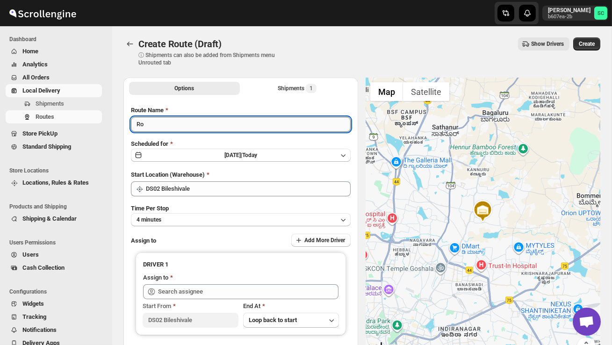
type input "R"
type input "Order no 28883"
click at [199, 214] on button "4 minutes" at bounding box center [241, 219] width 220 height 13
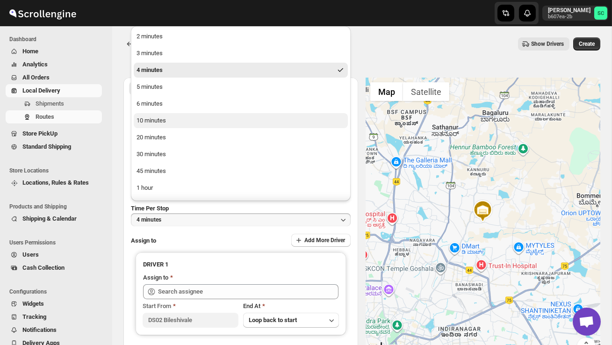
click at [166, 117] on div "10 minutes" at bounding box center [151, 120] width 29 height 9
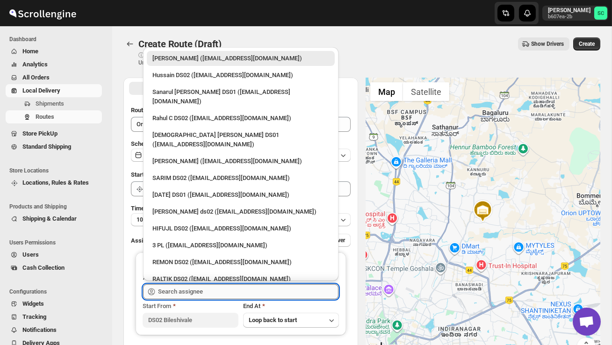
click at [182, 290] on input "text" at bounding box center [248, 291] width 181 height 15
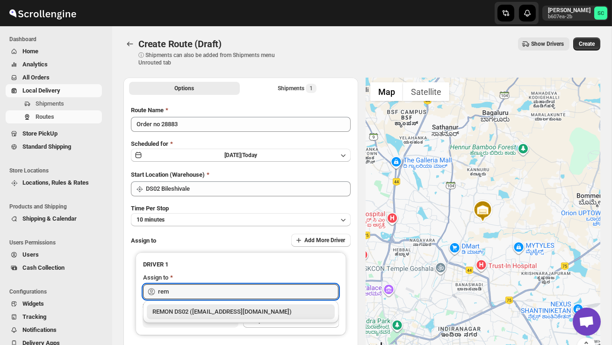
click at [200, 317] on div "REMON DS02 ([EMAIL_ADDRESS][DOMAIN_NAME])" at bounding box center [241, 311] width 188 height 15
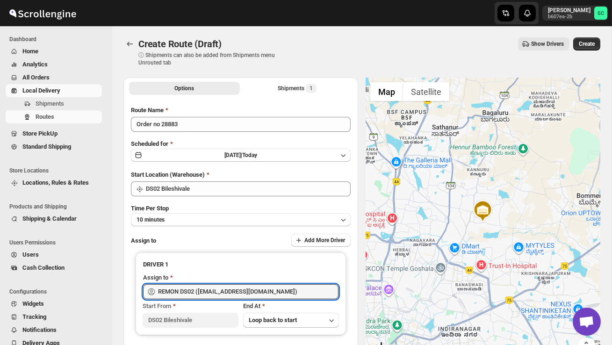
type input "REMON DS02 ([EMAIL_ADDRESS][DOMAIN_NAME])"
click at [594, 46] on span "Create" at bounding box center [587, 43] width 16 height 7
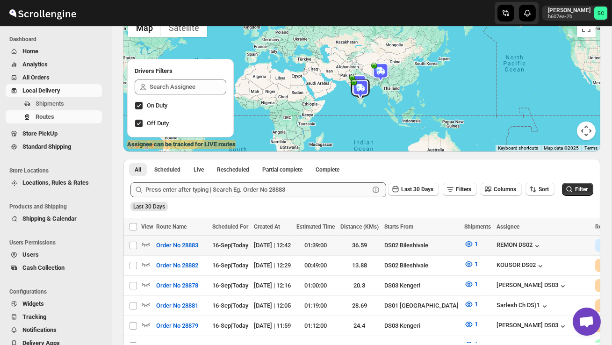
scroll to position [107, 0]
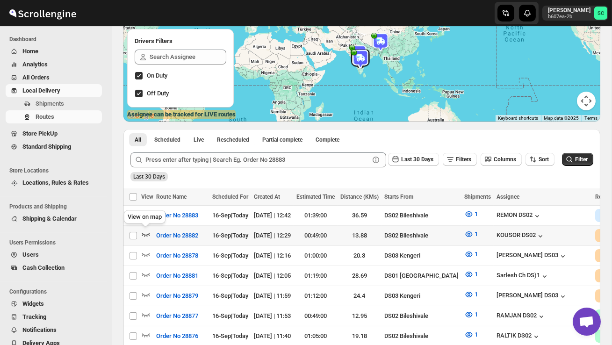
click at [144, 234] on icon "button" at bounding box center [146, 235] width 8 height 4
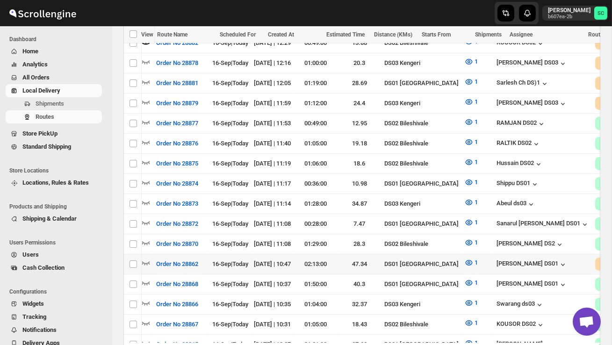
scroll to position [0, 0]
click at [143, 258] on icon "button" at bounding box center [145, 262] width 9 height 9
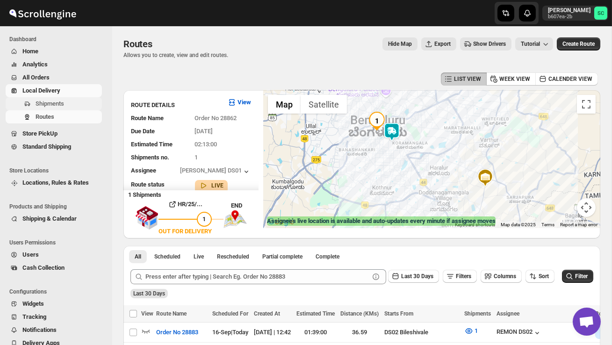
click at [68, 102] on span "Shipments" at bounding box center [68, 103] width 65 height 9
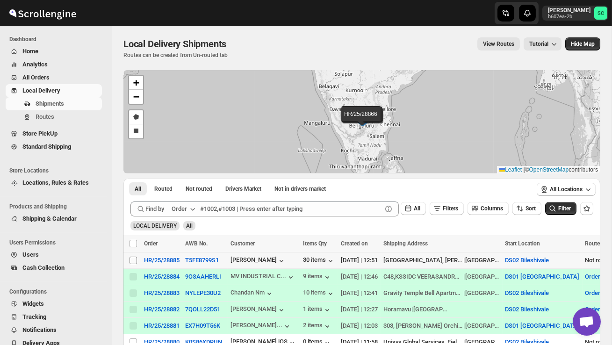
click at [132, 258] on input "Select shipment" at bounding box center [133, 260] width 7 height 7
checkbox input "true"
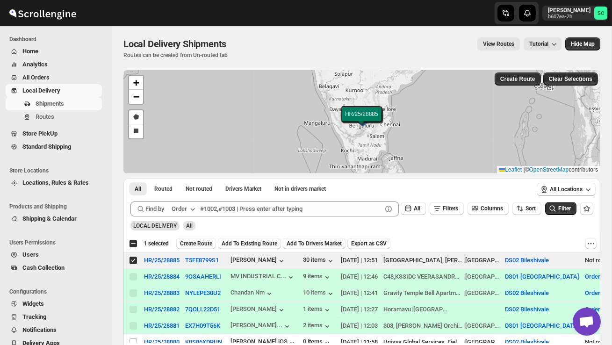
click at [205, 242] on span "Create Route" at bounding box center [196, 243] width 32 height 7
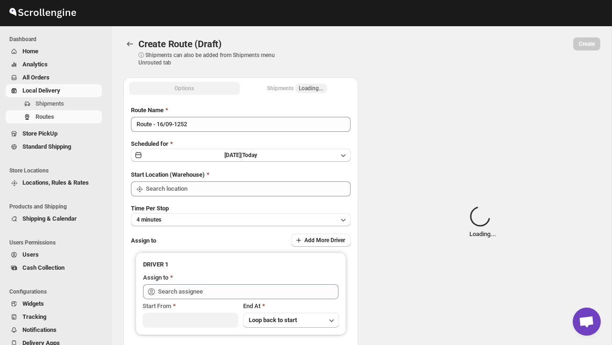
type input "DS02 Bileshivale"
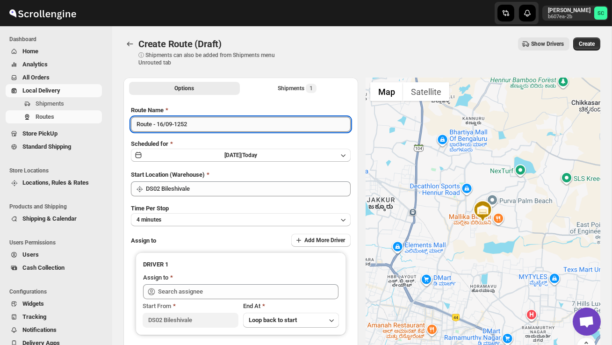
click at [209, 125] on input "Route - 16/09-1252" at bounding box center [241, 124] width 220 height 15
type input "R"
type input "Order no 28885"
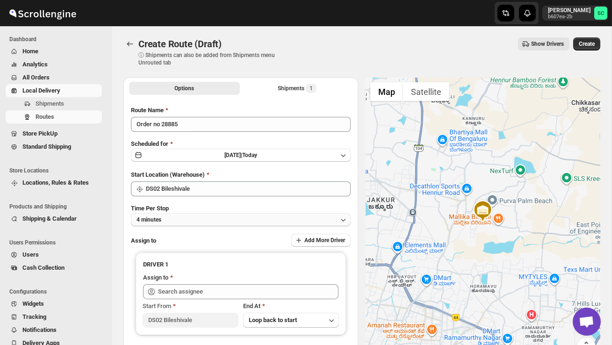
click at [206, 215] on button "4 minutes" at bounding box center [241, 219] width 220 height 13
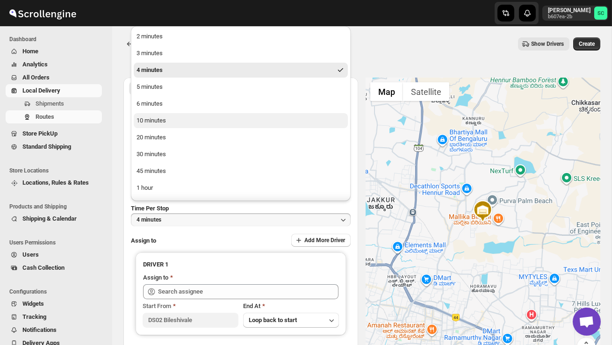
click at [172, 123] on button "10 minutes" at bounding box center [241, 120] width 214 height 15
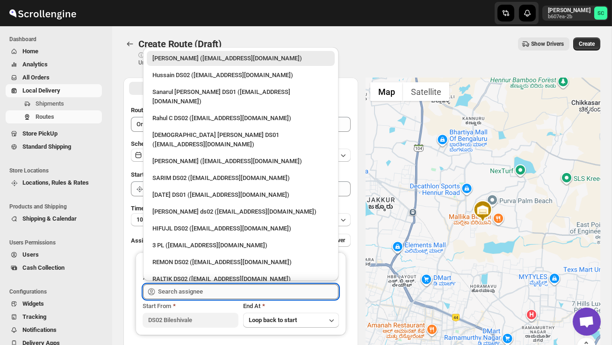
click at [178, 286] on input "text" at bounding box center [248, 291] width 181 height 15
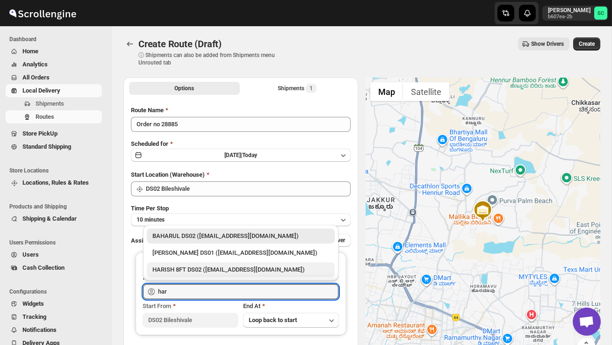
click at [211, 270] on div "HARISH 8FT DS02 ([EMAIL_ADDRESS][DOMAIN_NAME])" at bounding box center [240, 269] width 177 height 9
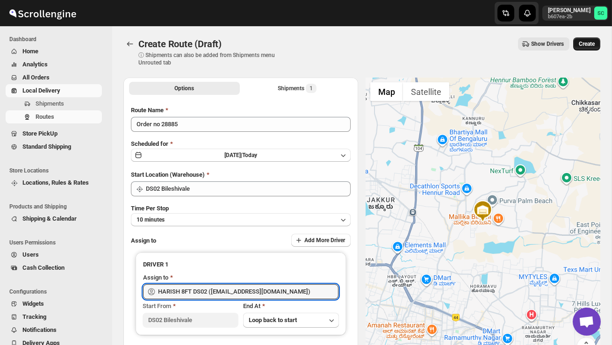
type input "HARISH 8FT DS02 ([EMAIL_ADDRESS][DOMAIN_NAME])"
click at [590, 42] on span "Create" at bounding box center [587, 43] width 16 height 7
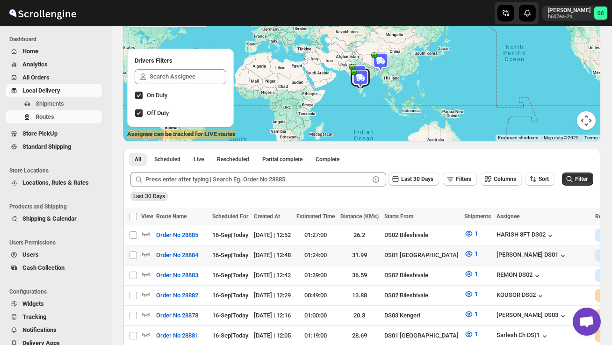
scroll to position [88, 0]
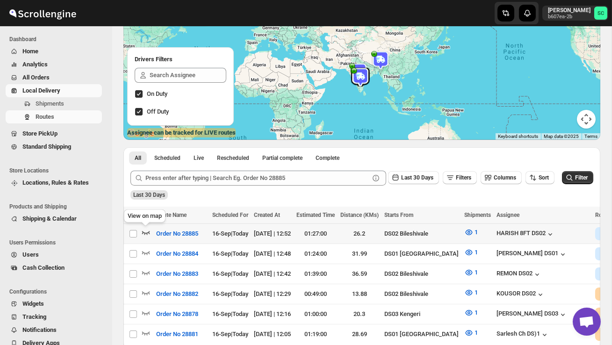
click at [147, 230] on icon "button" at bounding box center [145, 232] width 9 height 9
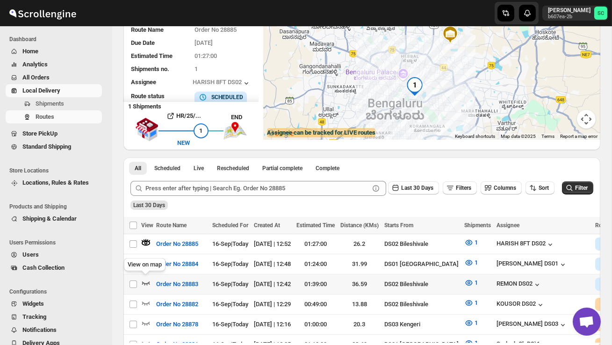
click at [144, 280] on icon "button" at bounding box center [145, 282] width 9 height 9
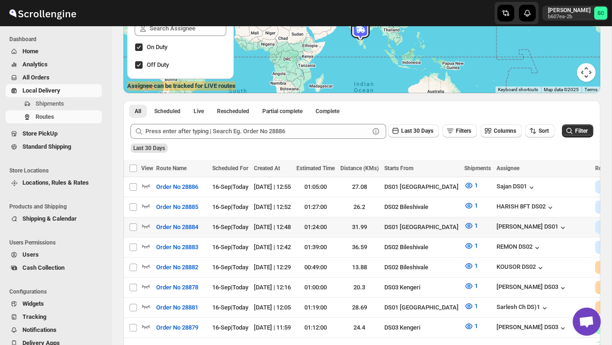
scroll to position [141, 0]
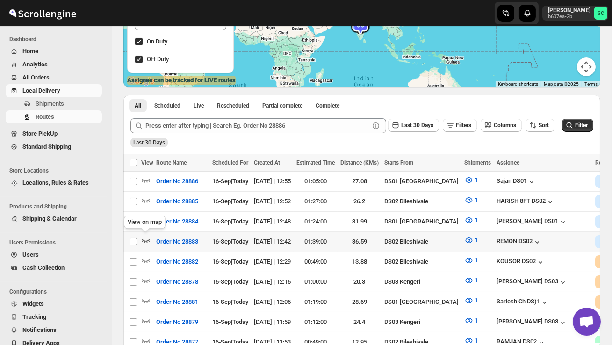
click at [146, 237] on icon "button" at bounding box center [145, 240] width 9 height 9
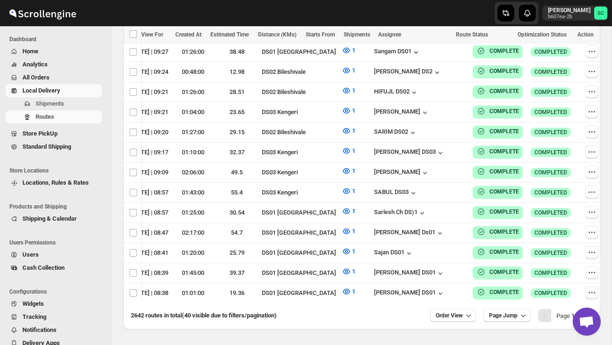
scroll to position [837, 0]
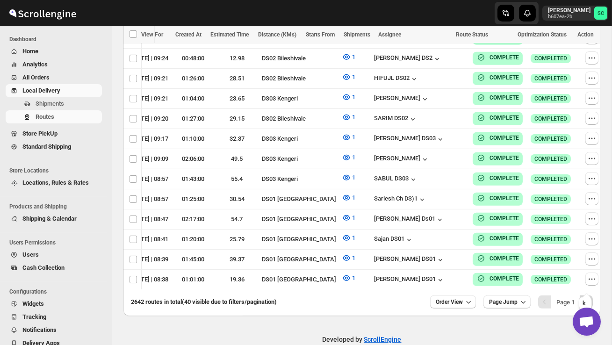
click at [587, 297] on icon "Next" at bounding box center [586, 301] width 9 height 9
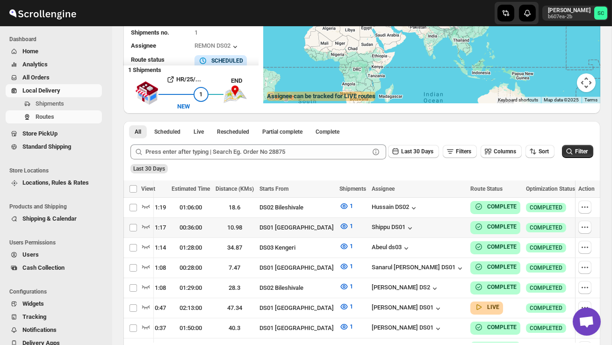
scroll to position [250, 0]
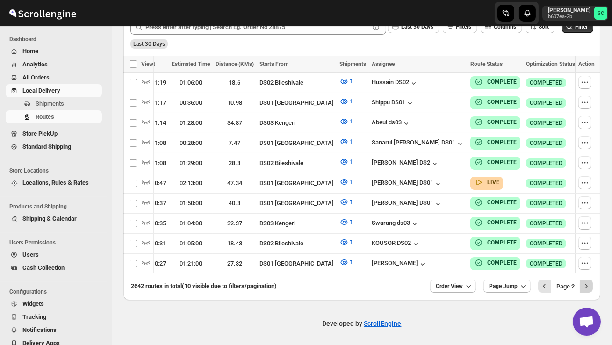
click at [582, 285] on icon "Next" at bounding box center [586, 286] width 9 height 9
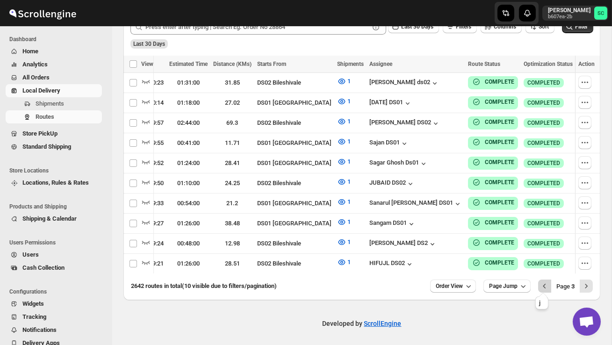
click at [543, 289] on button "Previous" at bounding box center [544, 286] width 13 height 13
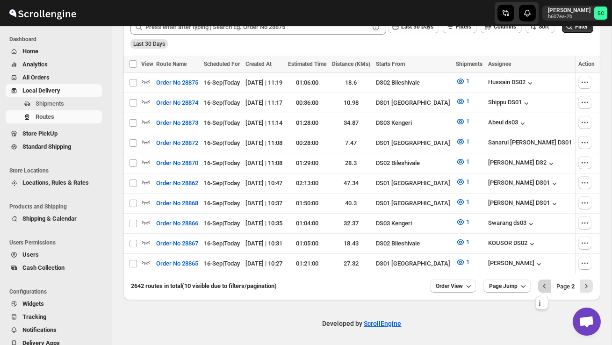
click at [543, 288] on icon "Previous" at bounding box center [544, 286] width 9 height 9
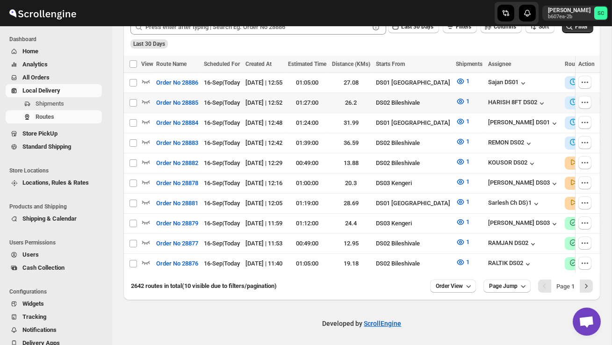
scroll to position [0, 0]
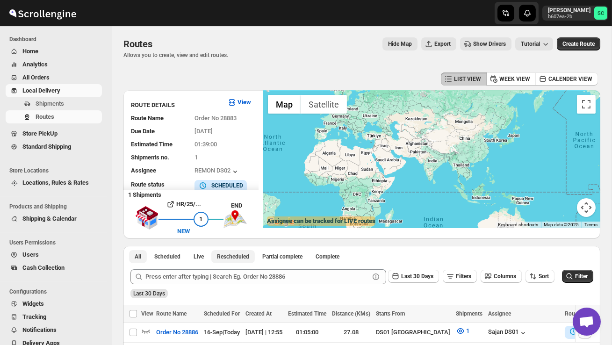
click at [239, 251] on button "Rescheduled" at bounding box center [232, 256] width 43 height 13
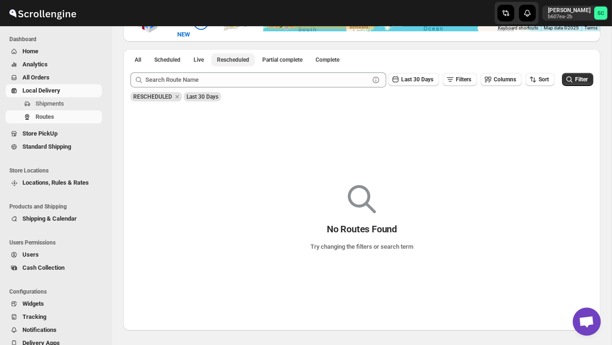
scroll to position [114, 0]
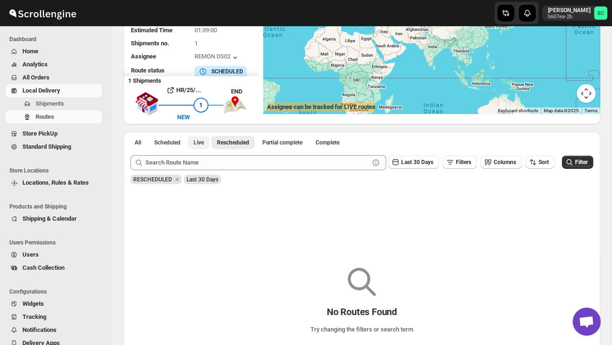
click at [201, 144] on span "Live" at bounding box center [199, 142] width 10 height 7
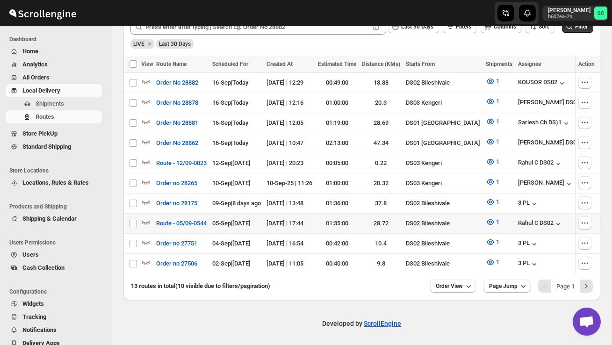
scroll to position [0, 0]
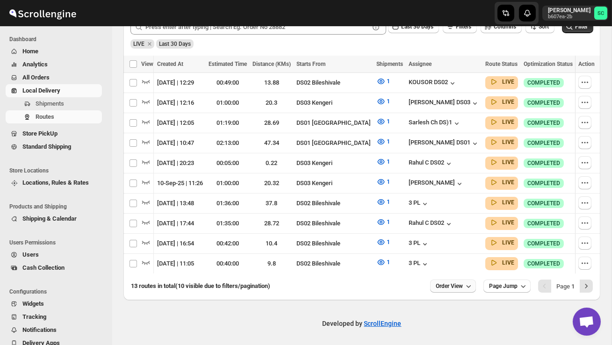
click at [450, 284] on span "Order View" at bounding box center [449, 285] width 27 height 7
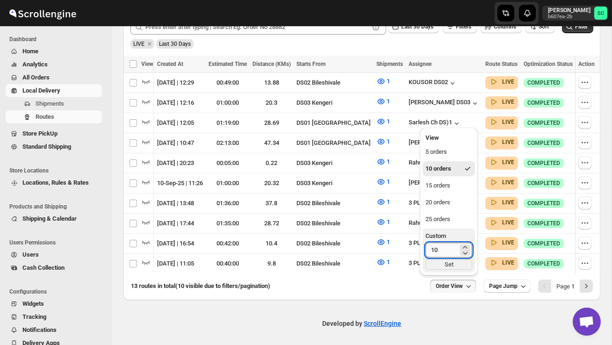
click at [441, 251] on input "10" at bounding box center [442, 250] width 33 height 15
type input "1"
type input "40"
click at [443, 261] on div "Set" at bounding box center [449, 265] width 47 height 10
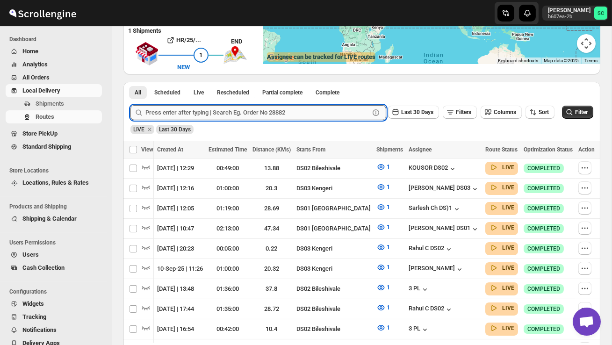
click at [202, 109] on input "text" at bounding box center [257, 112] width 224 height 15
type input "sa"
click at [130, 82] on button "Submit" at bounding box center [143, 87] width 27 height 10
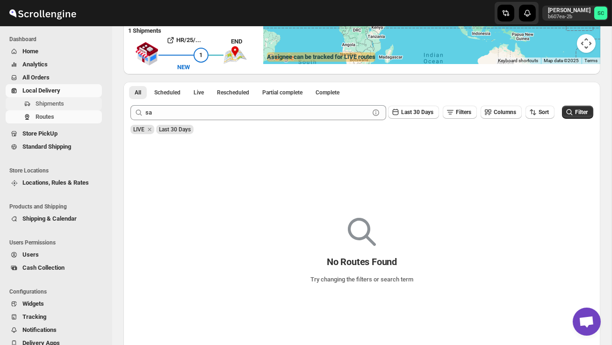
click at [56, 102] on span "Shipments" at bounding box center [50, 103] width 29 height 7
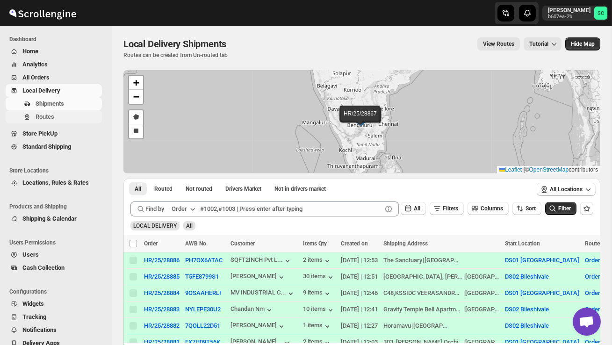
click at [46, 121] on span "Routes" at bounding box center [68, 116] width 65 height 9
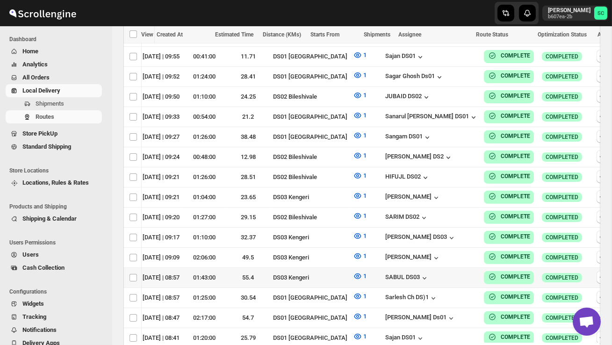
scroll to position [828, 0]
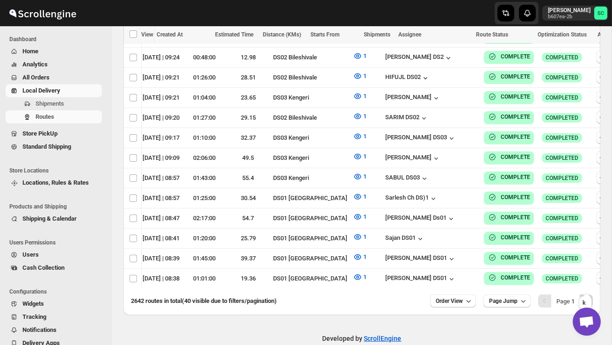
click at [586, 297] on icon "Next" at bounding box center [586, 301] width 9 height 9
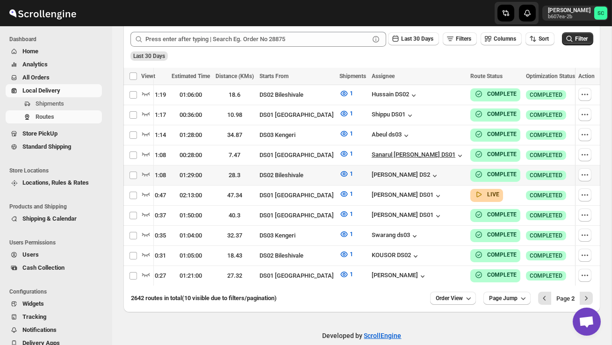
scroll to position [240, 0]
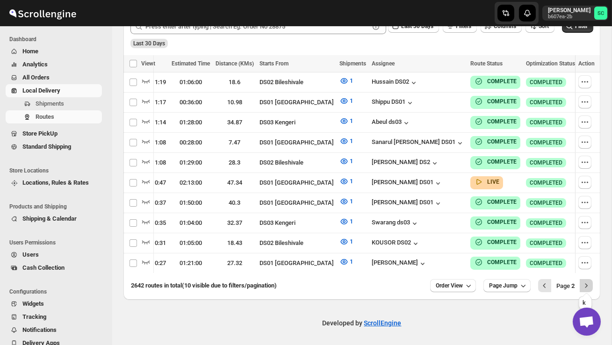
click at [586, 283] on icon "Next" at bounding box center [586, 285] width 9 height 9
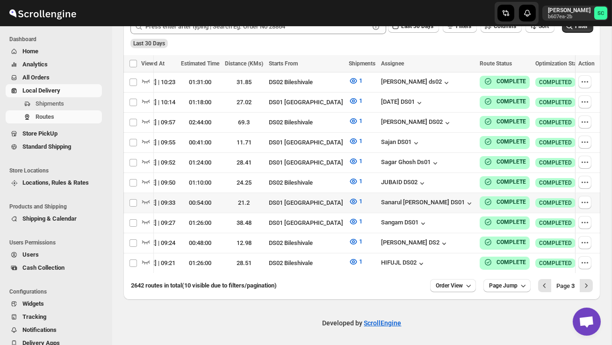
scroll to position [0, 128]
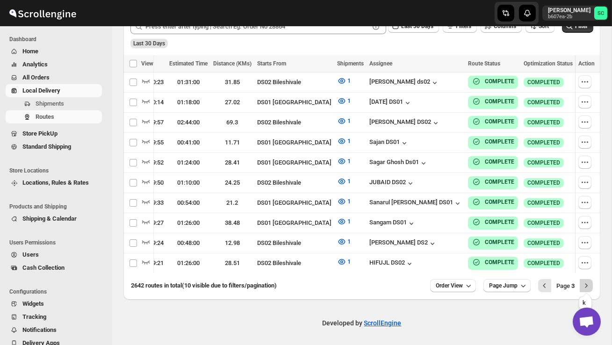
click at [585, 289] on icon "Next" at bounding box center [586, 285] width 9 height 9
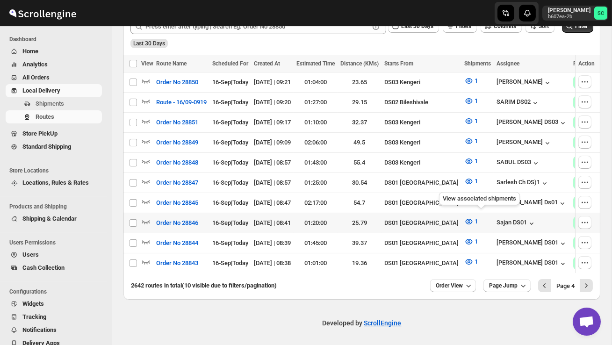
scroll to position [0, 1]
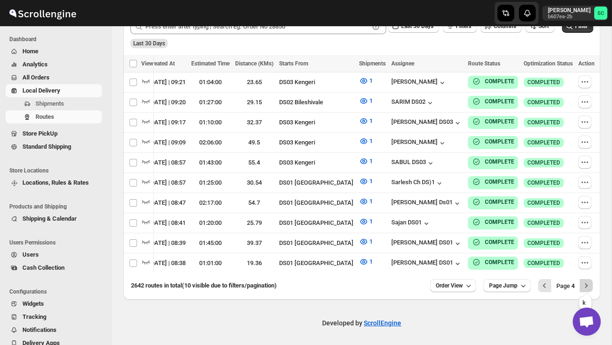
click at [587, 288] on icon "Next" at bounding box center [586, 285] width 9 height 9
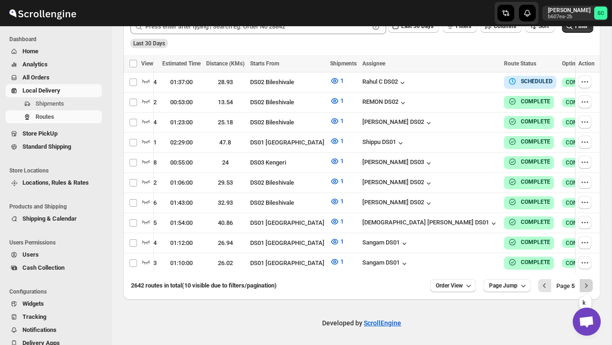
click at [588, 282] on icon "Next" at bounding box center [586, 285] width 9 height 9
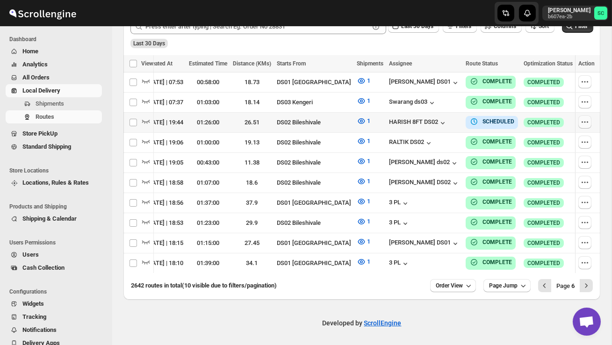
click at [580, 117] on icon "button" at bounding box center [584, 121] width 9 height 9
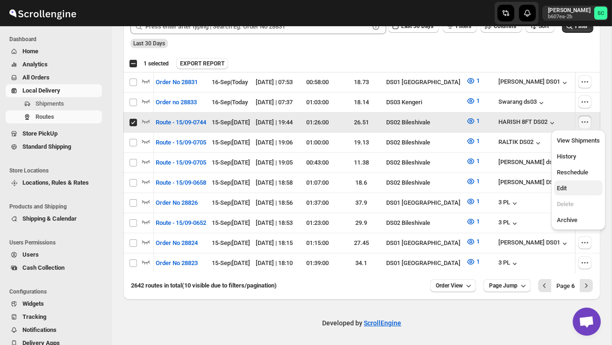
click at [572, 184] on span "Edit" at bounding box center [578, 188] width 43 height 9
checkbox input "false"
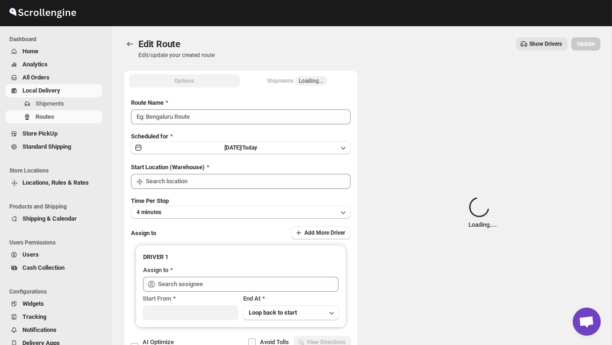
type input "Route - 15/09-0744"
type input "DS02 Bileshivale"
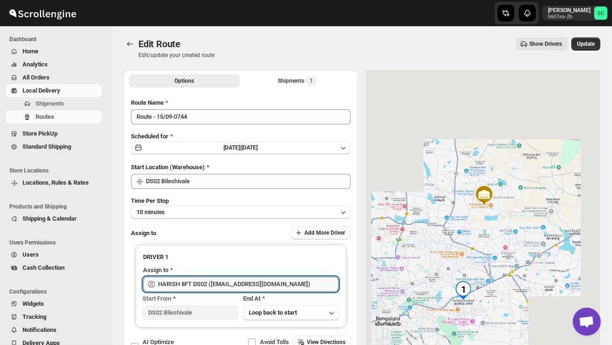
click at [288, 277] on input "HARISH 8FT DS02 ([EMAIL_ADDRESS][DOMAIN_NAME])" at bounding box center [248, 284] width 181 height 15
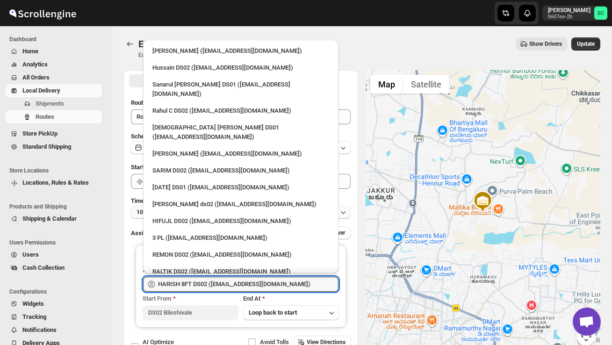
click at [221, 233] on div "3 PL ([EMAIL_ADDRESS][DOMAIN_NAME])" at bounding box center [240, 237] width 177 height 9
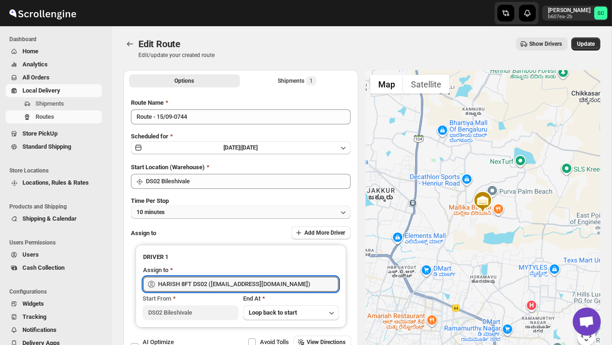
type input "3 PL ([EMAIL_ADDRESS][DOMAIN_NAME])"
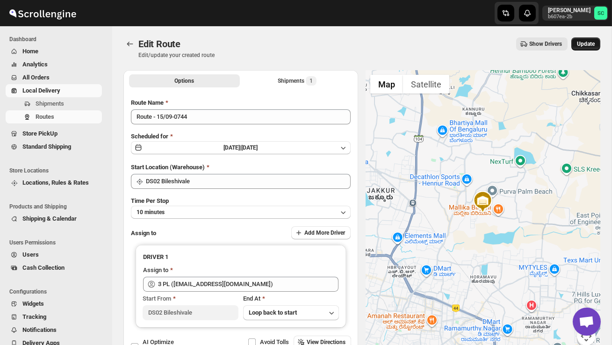
click at [589, 49] on button "Update" at bounding box center [586, 43] width 29 height 13
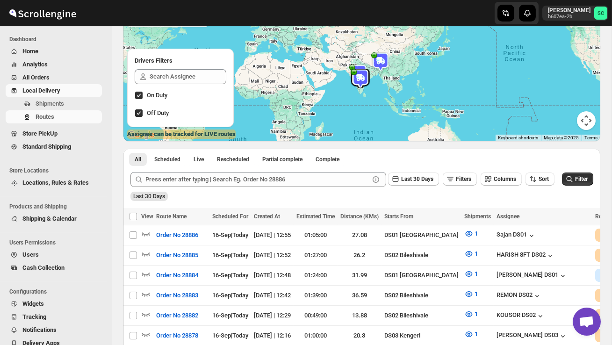
scroll to position [106, 0]
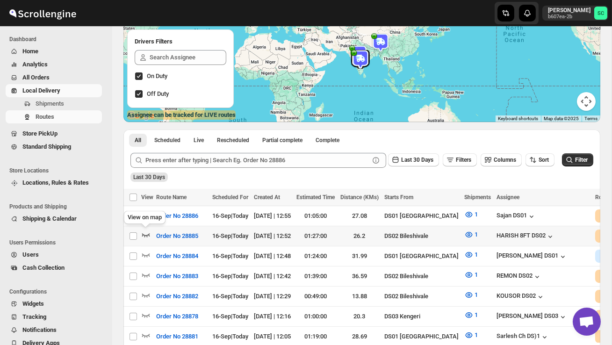
click at [145, 229] on div "View on map" at bounding box center [144, 219] width 45 height 21
click at [145, 232] on icon "button" at bounding box center [145, 234] width 9 height 9
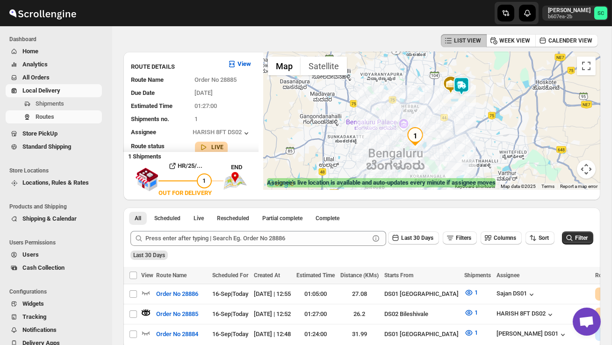
scroll to position [0, 0]
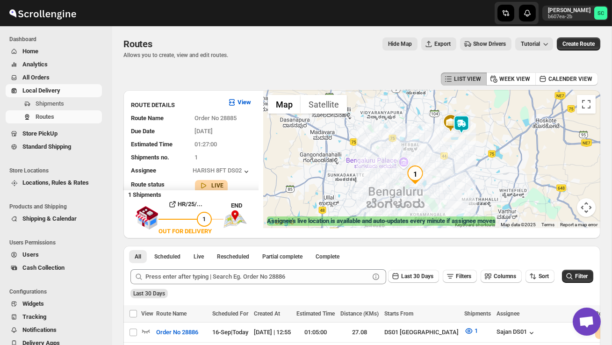
click at [471, 124] on img at bounding box center [461, 124] width 19 height 19
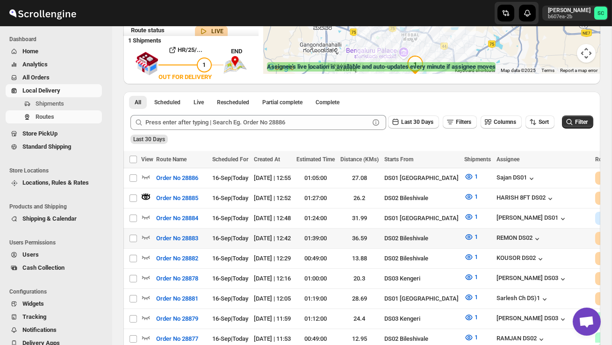
scroll to position [159, 0]
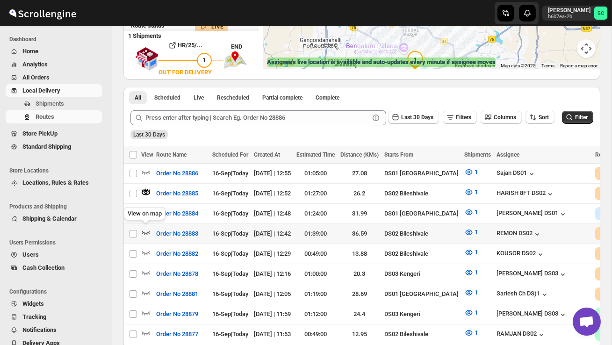
click at [145, 232] on icon "button" at bounding box center [145, 232] width 9 height 9
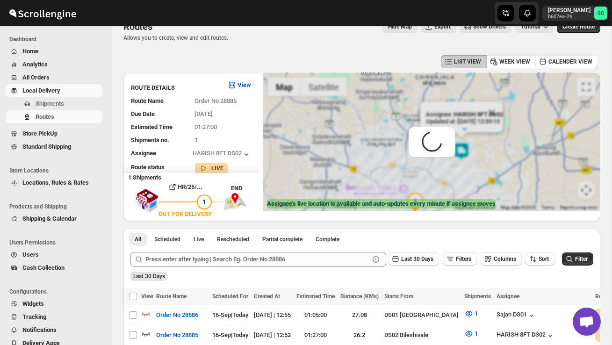
scroll to position [0, 0]
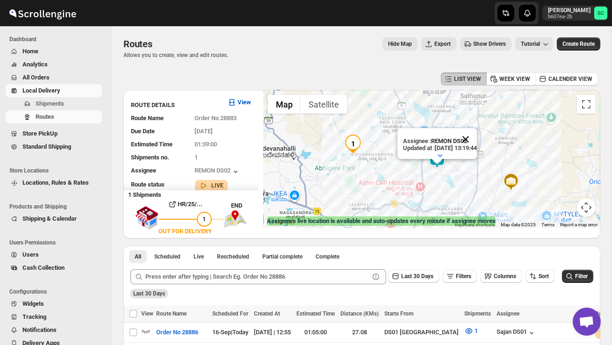
click at [477, 141] on button "Close" at bounding box center [466, 139] width 22 height 22
drag, startPoint x: 398, startPoint y: 177, endPoint x: 423, endPoint y: 181, distance: 26.1
click at [423, 181] on div at bounding box center [431, 159] width 337 height 138
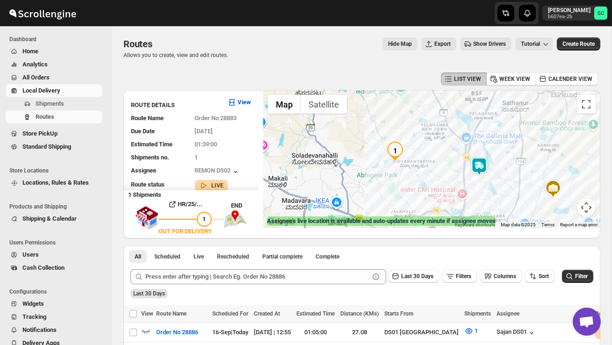
click at [477, 168] on img at bounding box center [479, 166] width 19 height 19
click at [480, 160] on img at bounding box center [479, 166] width 19 height 19
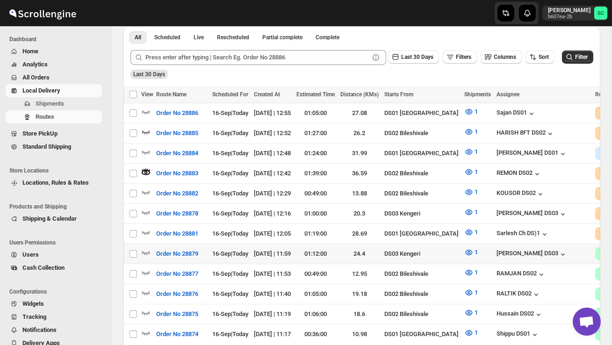
scroll to position [222, 0]
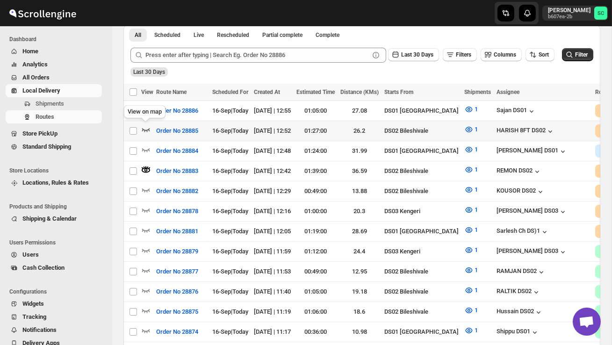
click at [147, 128] on icon "button" at bounding box center [145, 129] width 9 height 9
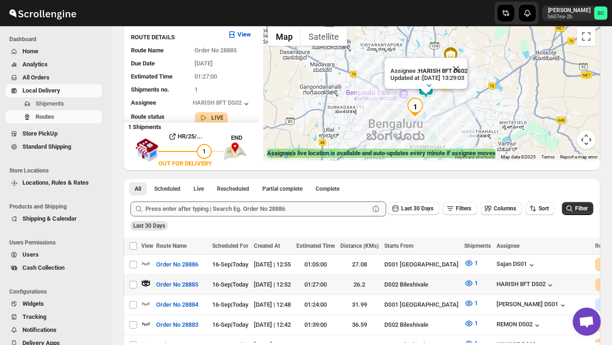
scroll to position [86, 0]
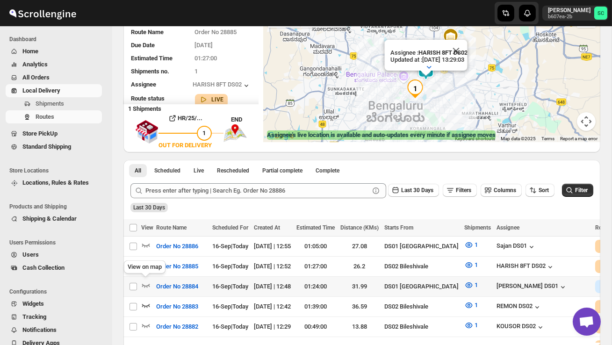
click at [145, 278] on div "View on map" at bounding box center [144, 269] width 45 height 21
click at [145, 283] on icon "button" at bounding box center [145, 285] width 9 height 9
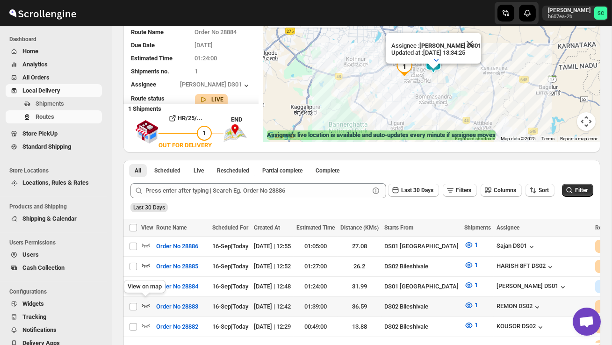
click at [145, 303] on icon "button" at bounding box center [145, 305] width 9 height 9
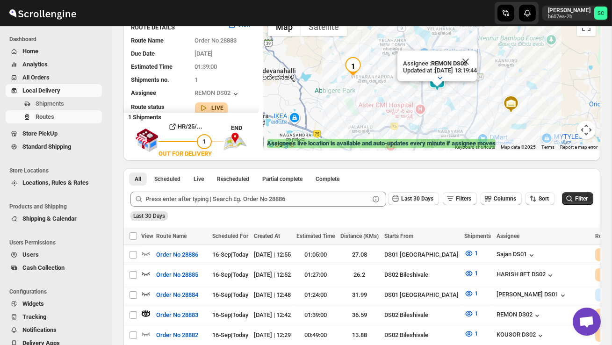
scroll to position [81, 0]
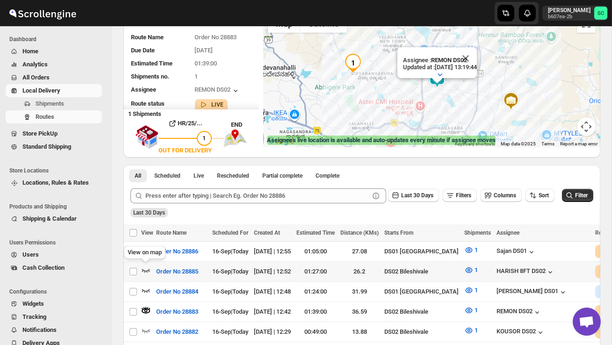
click at [145, 268] on icon "button" at bounding box center [145, 270] width 9 height 9
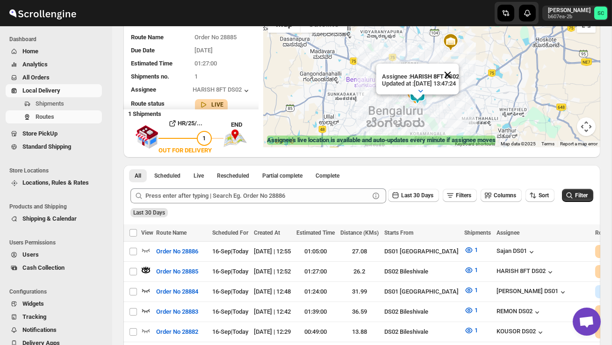
click at [457, 75] on button "Close" at bounding box center [447, 75] width 22 height 22
click at [491, 126] on div at bounding box center [431, 78] width 337 height 138
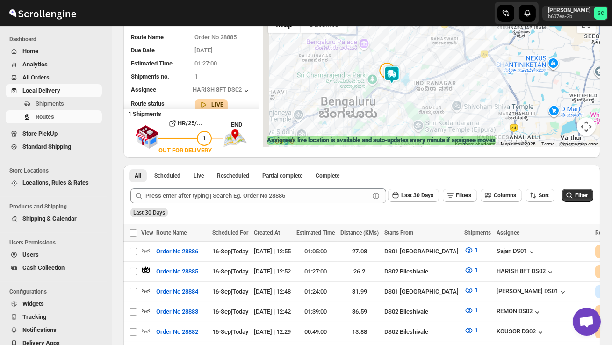
drag, startPoint x: 406, startPoint y: 101, endPoint x: 462, endPoint y: 103, distance: 55.7
click at [461, 102] on div at bounding box center [431, 78] width 337 height 138
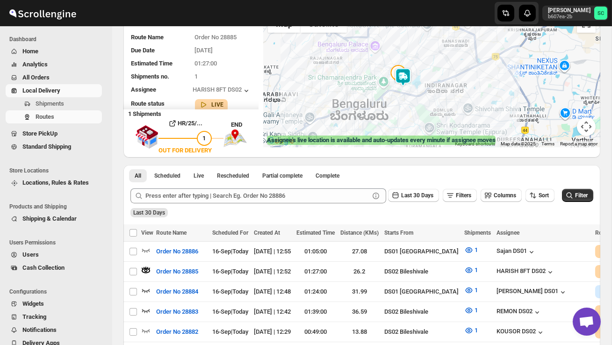
click at [462, 103] on div at bounding box center [431, 78] width 337 height 138
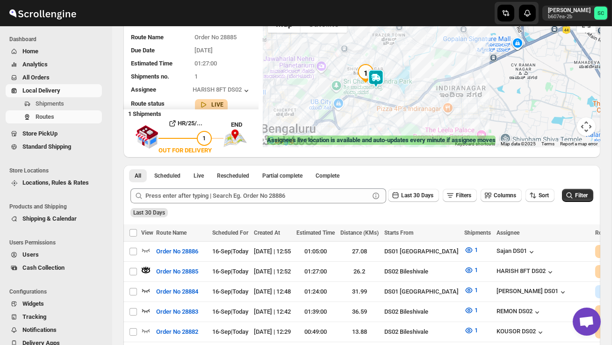
drag, startPoint x: 378, startPoint y: 94, endPoint x: 410, endPoint y: 114, distance: 37.9
click at [410, 115] on div at bounding box center [431, 78] width 337 height 138
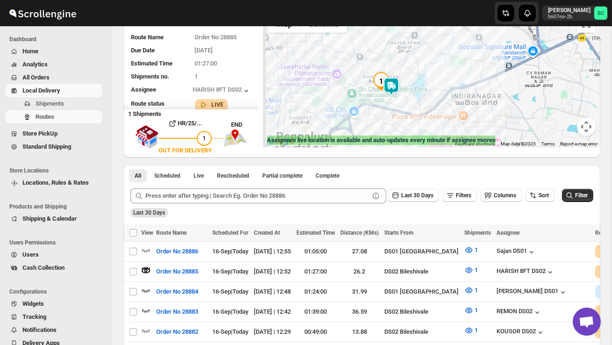
click at [410, 114] on div at bounding box center [431, 78] width 337 height 138
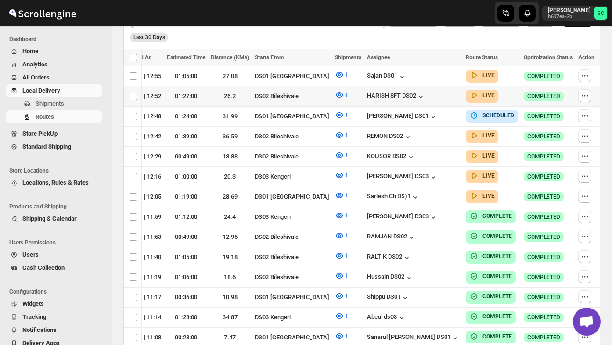
scroll to position [0, 131]
click at [584, 96] on icon "button" at bounding box center [584, 95] width 9 height 9
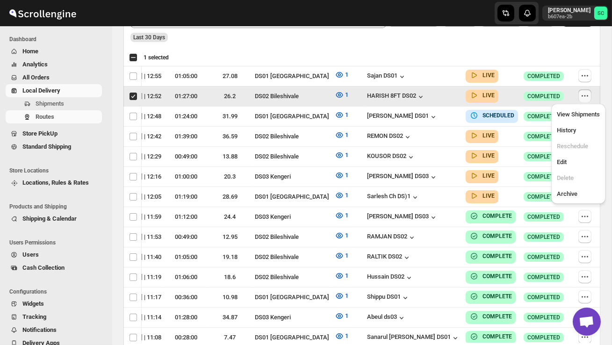
scroll to position [0, 0]
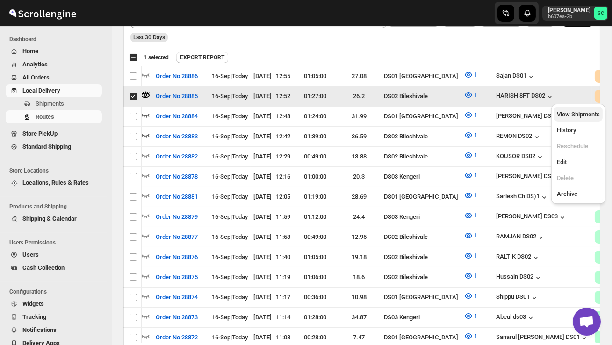
click at [567, 114] on span "View Shipments" at bounding box center [578, 114] width 43 height 7
checkbox input "false"
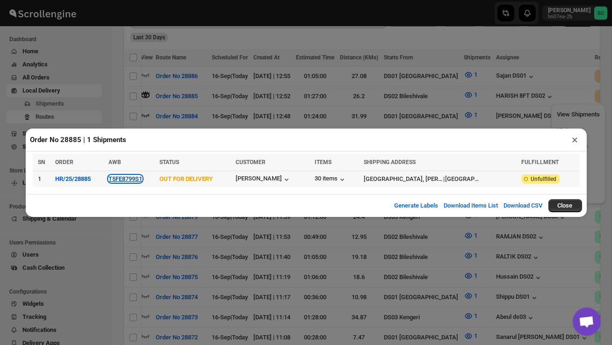
click at [135, 179] on button "T5FE8799S1" at bounding box center [126, 178] width 34 height 7
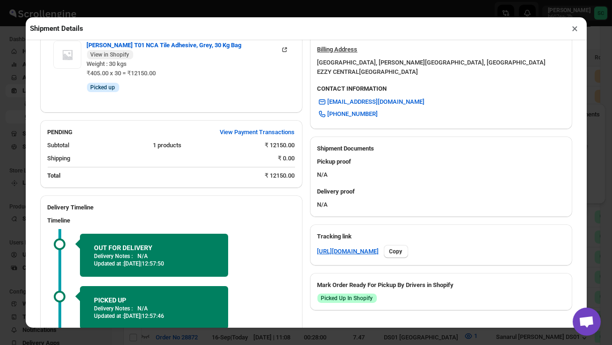
scroll to position [365, 0]
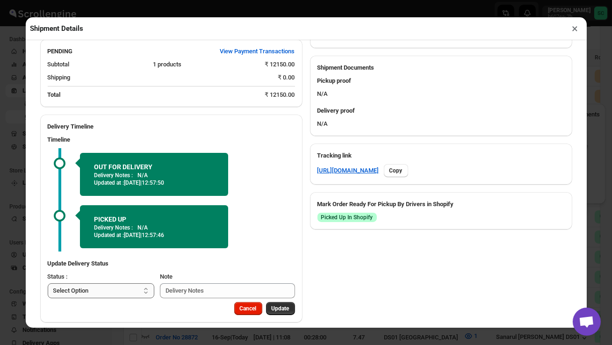
click at [142, 283] on select "Select Option PICKED UP OUT FOR DELIVERY RESCHEDULE DELIVERED CANCELLED" at bounding box center [101, 290] width 107 height 15
select select "DELIVERED"
click at [278, 305] on span "Update" at bounding box center [281, 308] width 18 height 7
select select
